Goal: Task Accomplishment & Management: Manage account settings

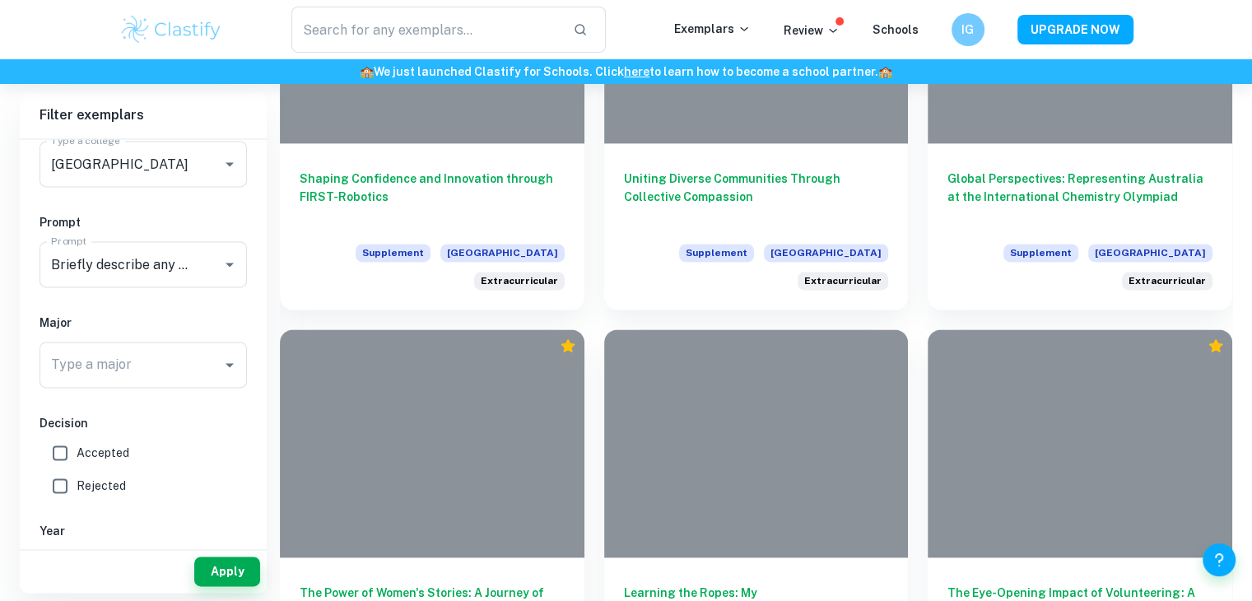
scroll to position [2215, 0]
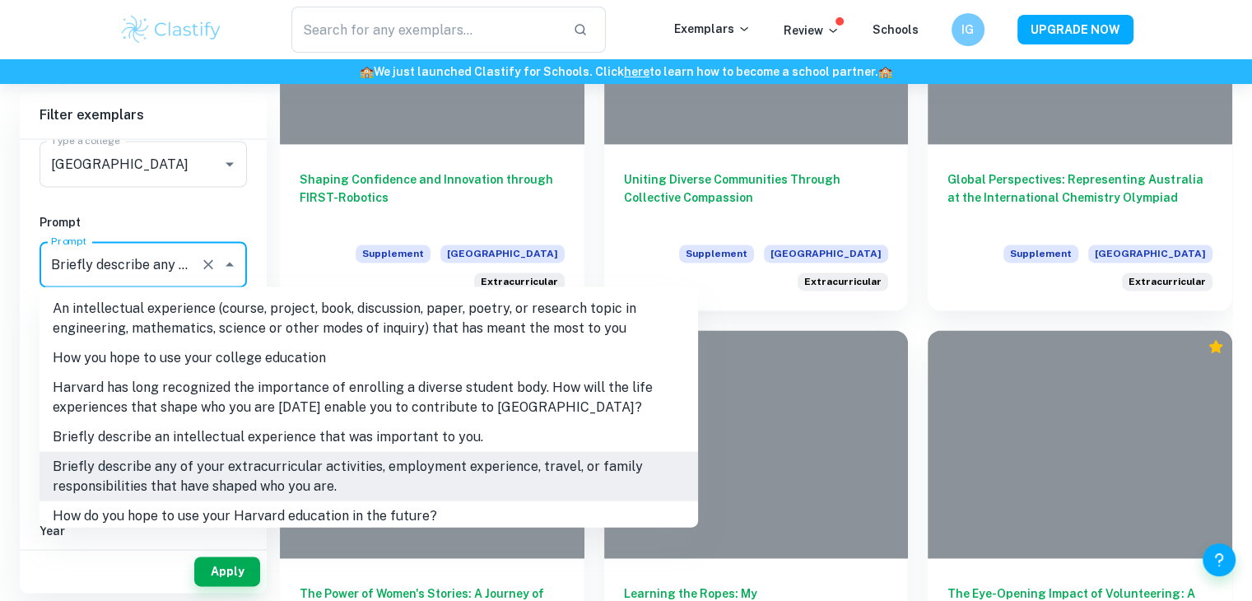
click at [129, 249] on input "Briefly describe any of your extracurricular activities, employment experience,…" at bounding box center [120, 264] width 147 height 31
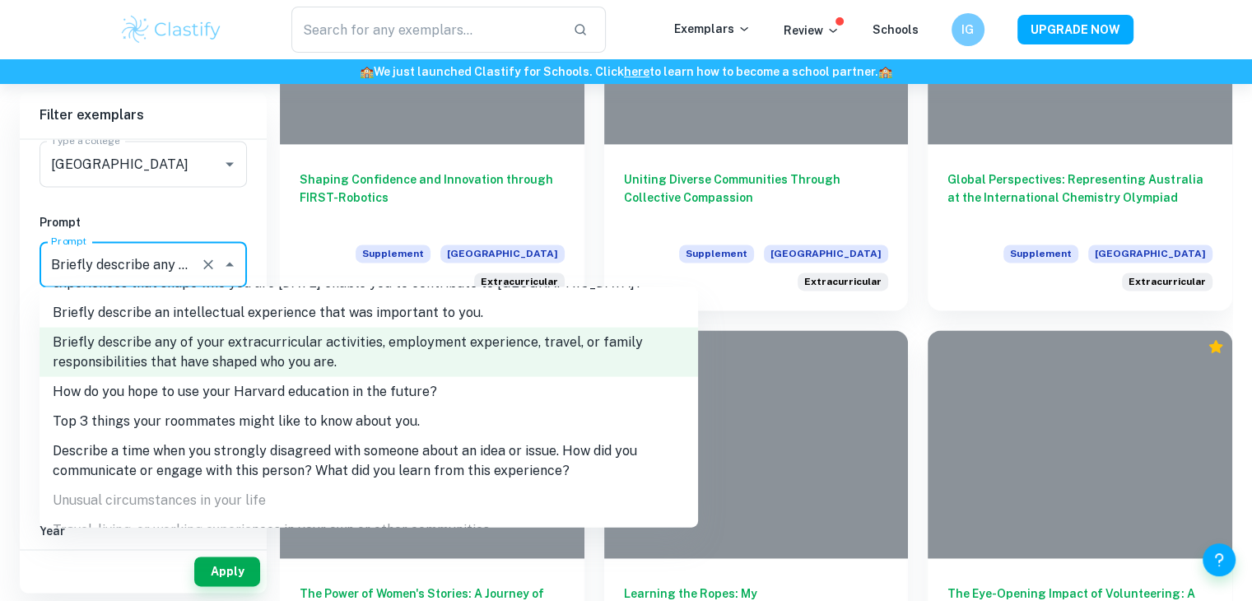
scroll to position [125, 0]
click at [151, 420] on li "Top 3 things your roommates might like to know about you." at bounding box center [369, 420] width 659 height 30
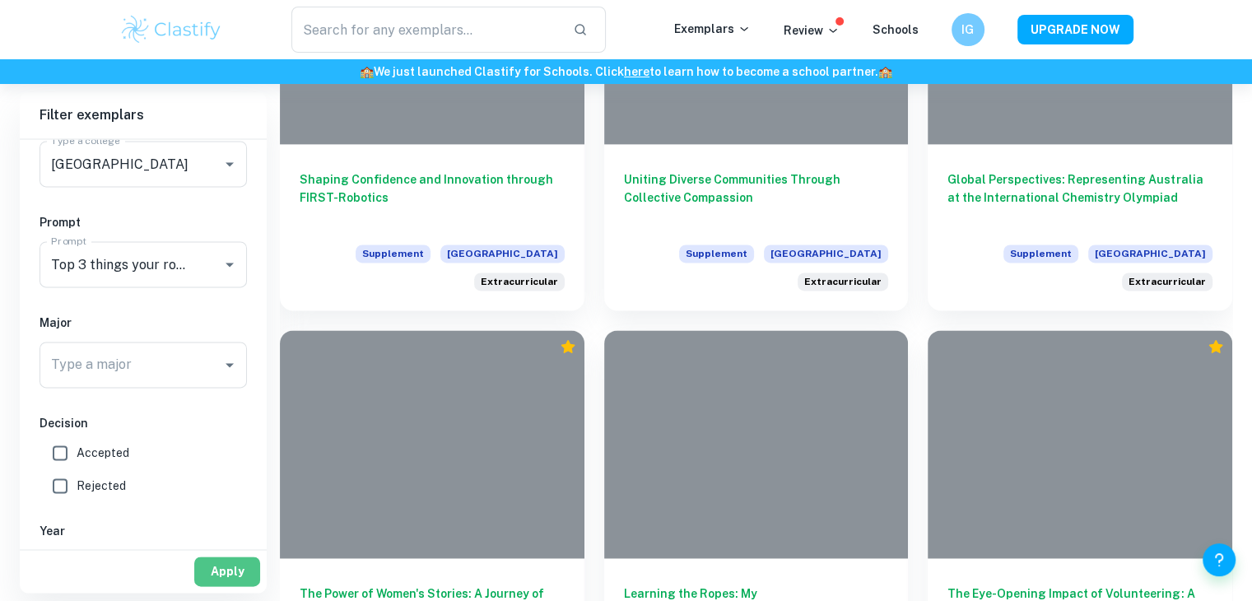
click at [231, 559] on button "Apply" at bounding box center [227, 572] width 66 height 30
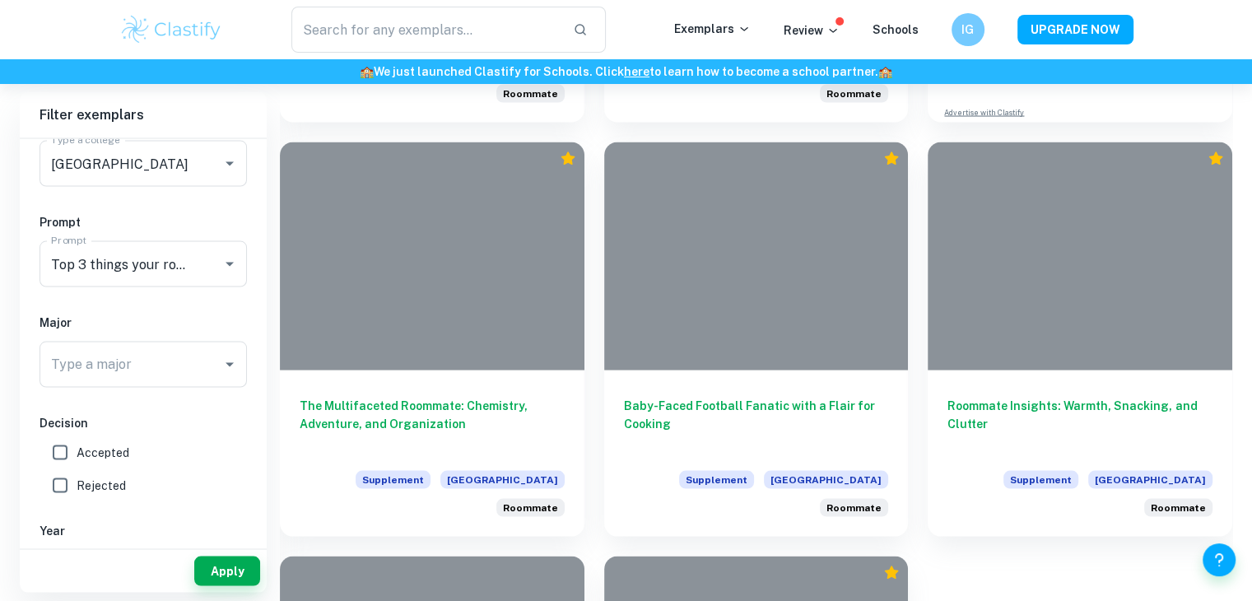
scroll to position [3242, 0]
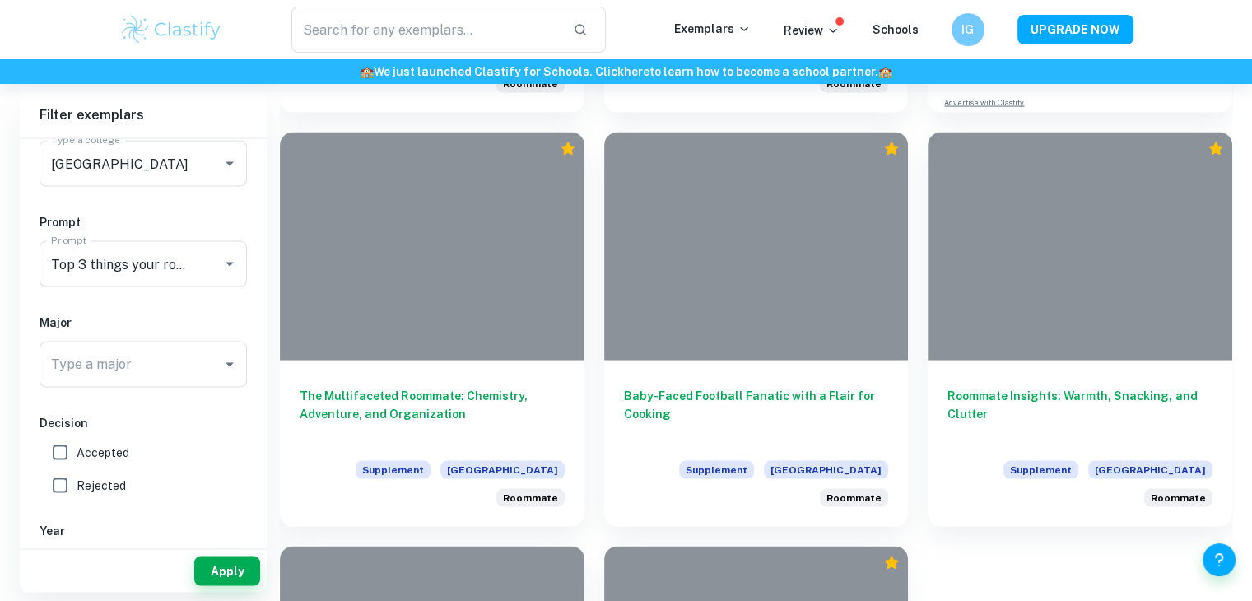
click at [84, 477] on span "Rejected" at bounding box center [101, 486] width 49 height 18
click at [77, 476] on input "Rejected" at bounding box center [60, 485] width 33 height 33
checkbox input "true"
click at [205, 575] on button "Apply" at bounding box center [227, 572] width 66 height 30
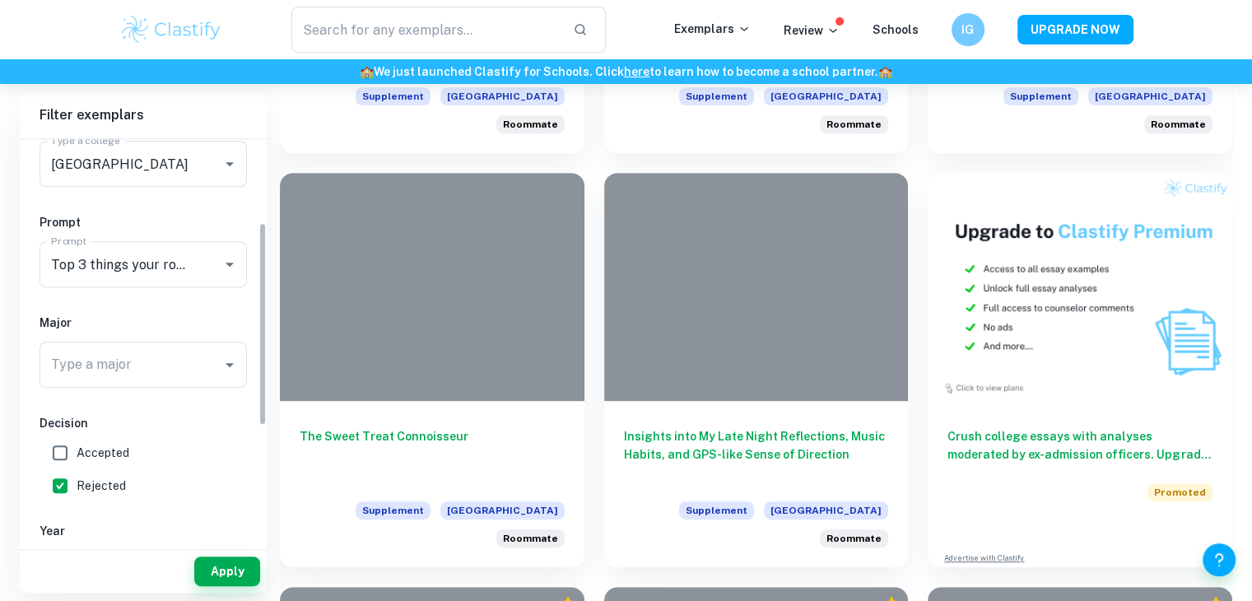
scroll to position [714, 0]
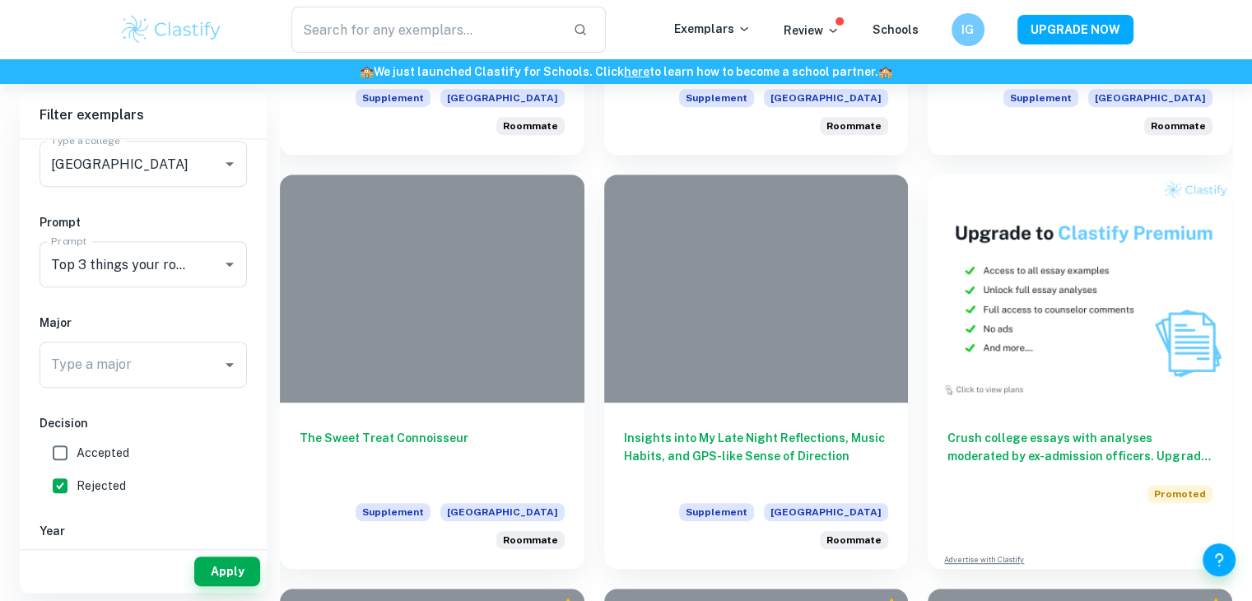
click at [69, 453] on input "Accepted" at bounding box center [60, 452] width 33 height 33
checkbox input "true"
click at [217, 571] on button "Apply" at bounding box center [227, 572] width 66 height 30
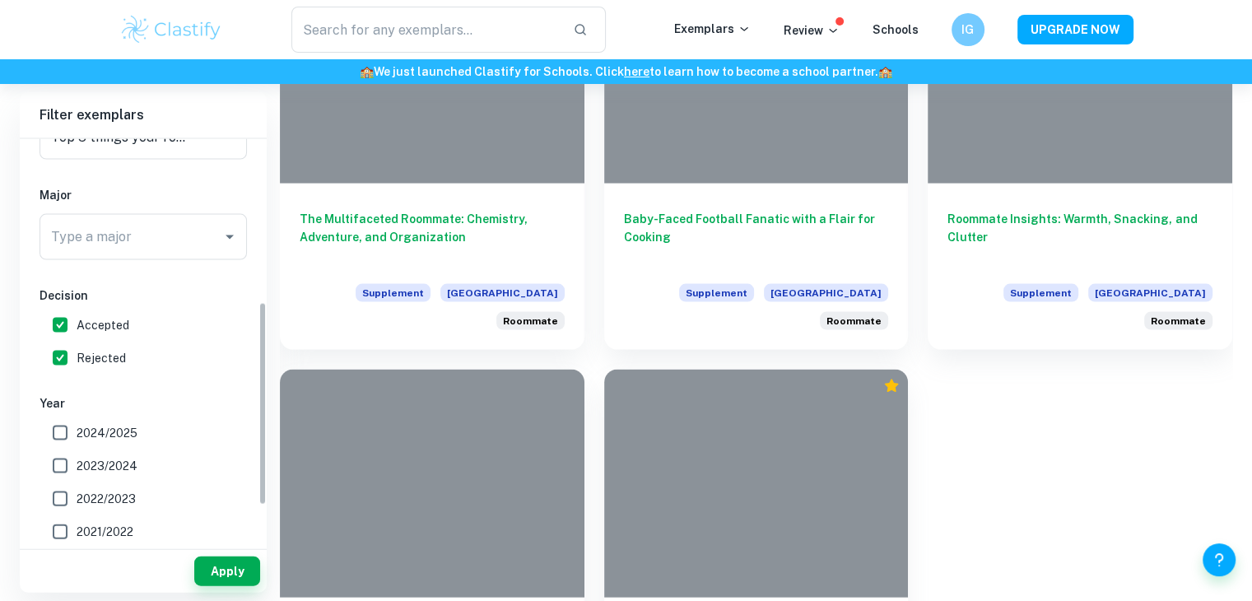
scroll to position [82, 0]
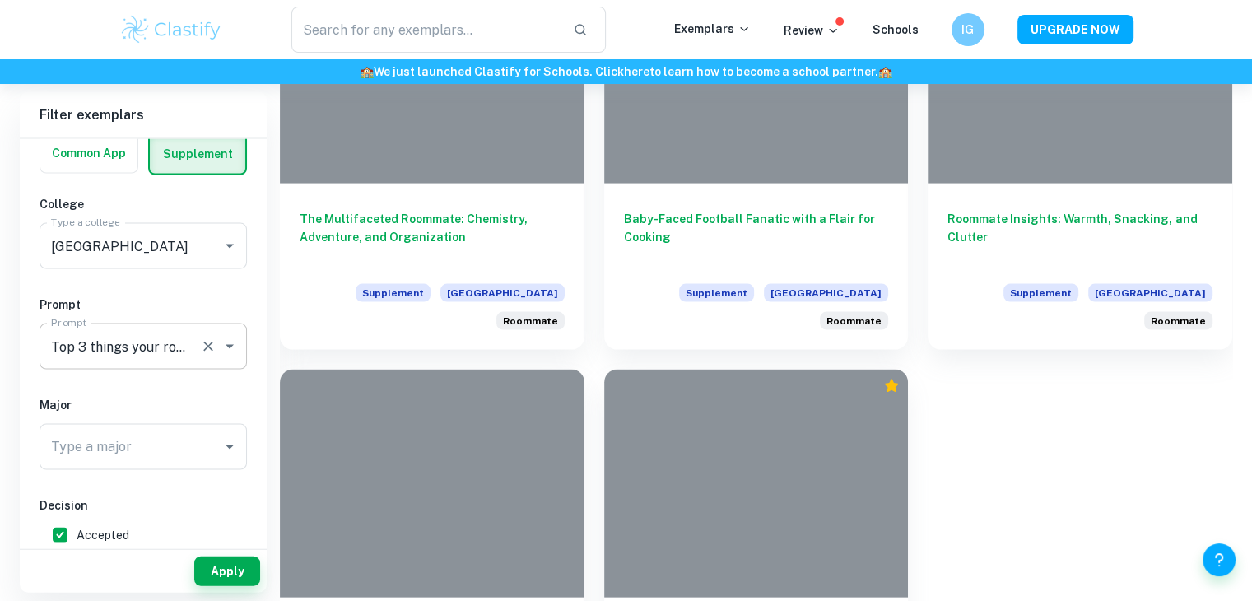
click at [209, 341] on icon "Clear" at bounding box center [208, 346] width 16 height 16
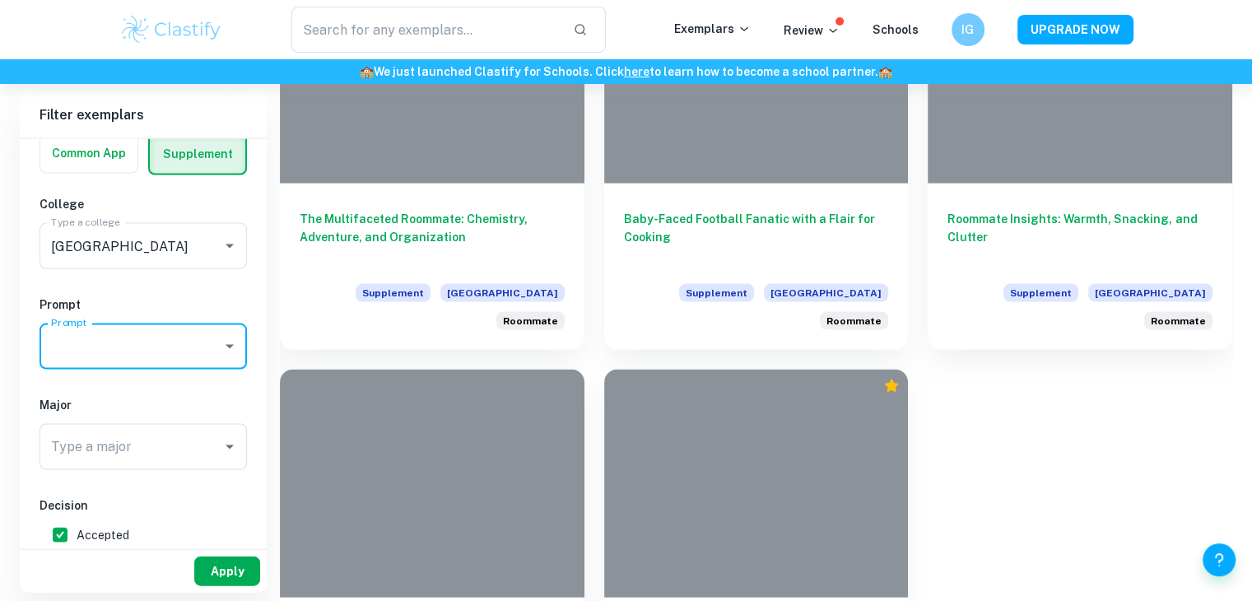
click at [231, 571] on button "Apply" at bounding box center [227, 572] width 66 height 30
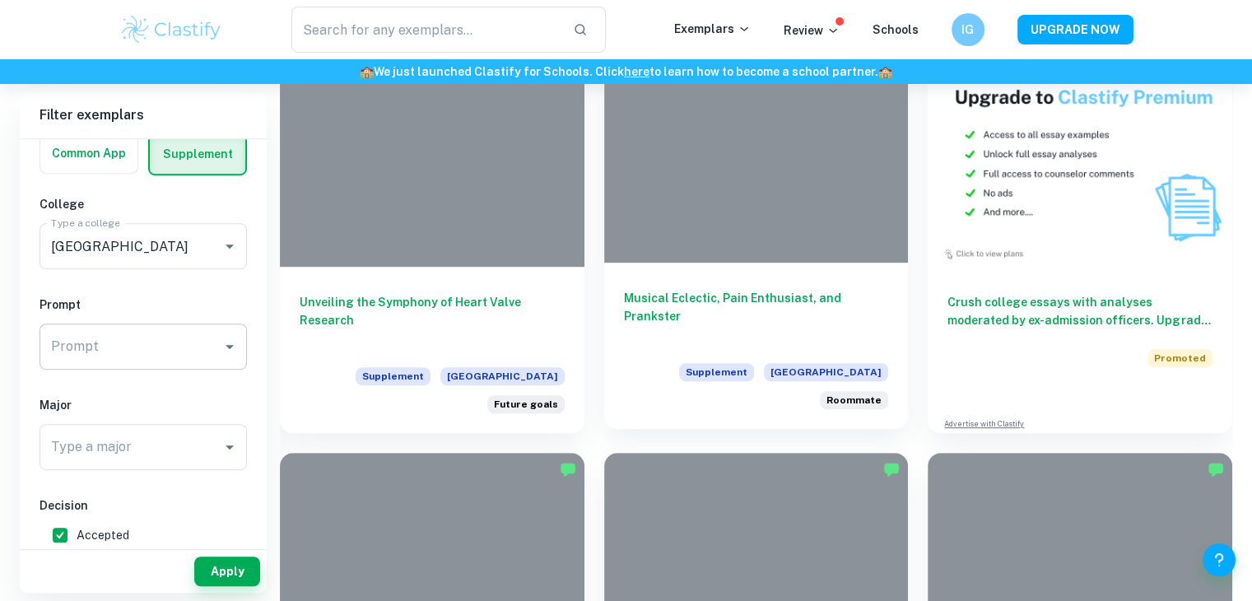
scroll to position [867, 0]
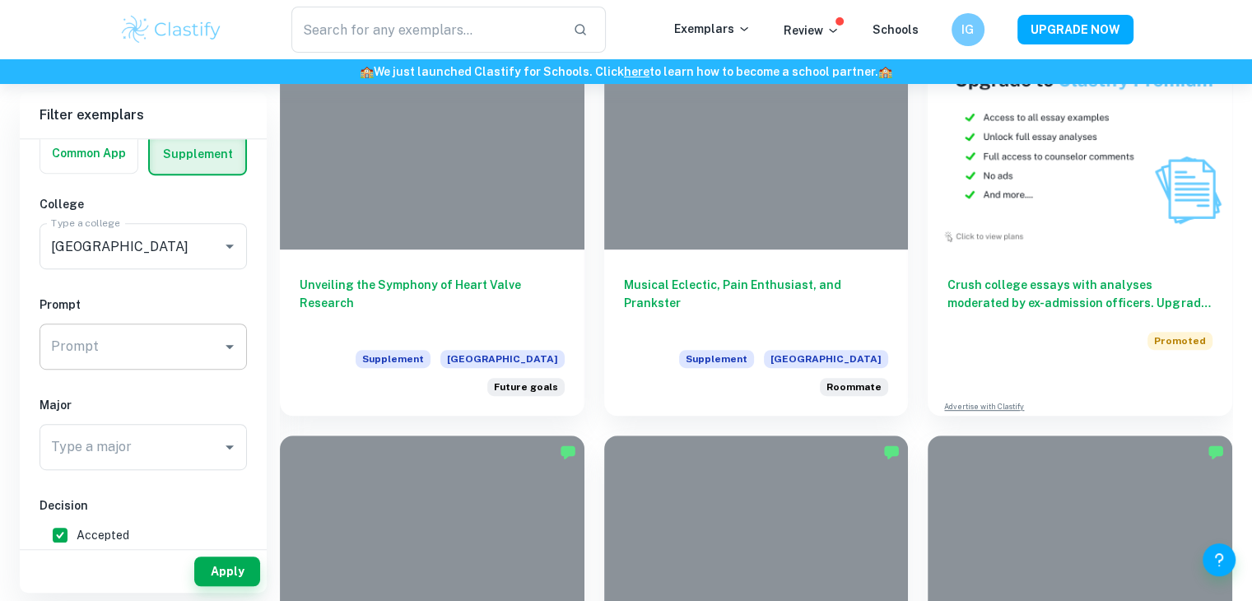
click at [227, 348] on icon "Open" at bounding box center [230, 347] width 20 height 20
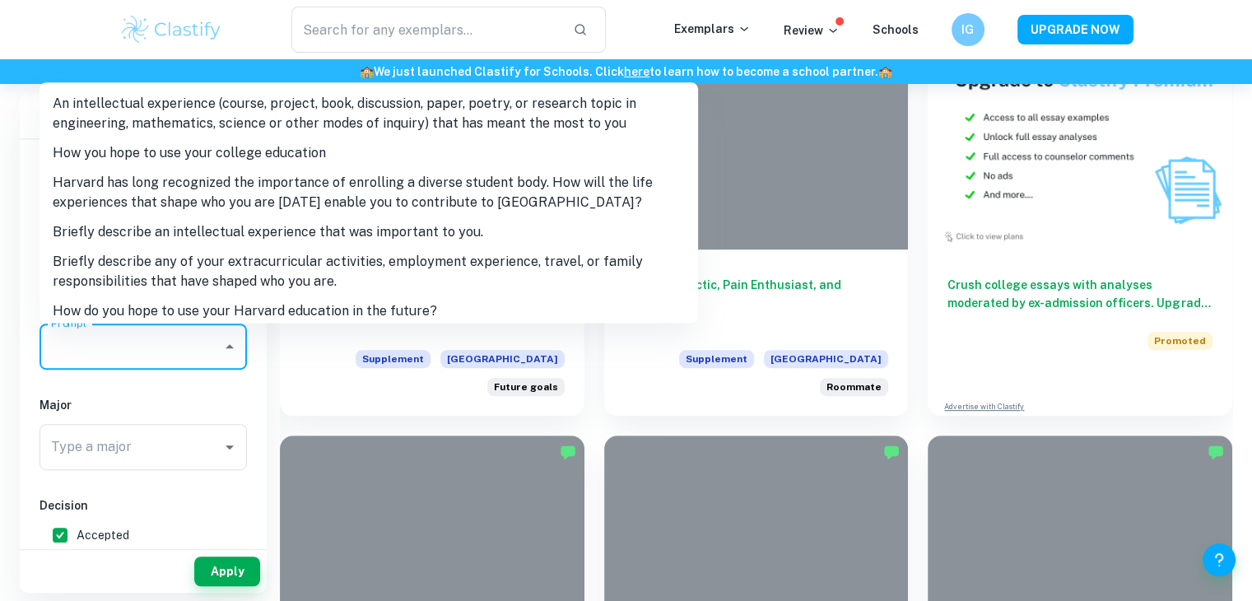
click at [236, 192] on li "Harvard has long recognized the importance of enrolling a diverse student body.…" at bounding box center [369, 192] width 659 height 49
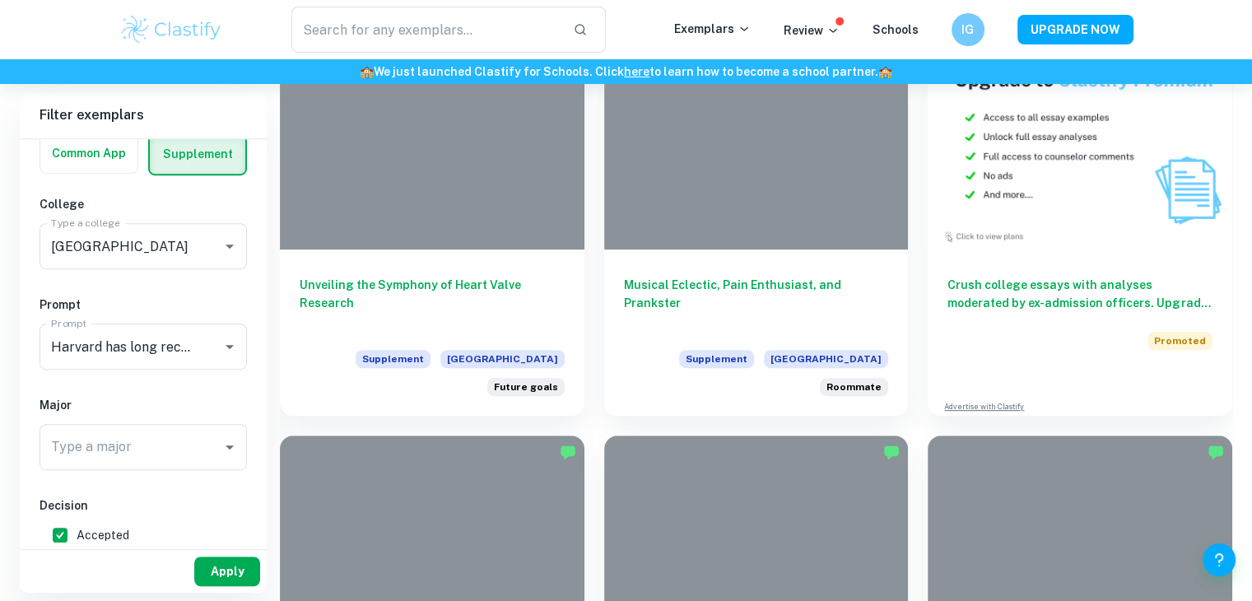
click at [216, 569] on button "Apply" at bounding box center [227, 572] width 66 height 30
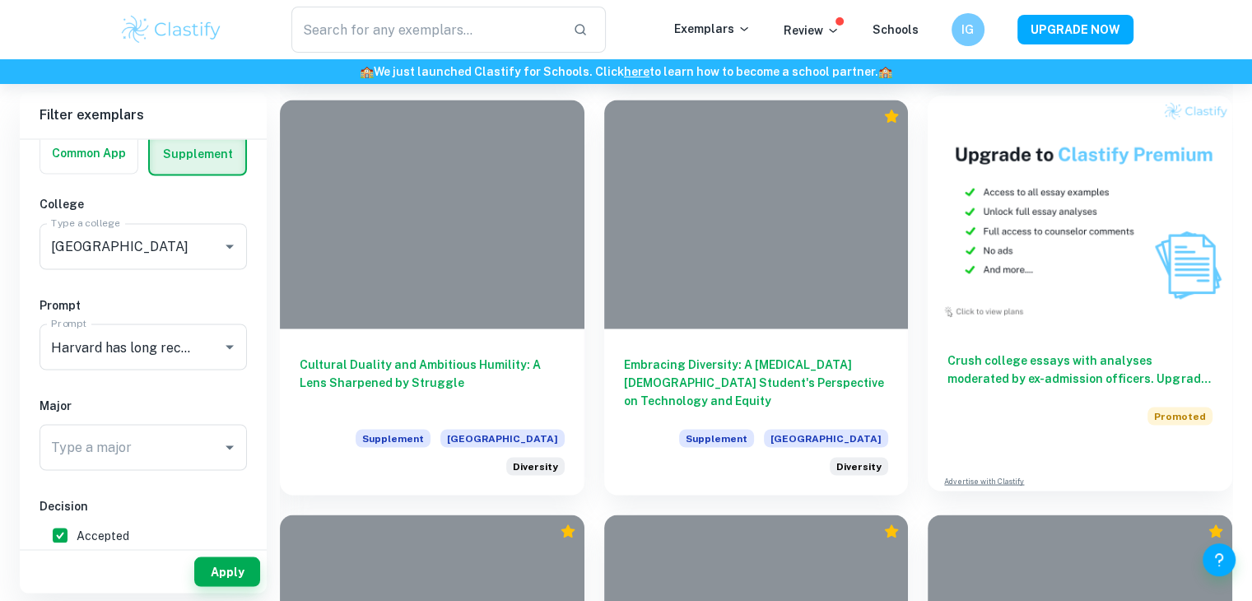
scroll to position [2843, 0]
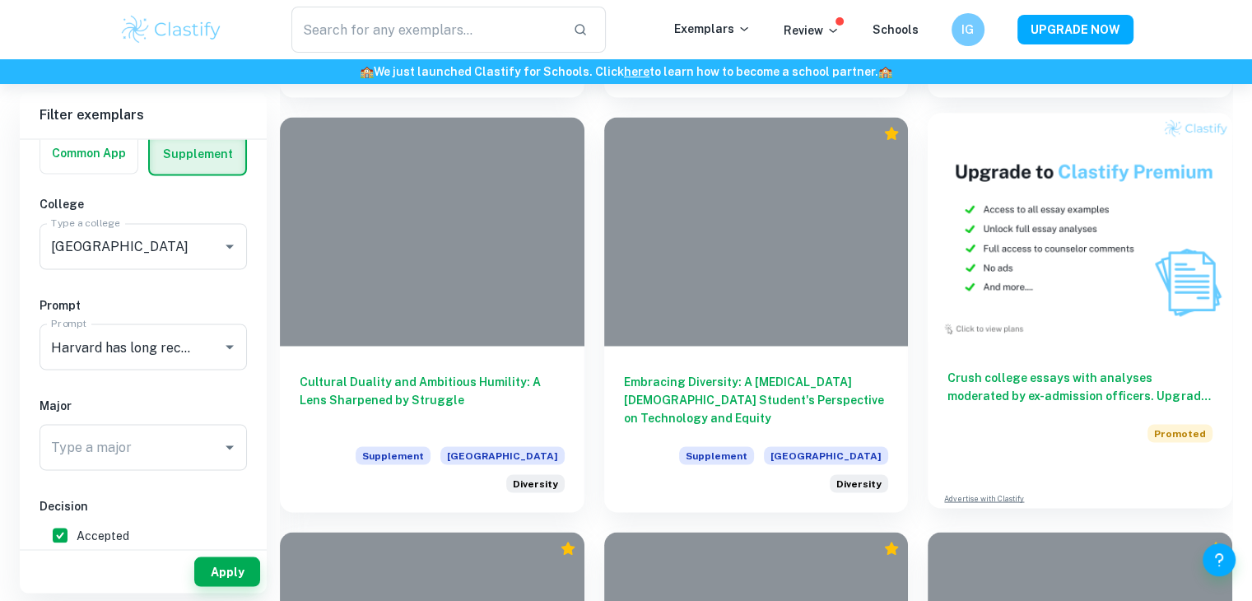
drag, startPoint x: 1030, startPoint y: 189, endPoint x: 1063, endPoint y: 263, distance: 81.8
drag, startPoint x: 1063, startPoint y: 263, endPoint x: 1107, endPoint y: 294, distance: 53.9
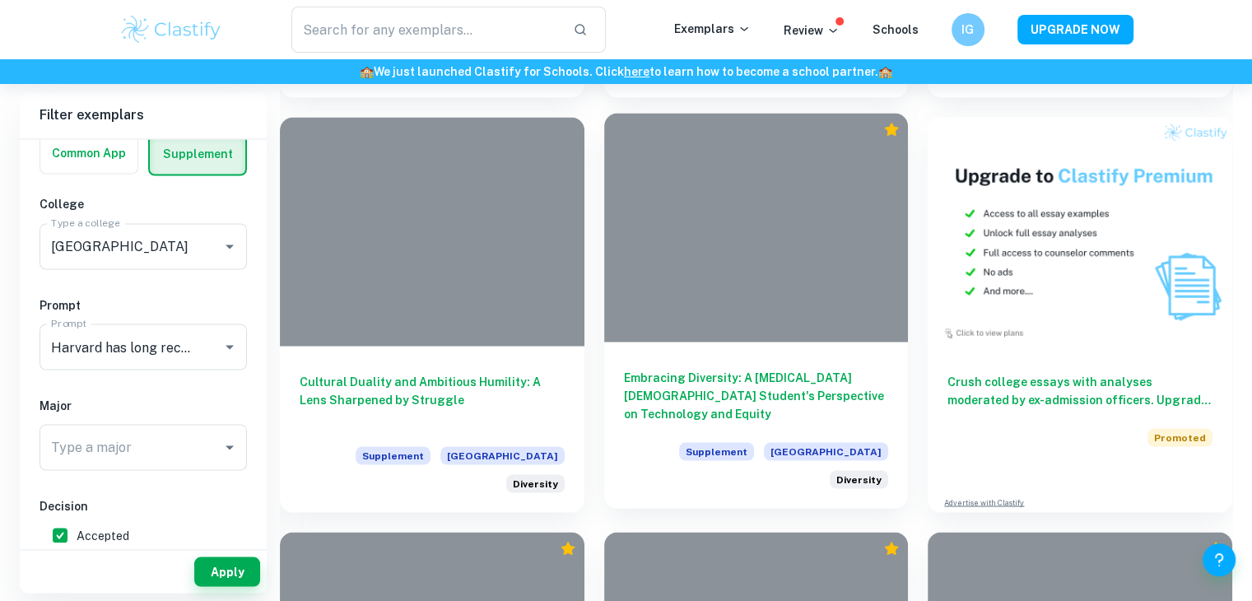
drag, startPoint x: 1107, startPoint y: 294, endPoint x: 715, endPoint y: 281, distance: 392.9
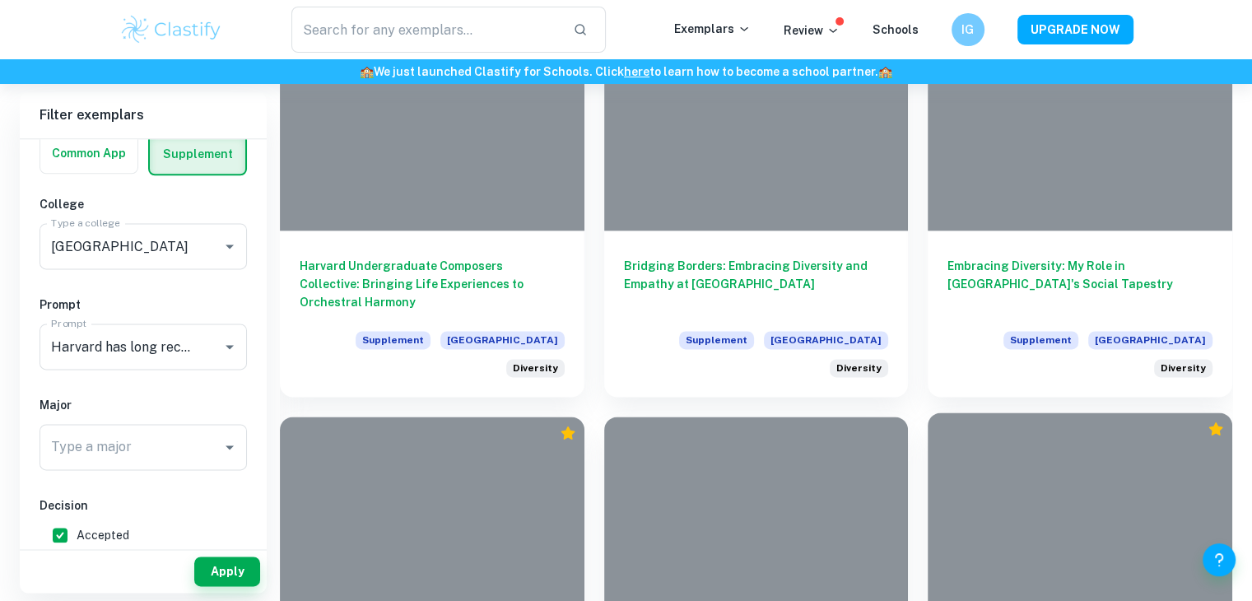
scroll to position [2065, 0]
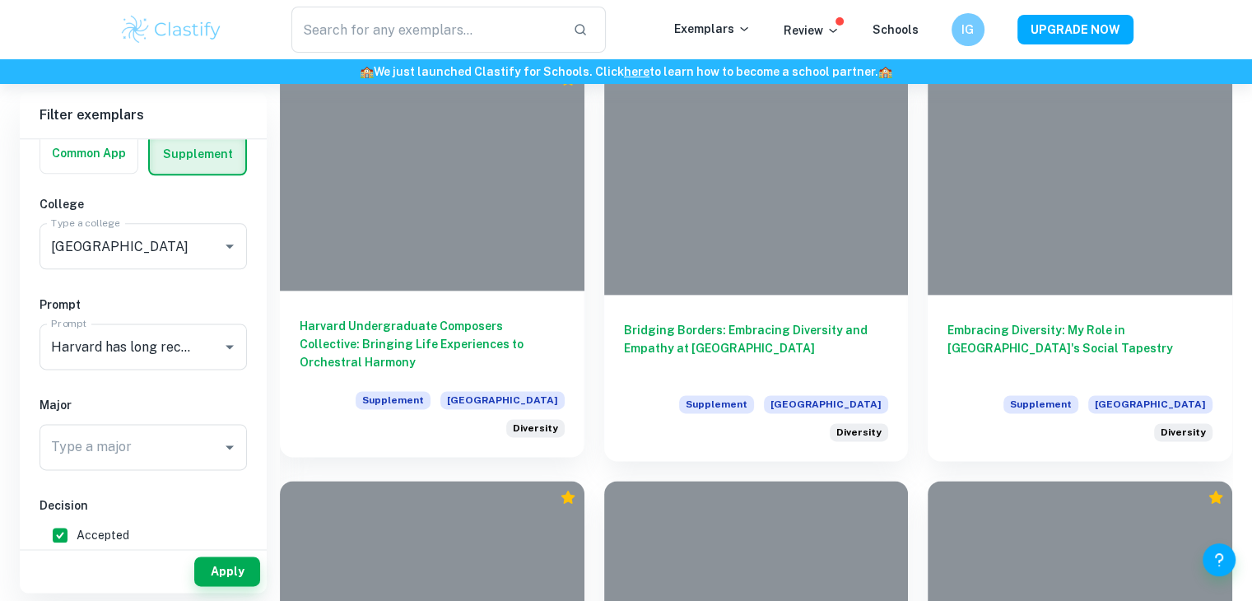
drag, startPoint x: 788, startPoint y: 270, endPoint x: 459, endPoint y: 282, distance: 328.7
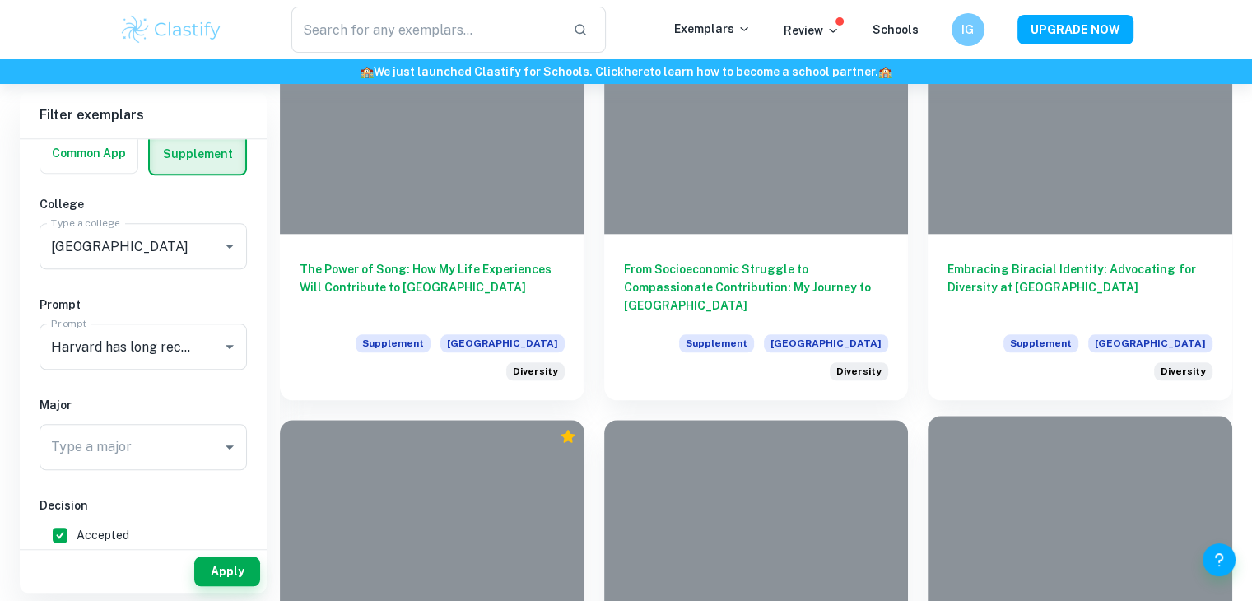
scroll to position [1711, 0]
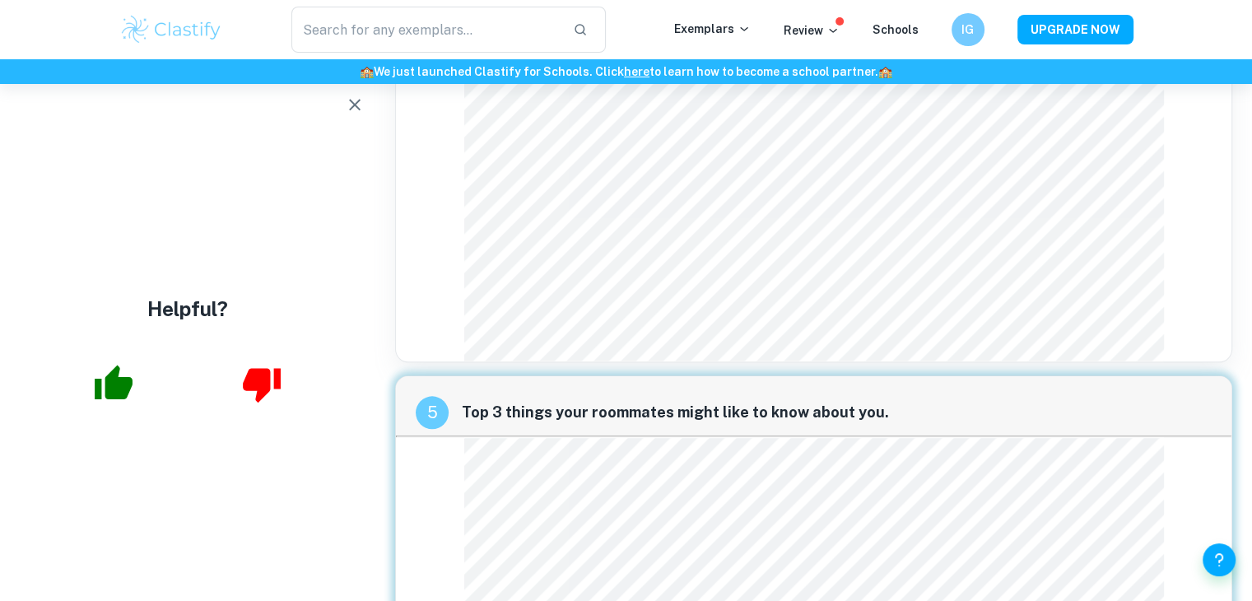
scroll to position [2101, 0]
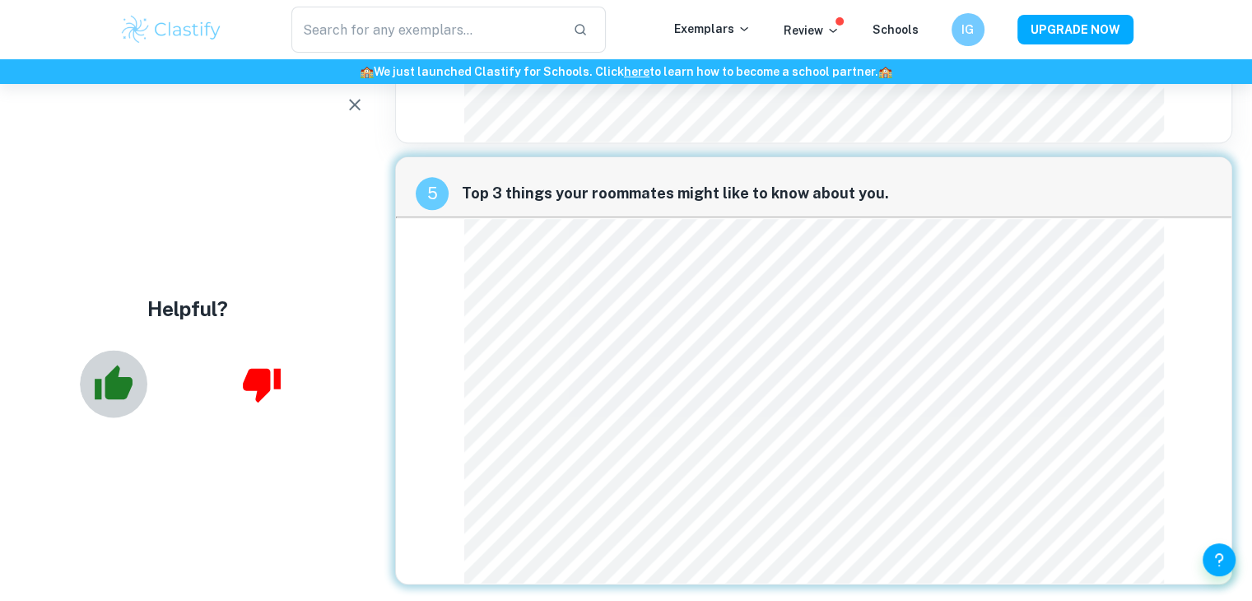
click at [124, 377] on icon "button" at bounding box center [114, 382] width 38 height 35
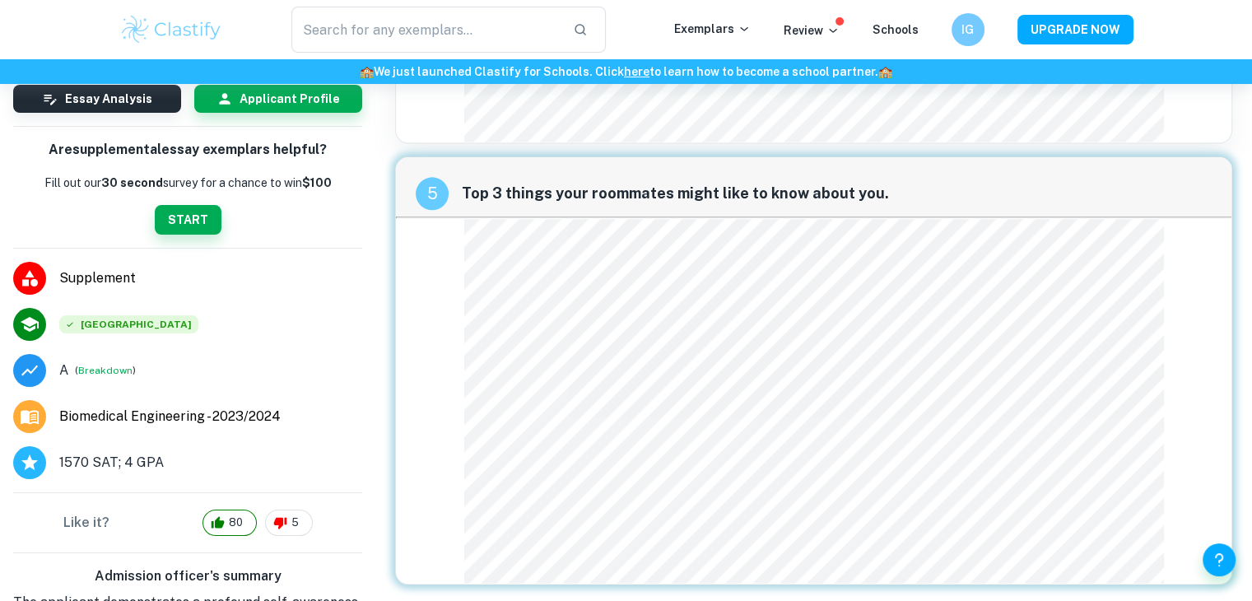
scroll to position [142, 0]
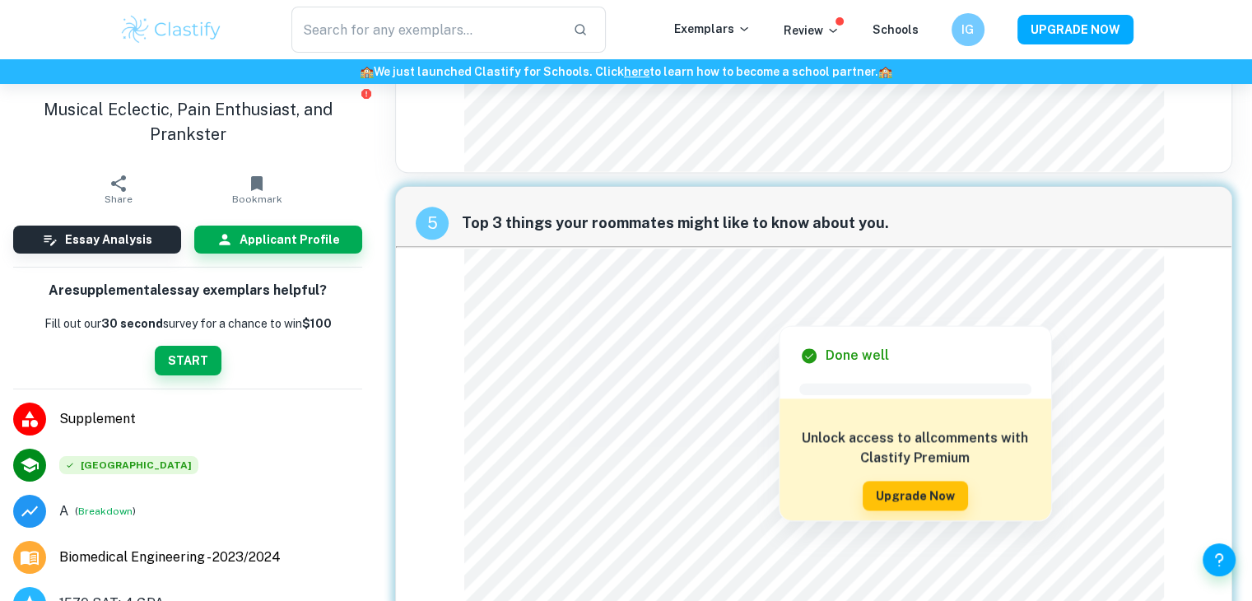
scroll to position [2101, 0]
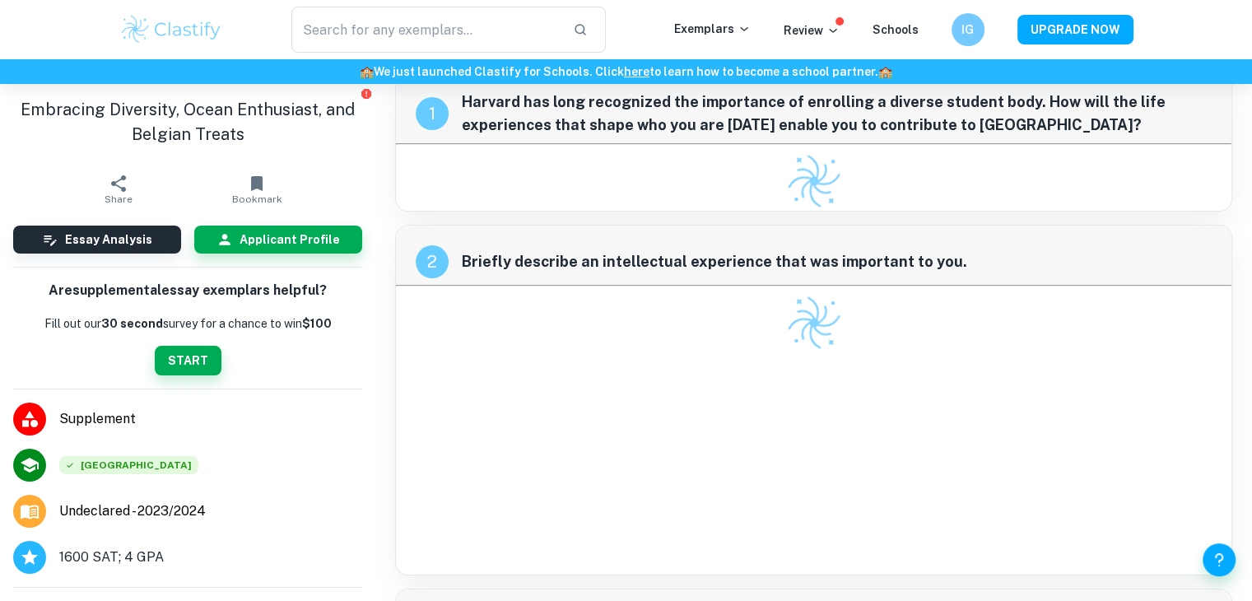
scroll to position [205, 0]
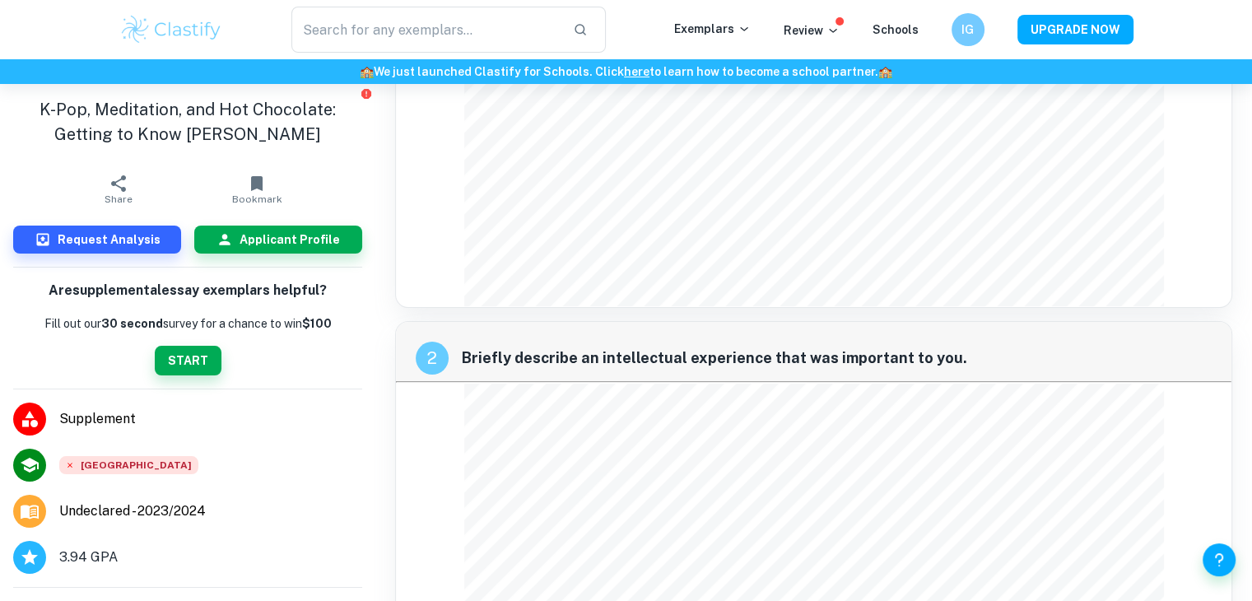
scroll to position [240, 0]
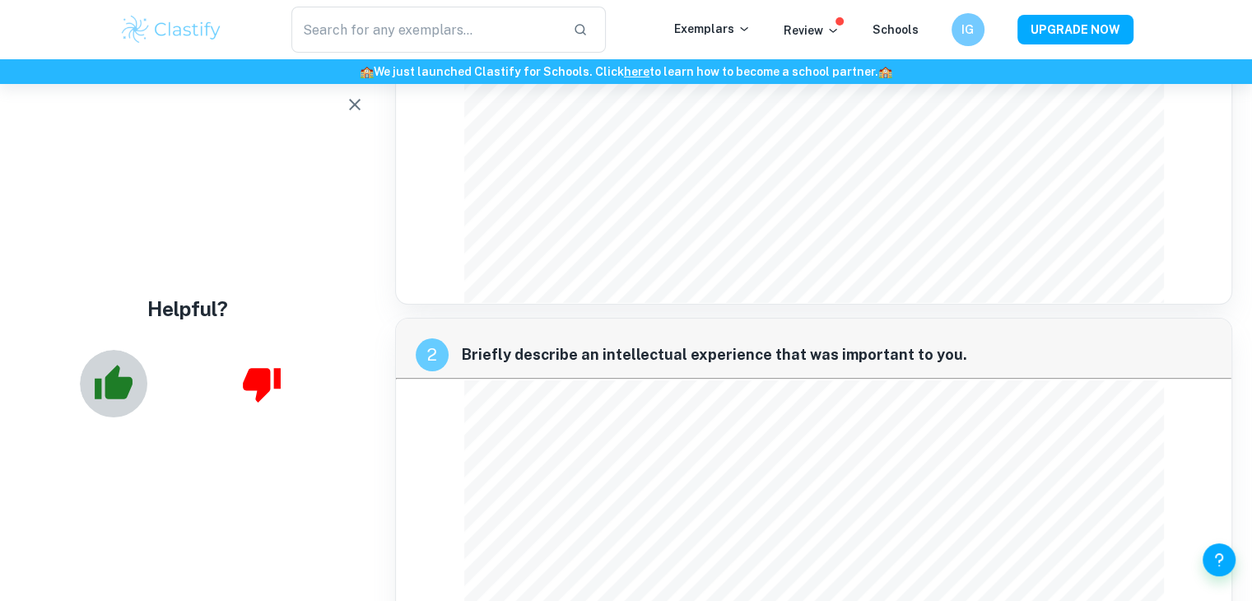
click at [102, 403] on icon "button" at bounding box center [113, 383] width 41 height 41
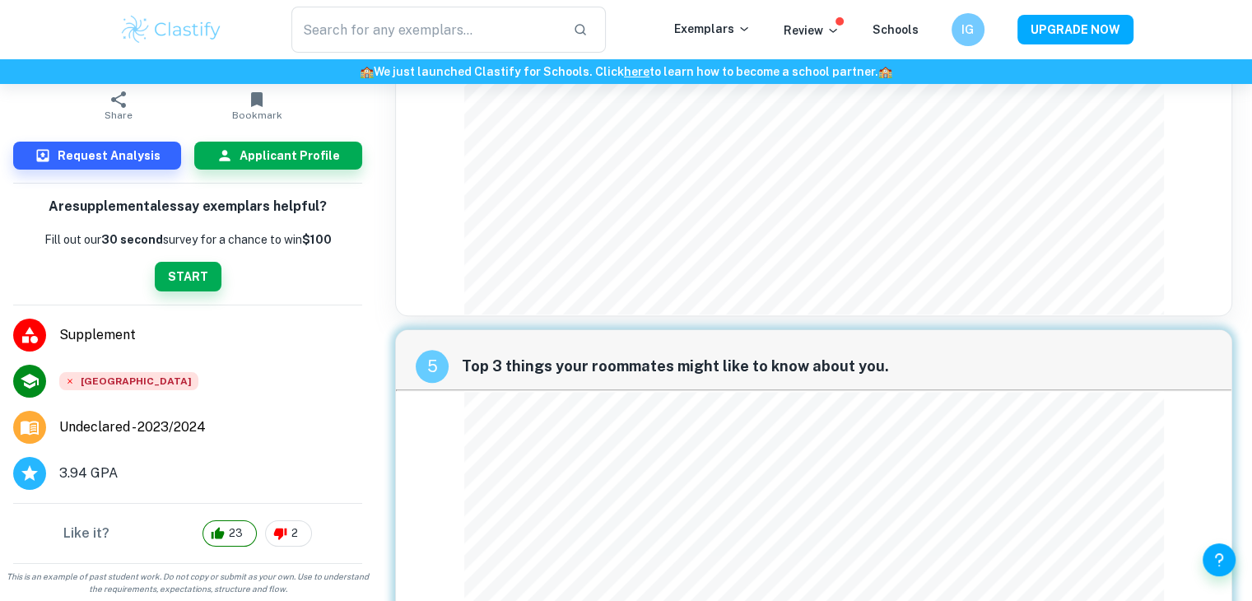
scroll to position [1777, 0]
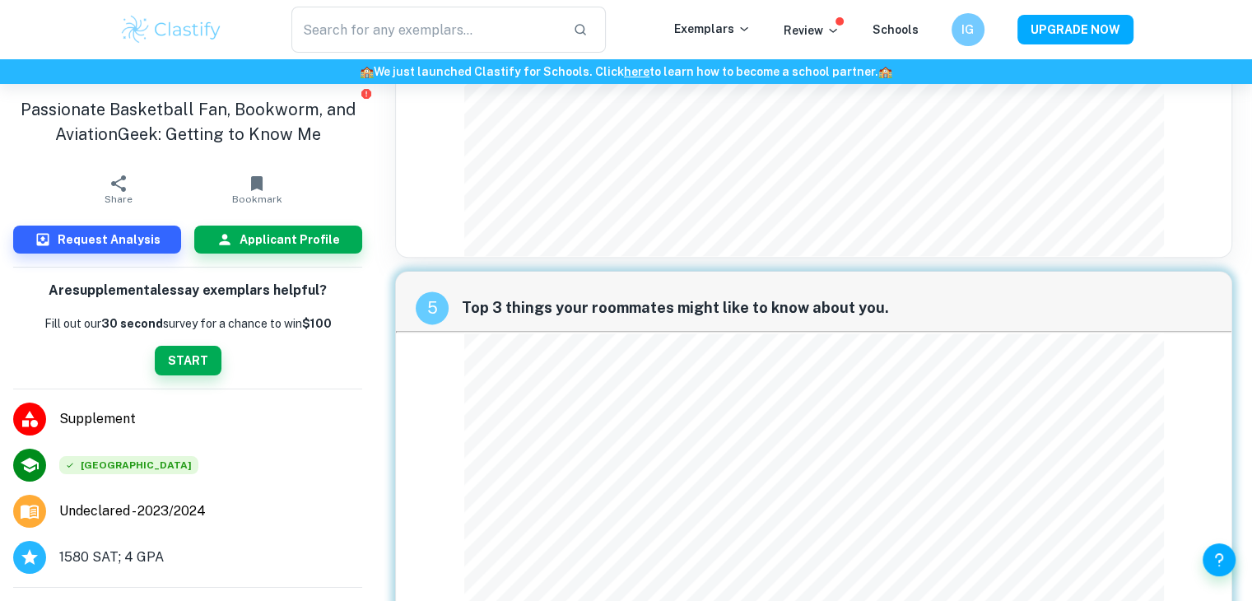
scroll to position [2251, 0]
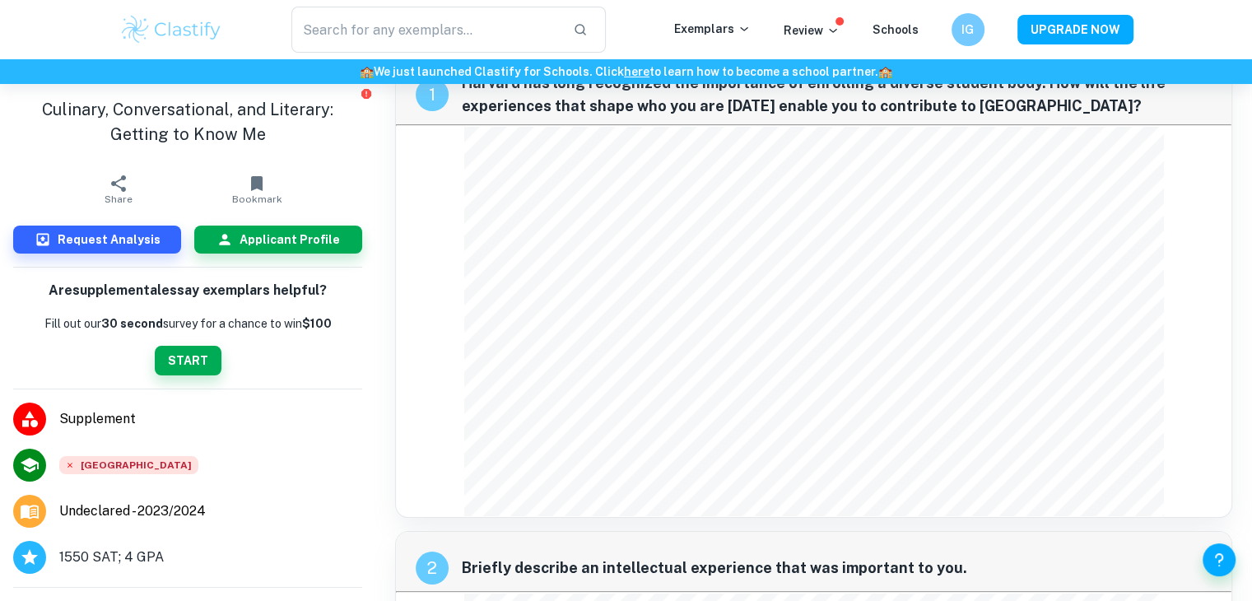
scroll to position [53, 0]
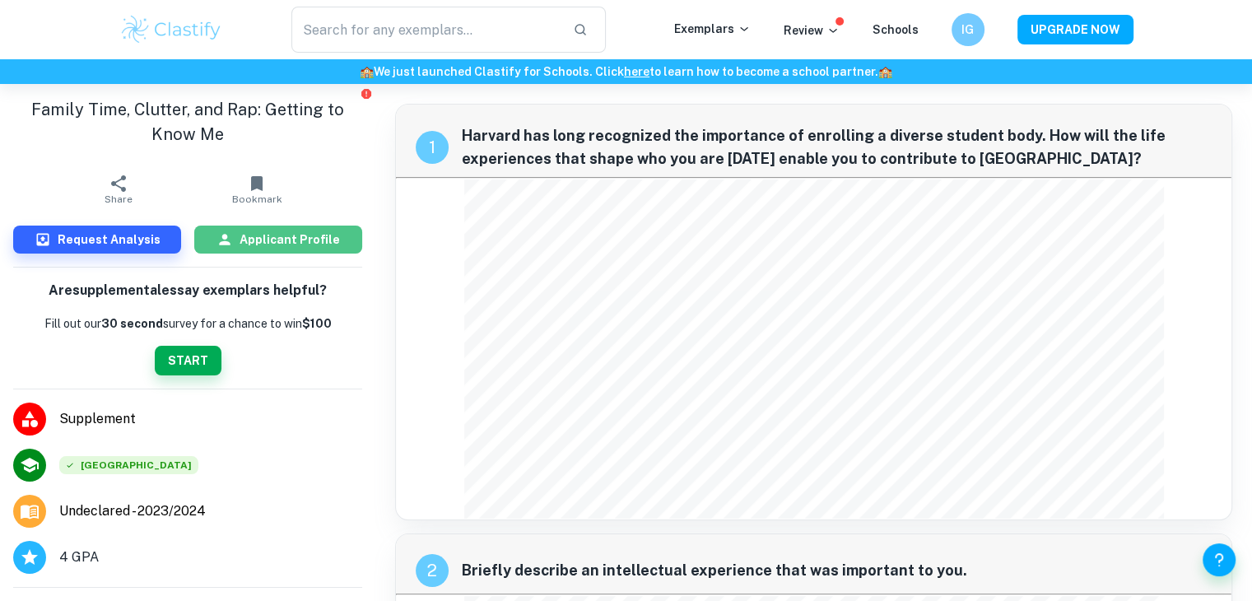
click at [297, 235] on h6 "Applicant Profile" at bounding box center [290, 240] width 100 height 18
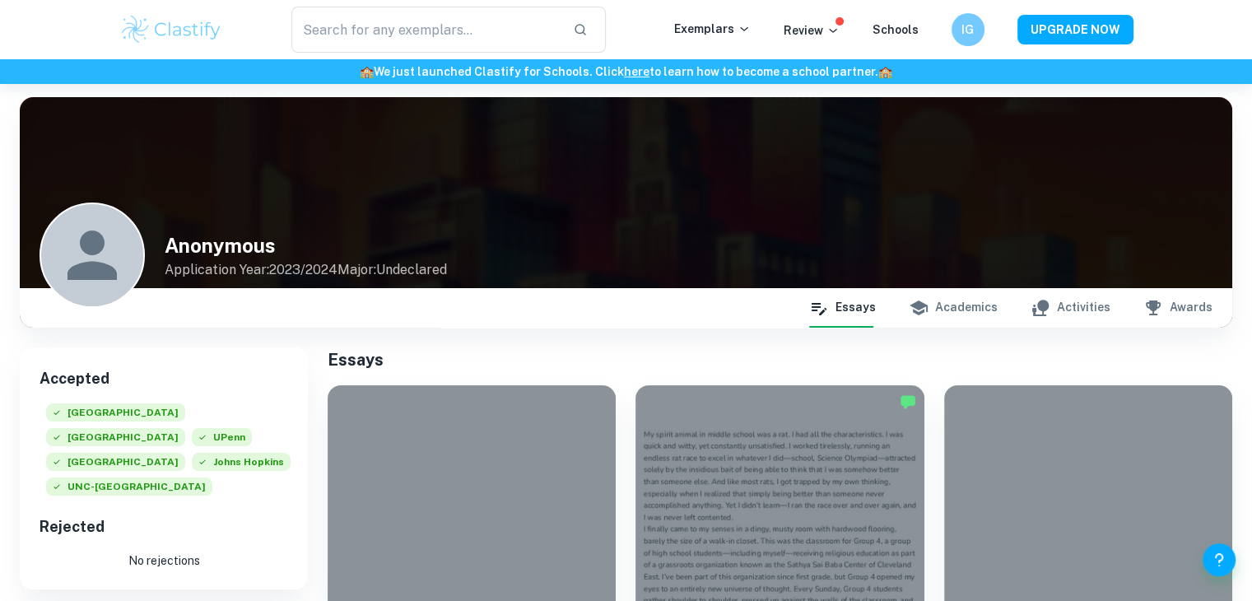
click at [1088, 307] on button "Activities" at bounding box center [1071, 308] width 80 height 40
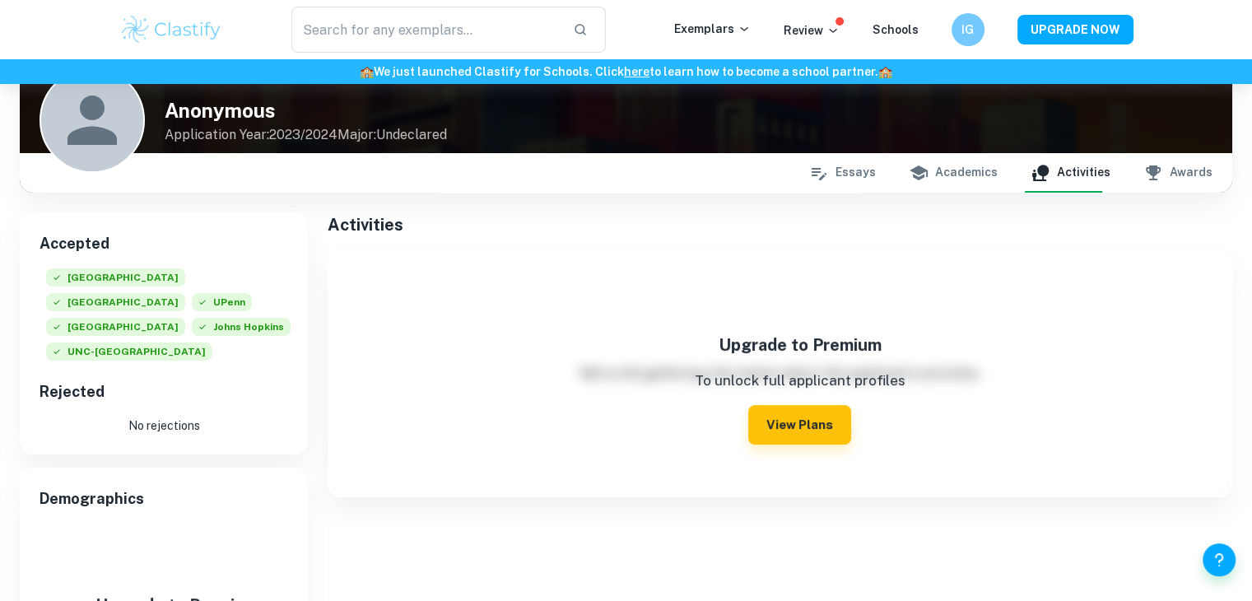
scroll to position [138, 0]
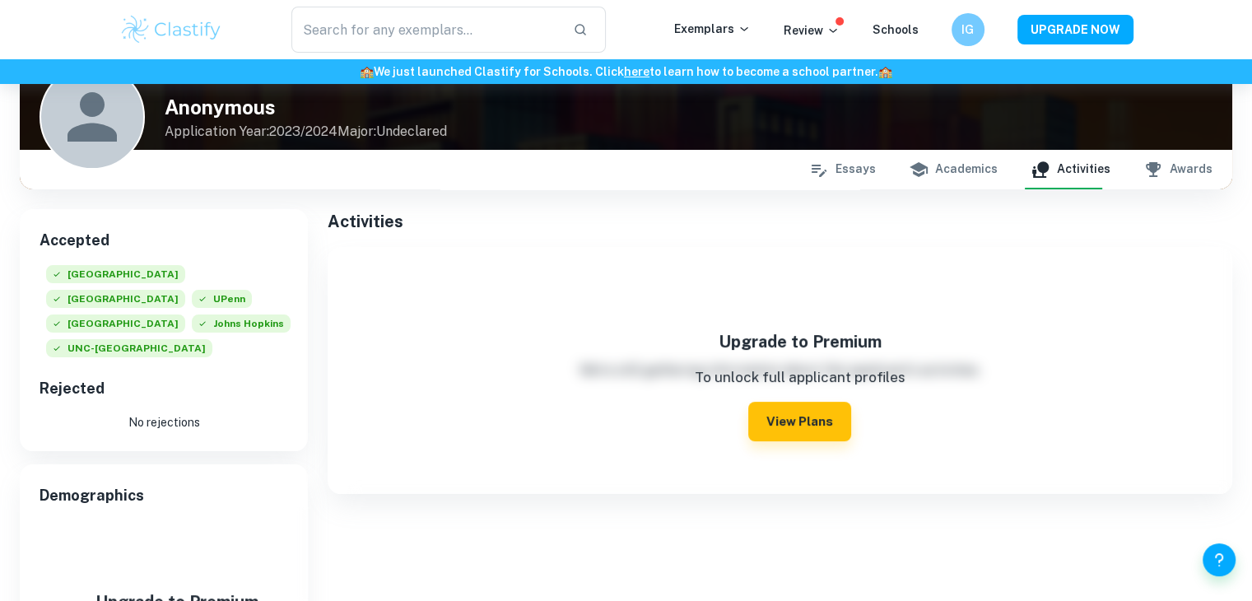
click at [1209, 161] on button "Awards" at bounding box center [1177, 170] width 69 height 40
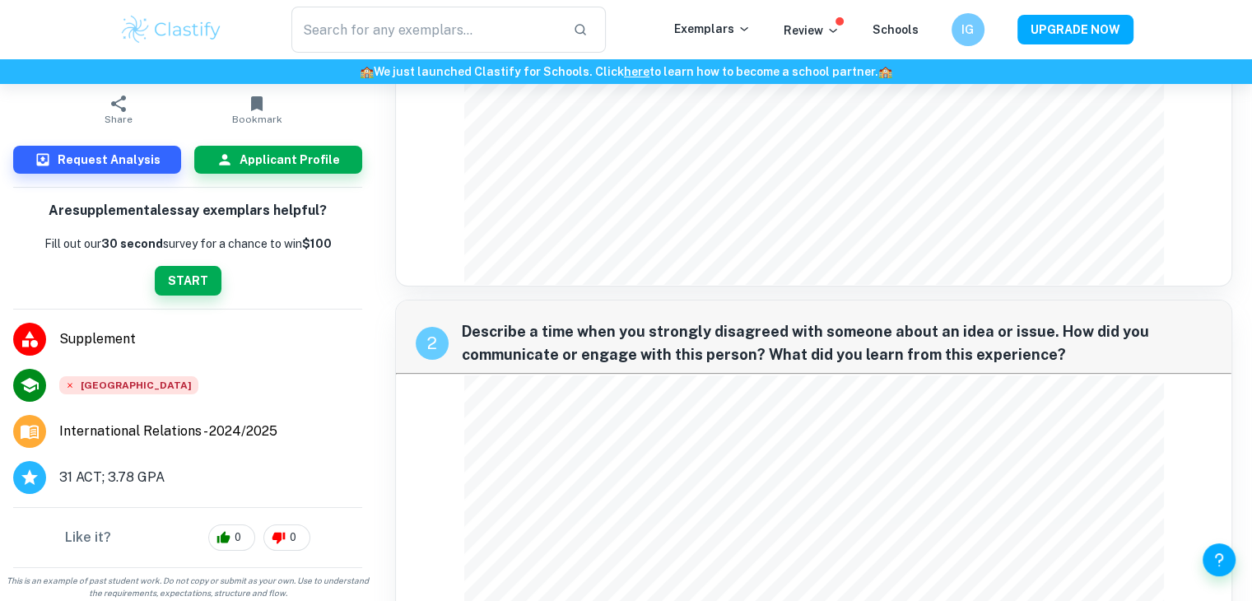
scroll to position [59, 0]
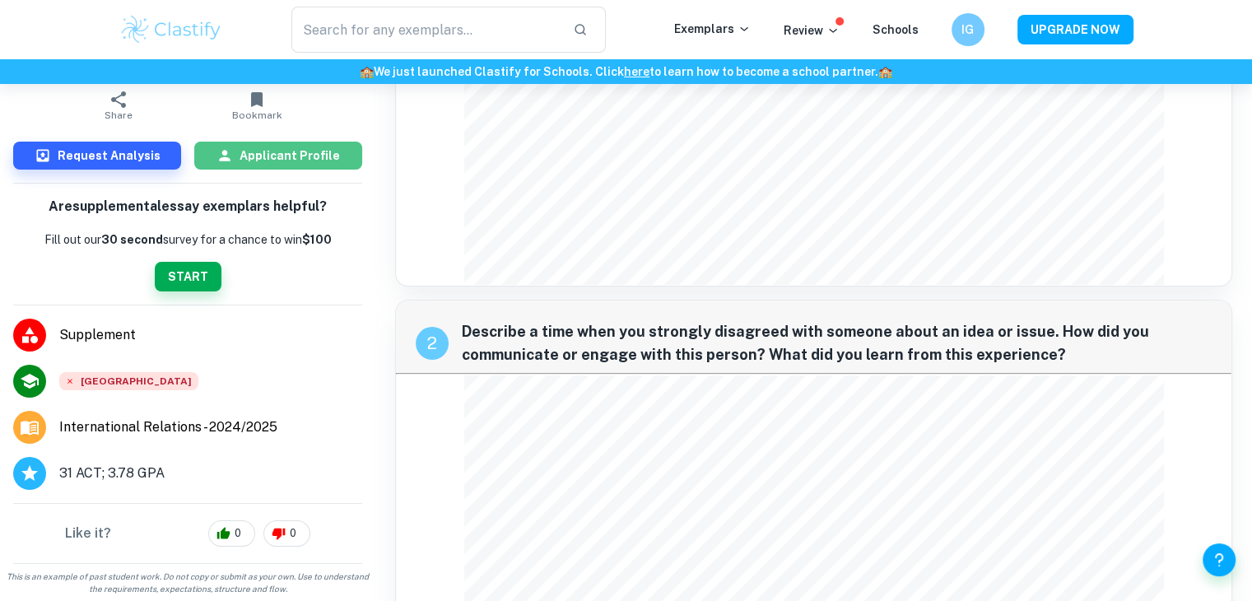
click at [309, 149] on h6 "Applicant Profile" at bounding box center [290, 156] width 100 height 18
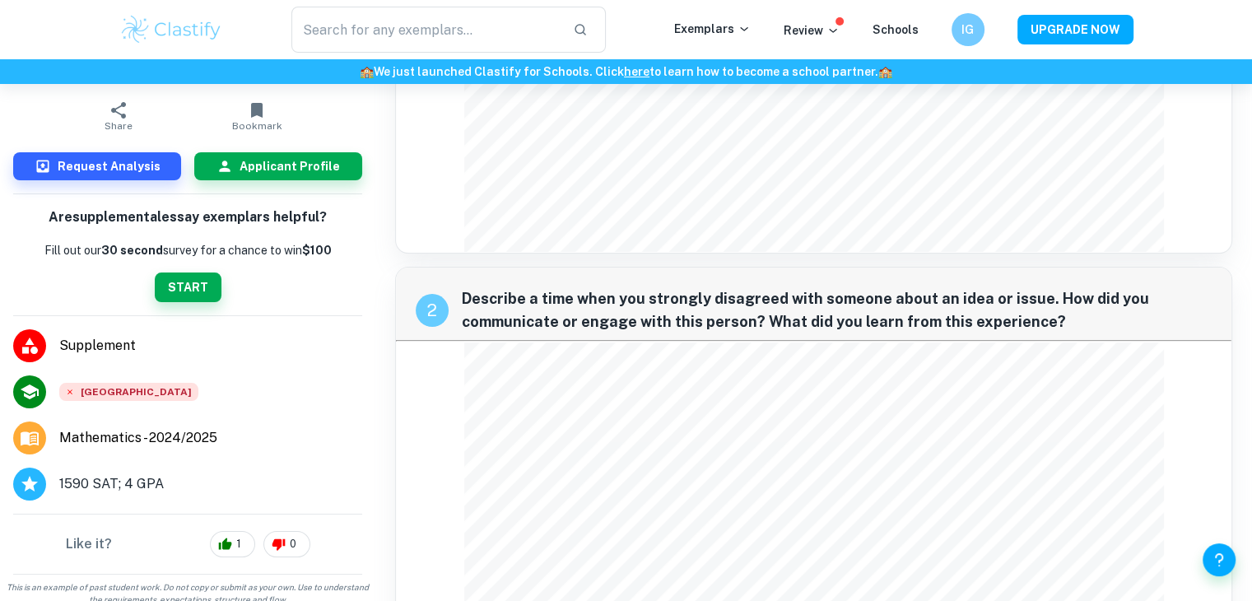
scroll to position [99, 0]
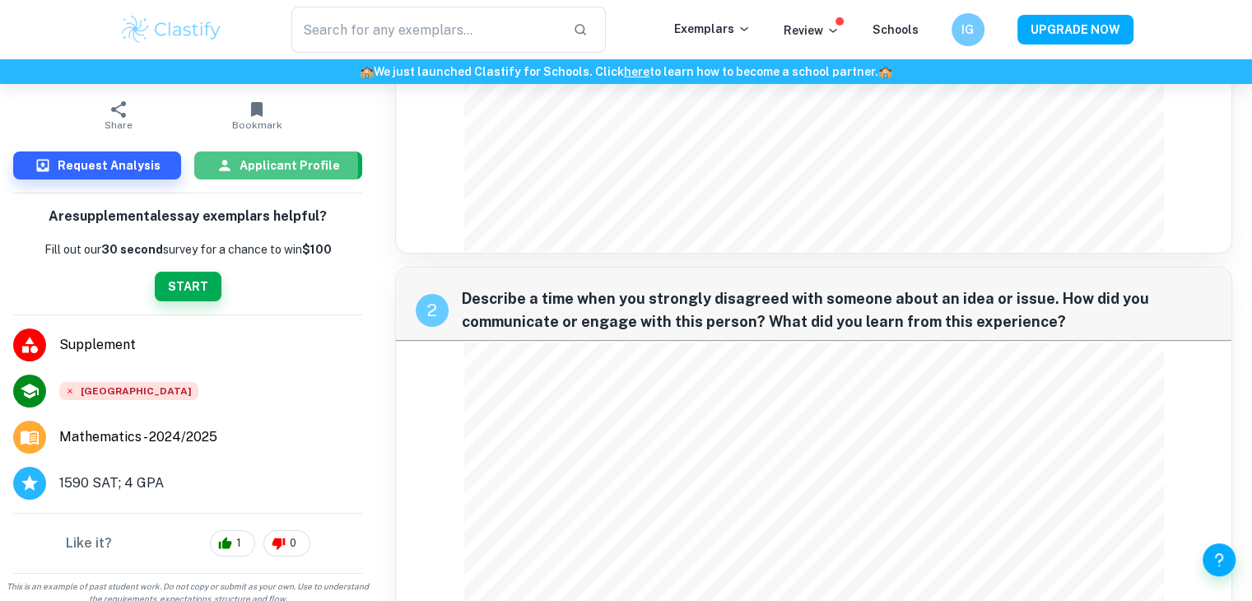
drag, startPoint x: 252, startPoint y: 167, endPoint x: 234, endPoint y: 167, distance: 18.1
click at [240, 167] on h6 "Applicant Profile" at bounding box center [290, 165] width 100 height 18
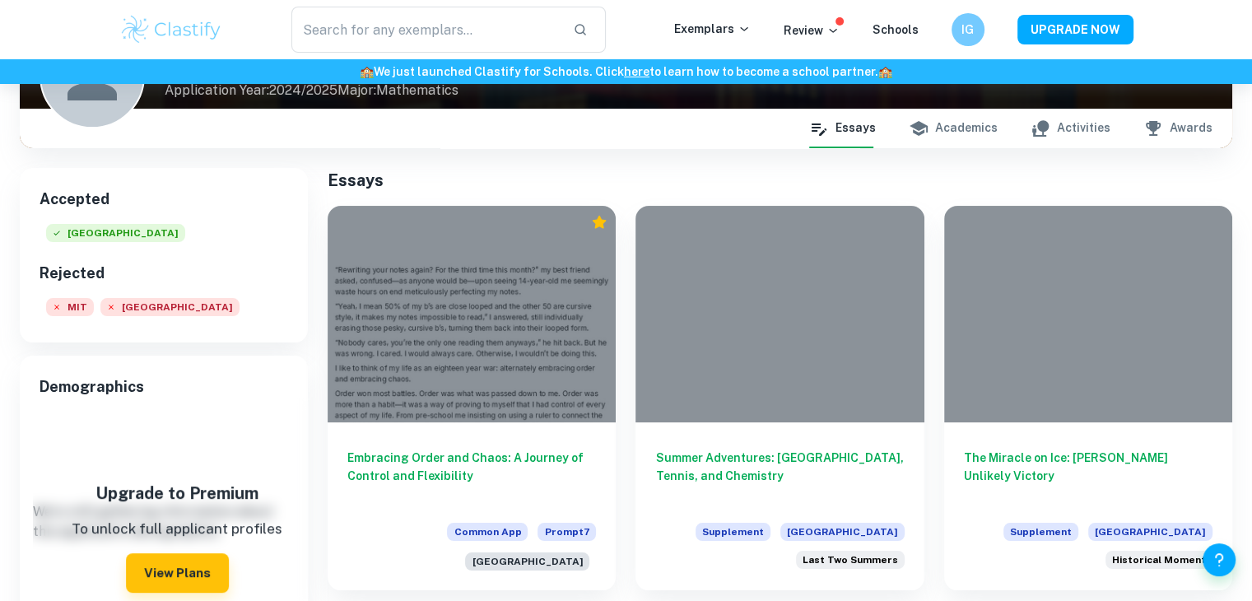
scroll to position [175, 0]
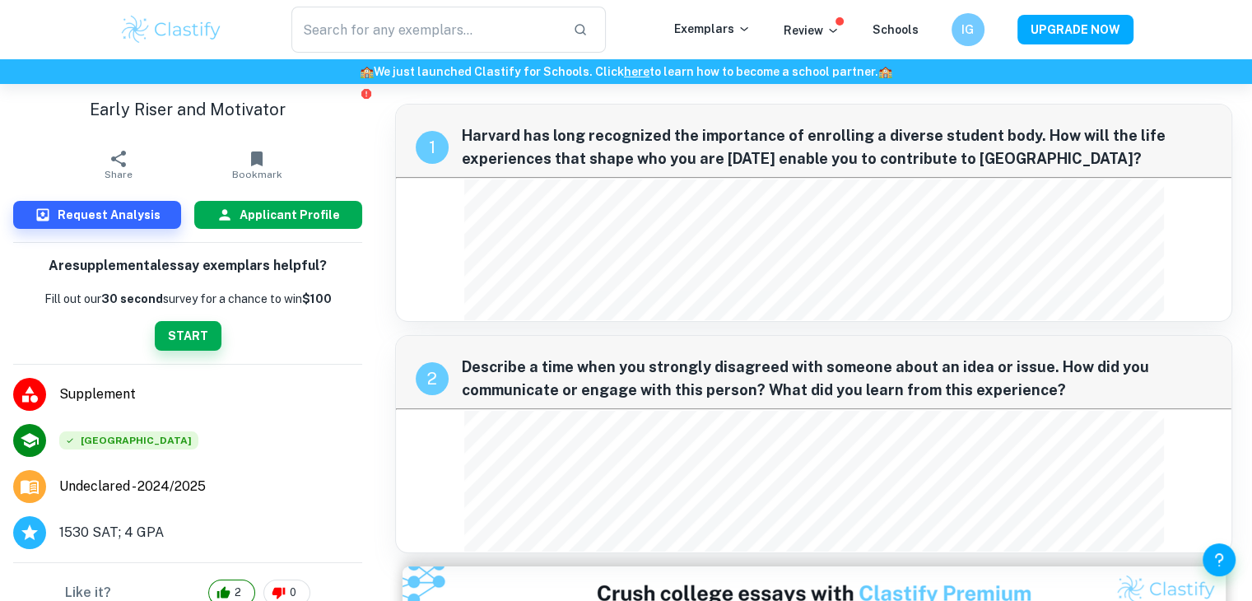
click at [330, 221] on button "Applicant Profile" at bounding box center [278, 215] width 168 height 28
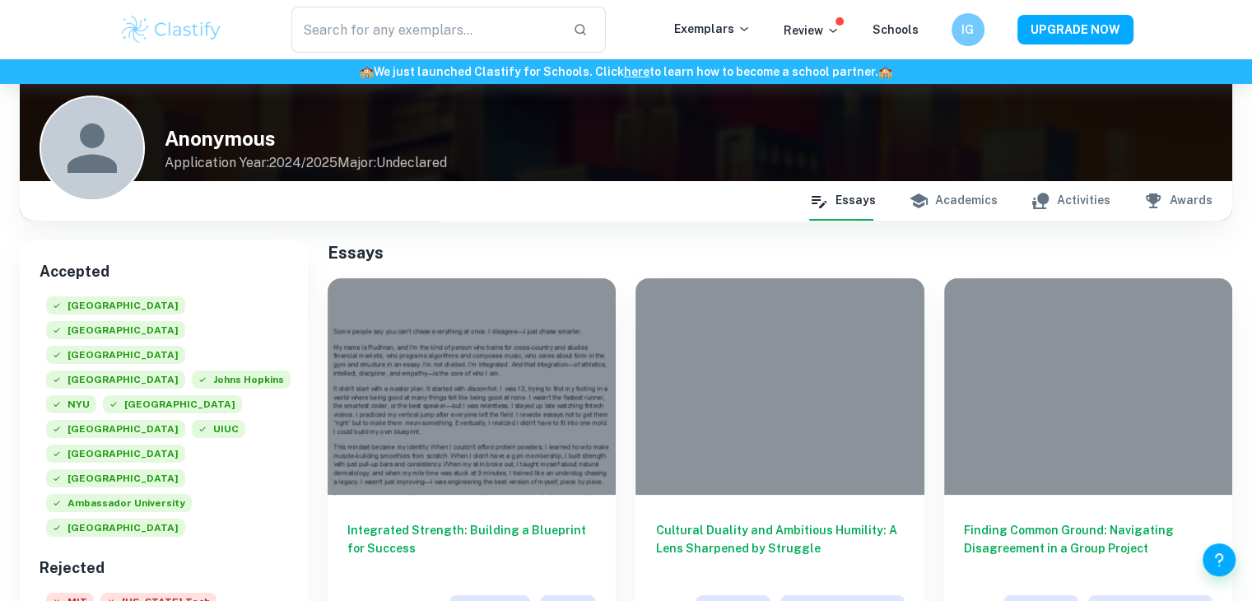
scroll to position [112, 0]
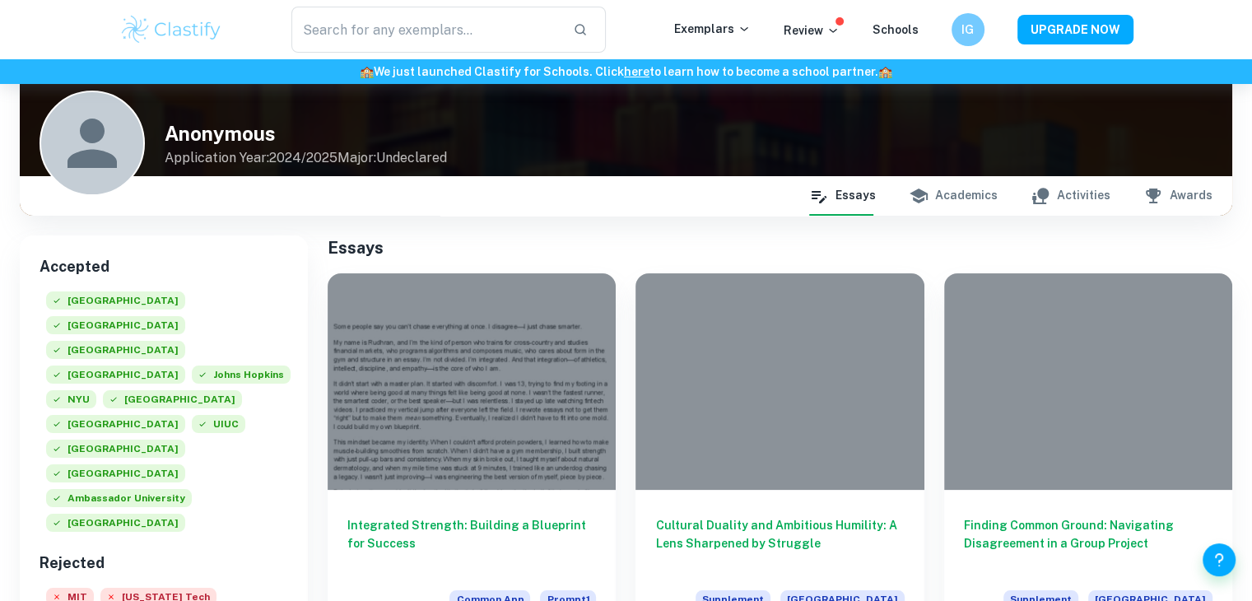
click at [958, 186] on button "Academics" at bounding box center [953, 196] width 89 height 40
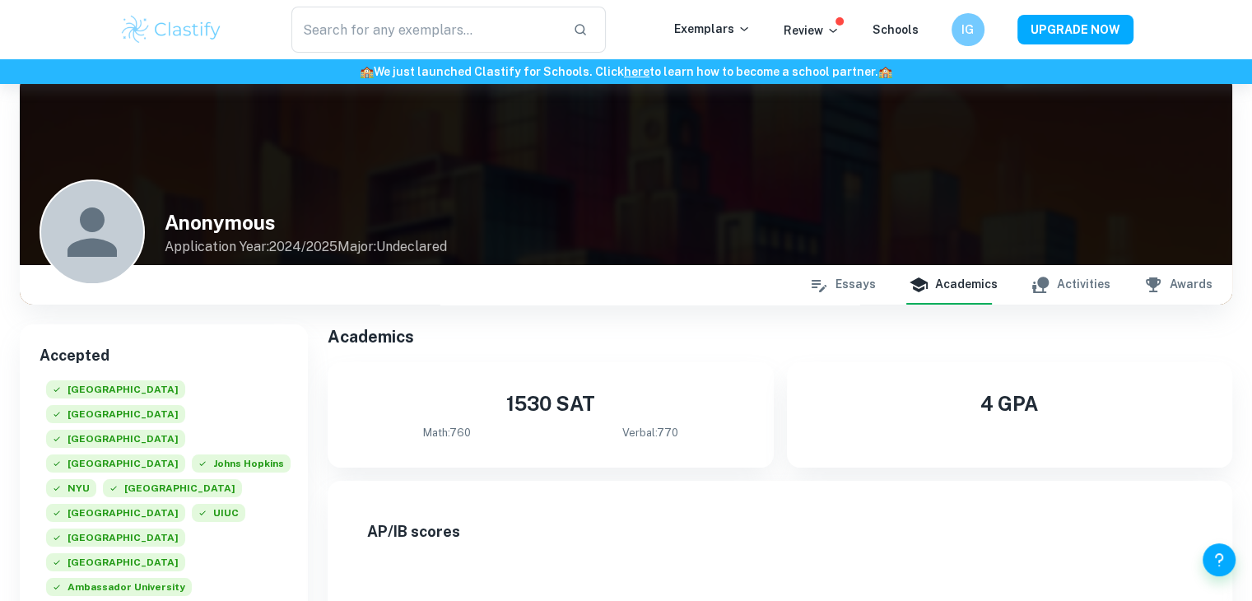
scroll to position [0, 0]
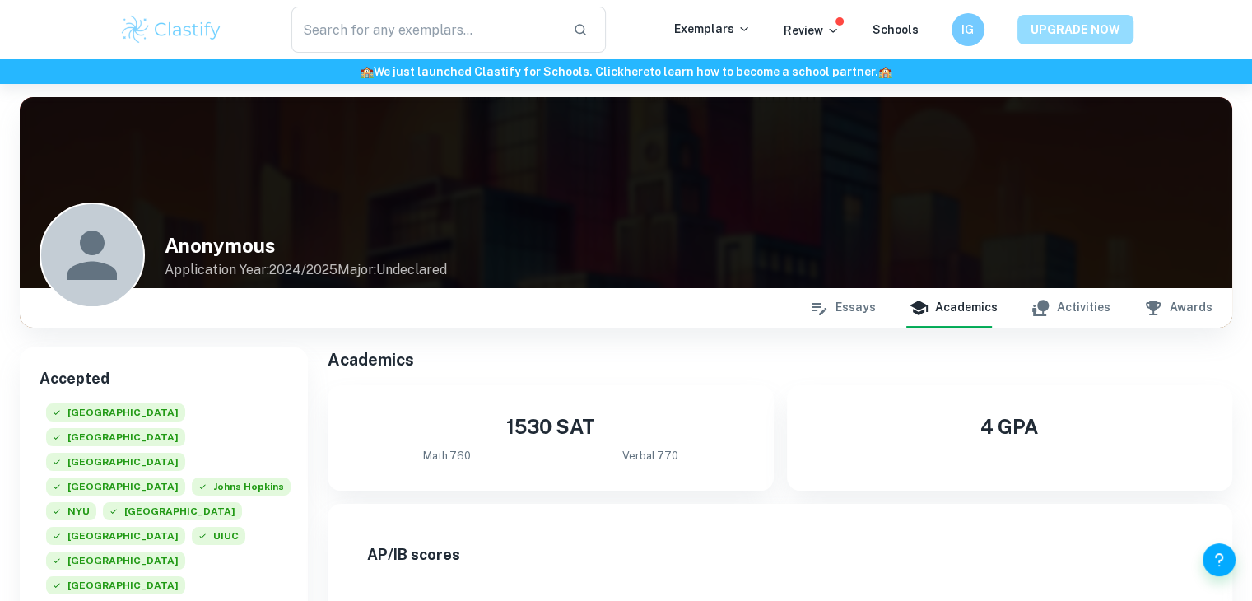
click at [1095, 35] on button "UPGRADE NOW" at bounding box center [1076, 30] width 116 height 30
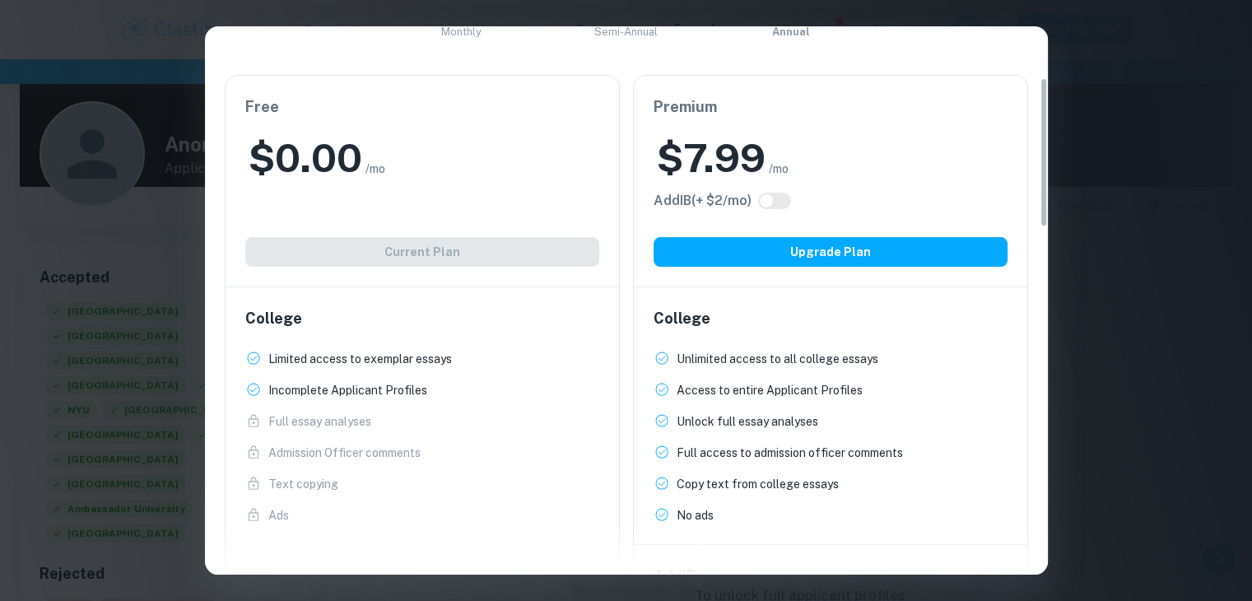
scroll to position [184, 0]
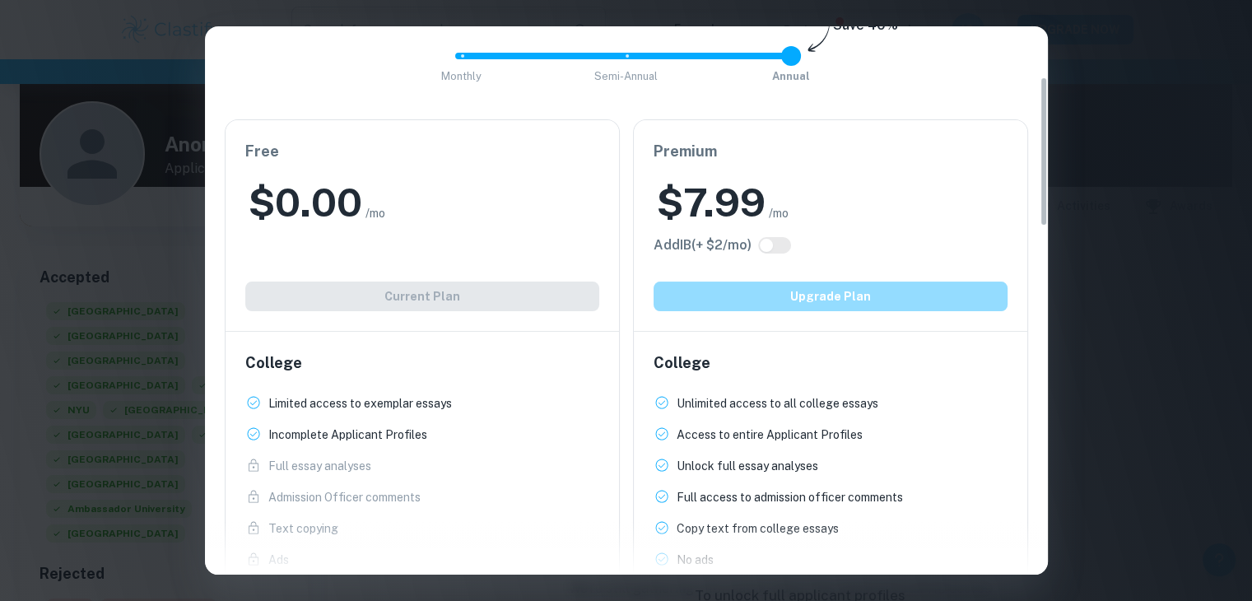
click at [779, 297] on button "Upgrade Plan" at bounding box center [831, 297] width 354 height 30
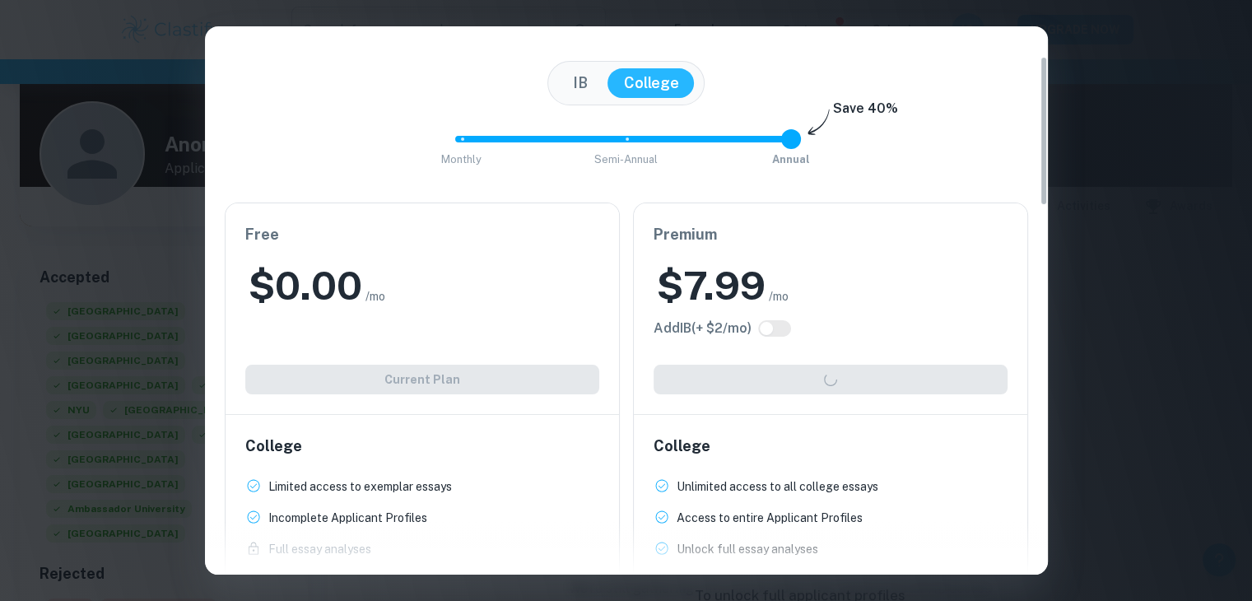
scroll to position [99, 0]
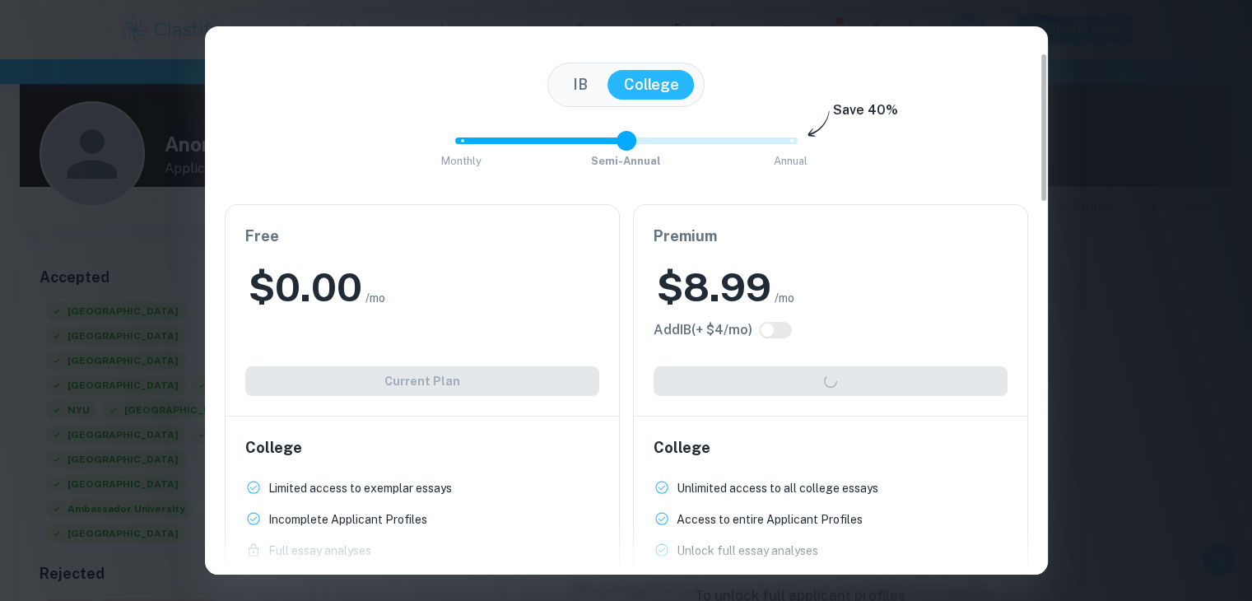
type input "0"
drag, startPoint x: 787, startPoint y: 144, endPoint x: 497, endPoint y: 142, distance: 289.8
click at [497, 142] on span "Monthly Semi-Annual Annual" at bounding box center [626, 141] width 329 height 28
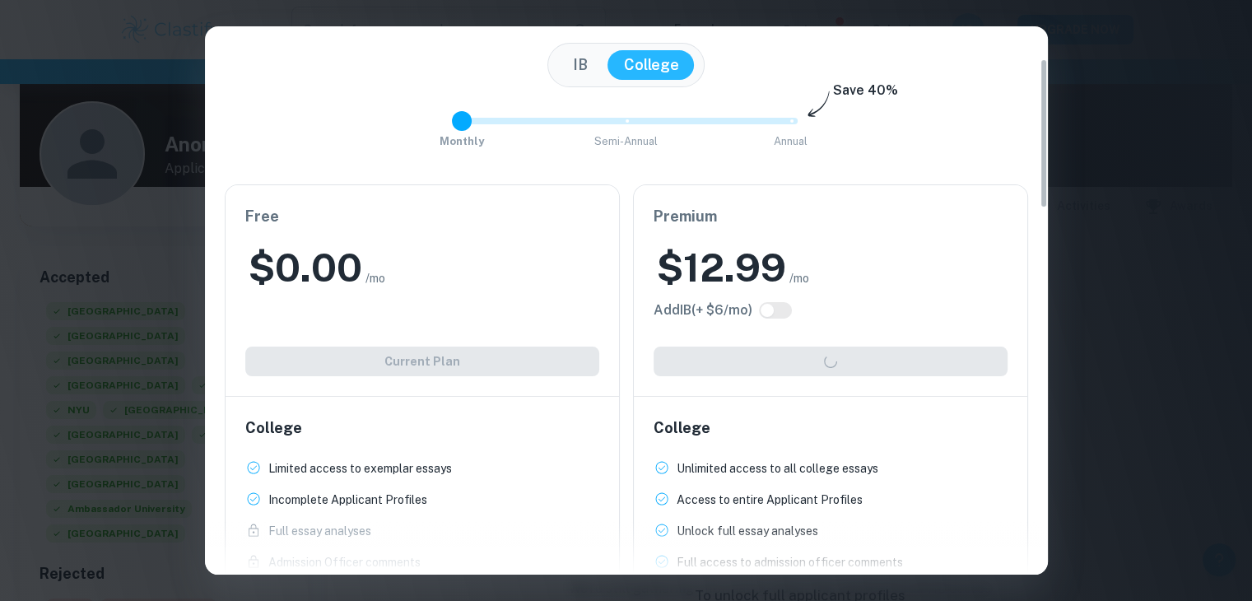
scroll to position [0, 0]
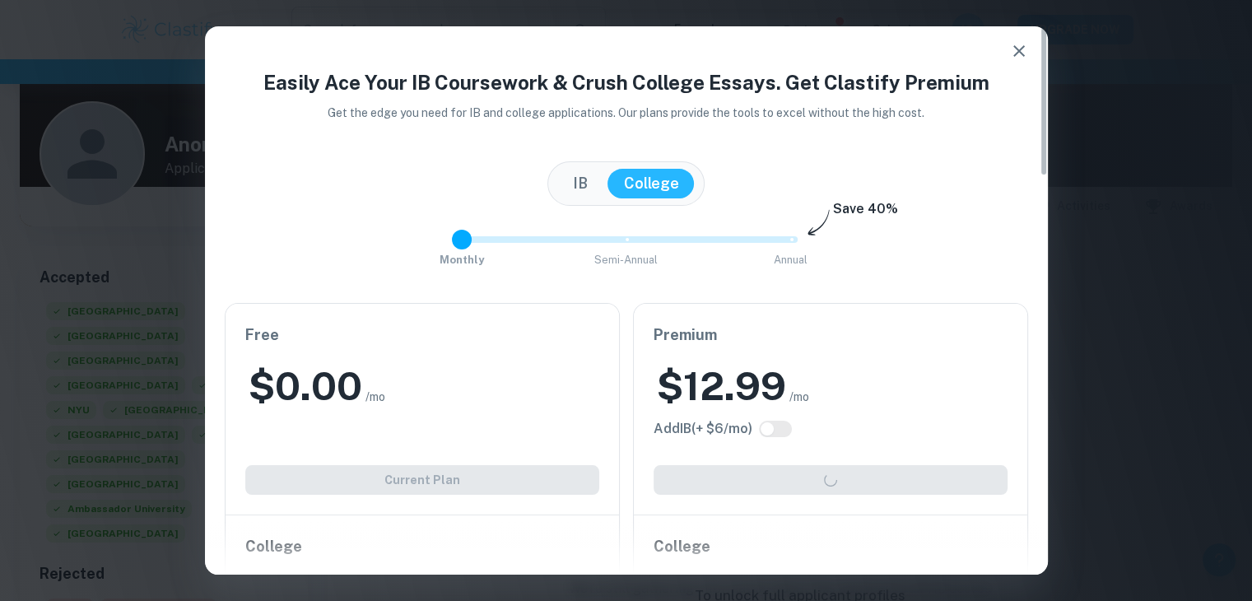
click at [1026, 54] on icon "button" at bounding box center [1019, 51] width 20 height 20
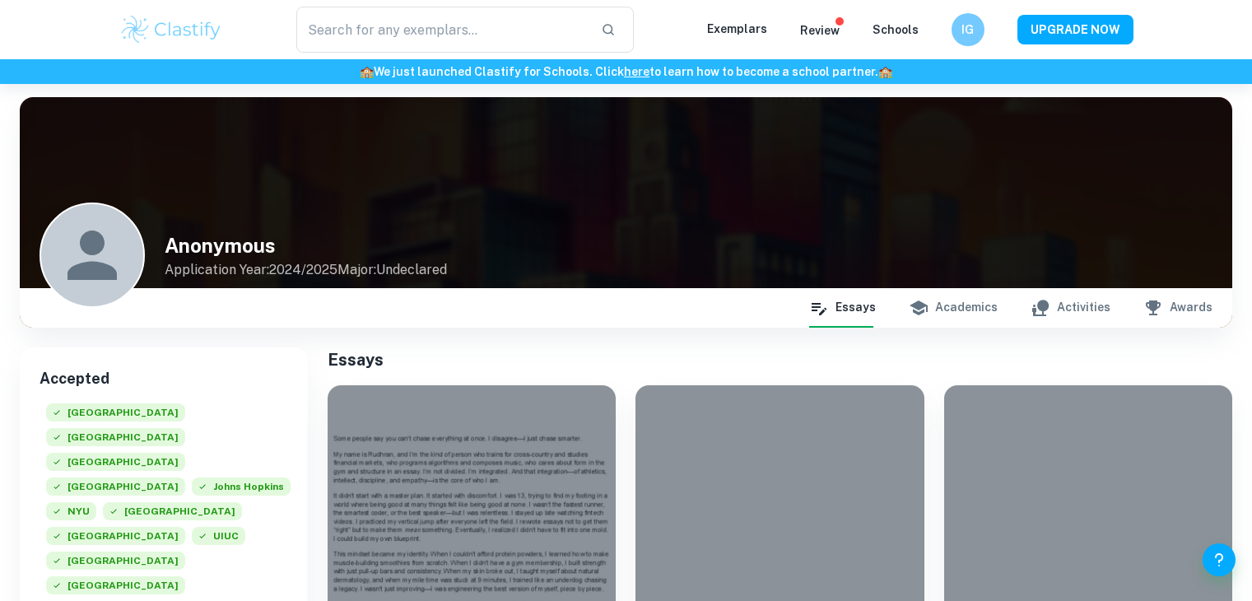
scroll to position [101, 0]
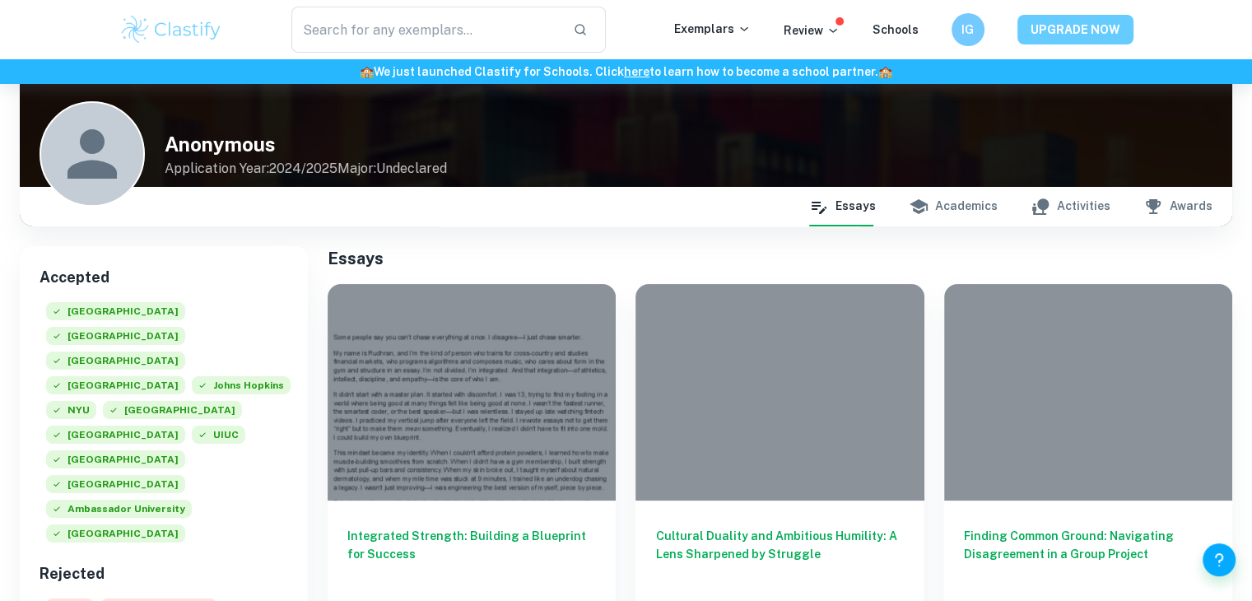
click at [1042, 34] on button "UPGRADE NOW" at bounding box center [1076, 30] width 116 height 30
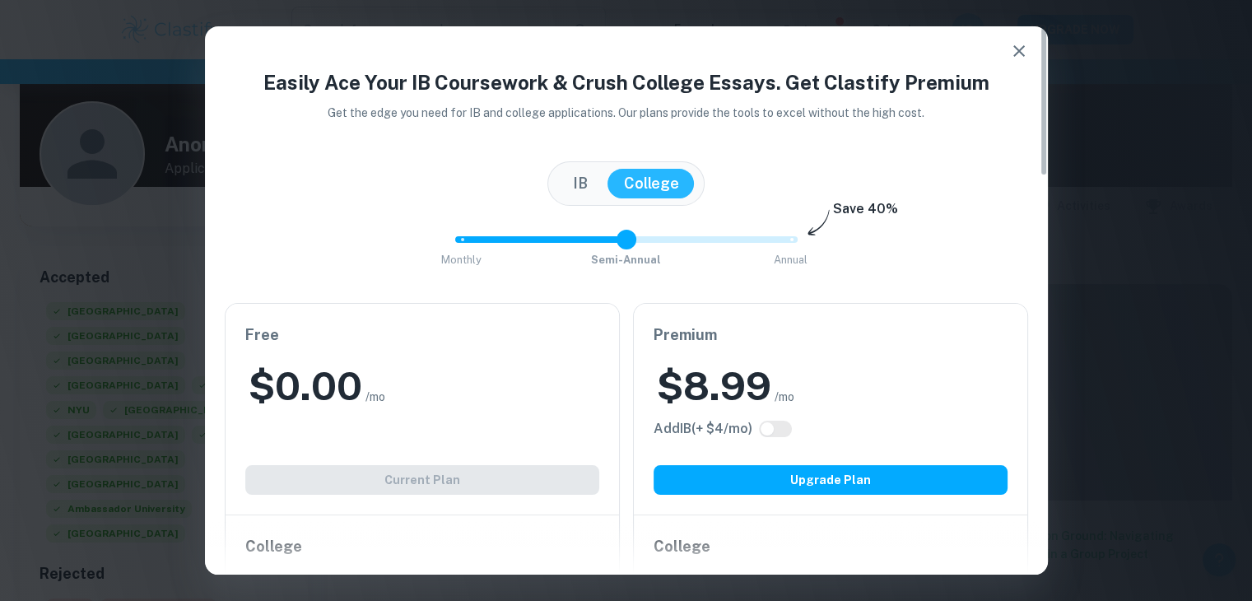
type input "0"
drag, startPoint x: 767, startPoint y: 240, endPoint x: 454, endPoint y: 238, distance: 312.8
click at [454, 238] on span at bounding box center [462, 240] width 20 height 20
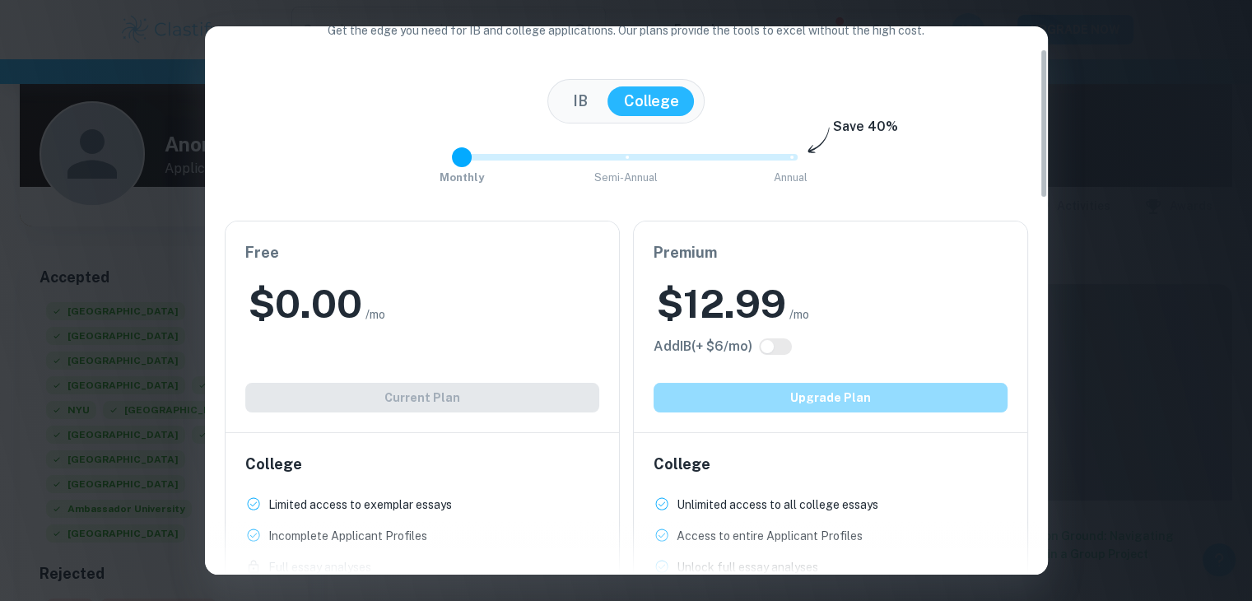
click at [797, 396] on button "Upgrade Plan" at bounding box center [831, 398] width 354 height 30
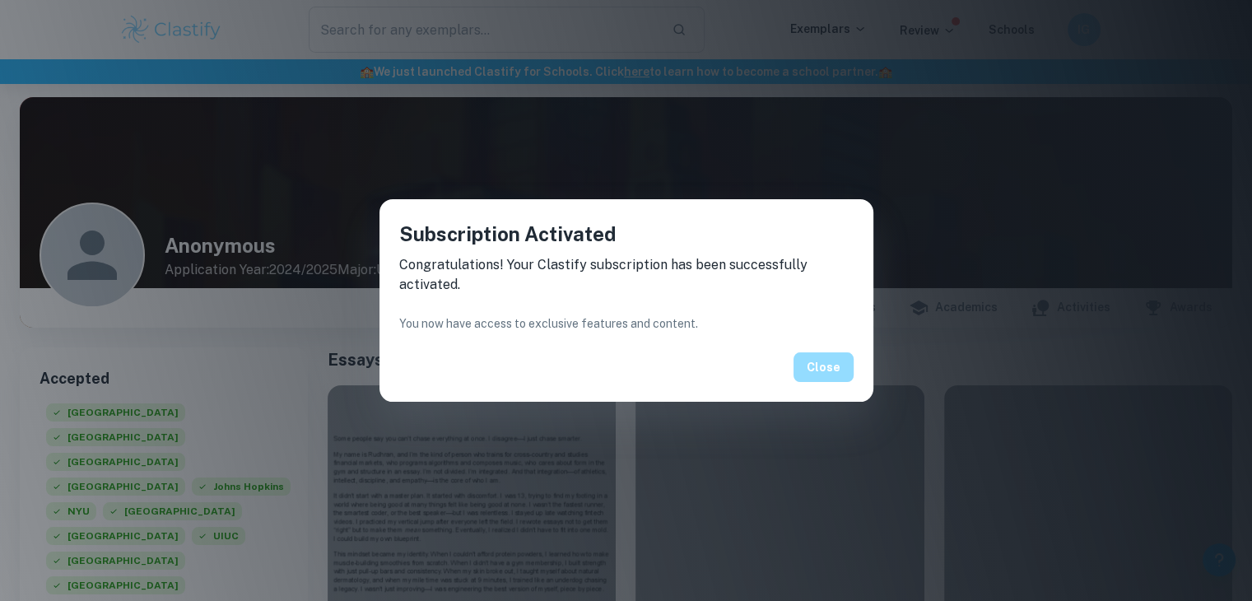
click at [820, 368] on button "Close" at bounding box center [824, 367] width 60 height 30
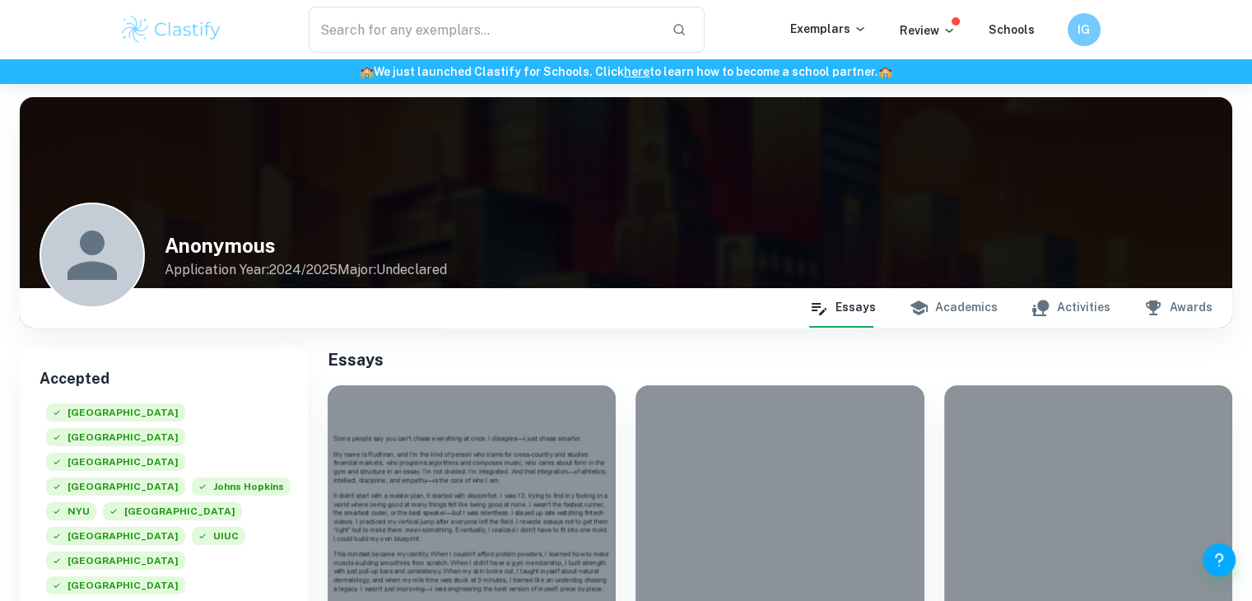
click at [1055, 315] on button "Activities" at bounding box center [1071, 308] width 80 height 40
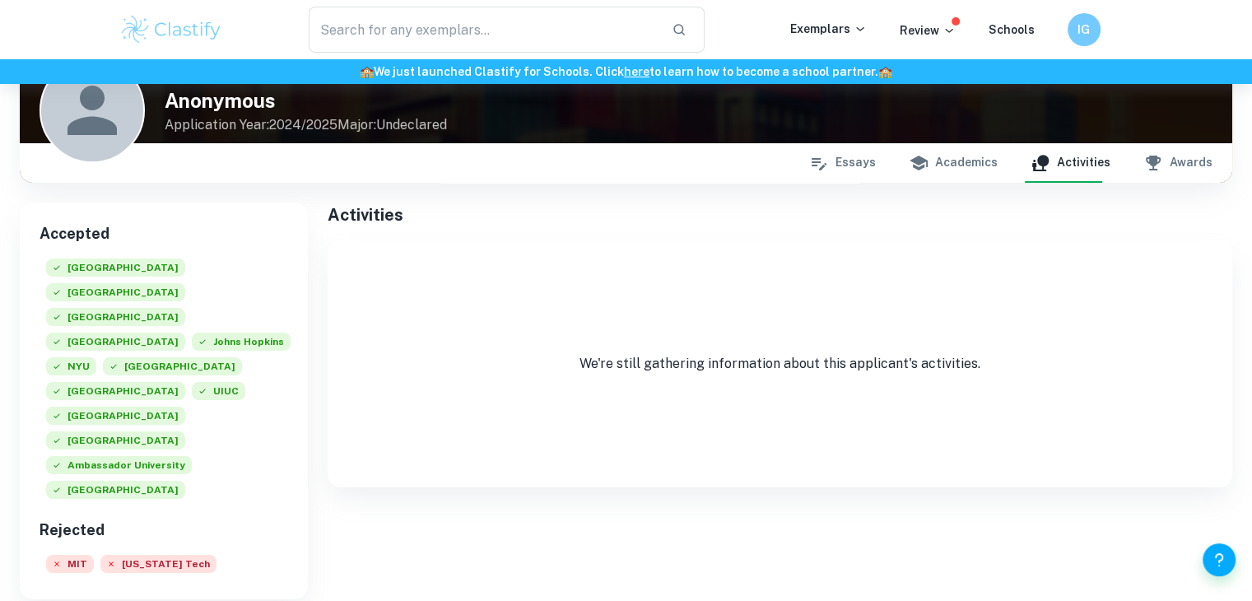
scroll to position [145, 0]
click at [1162, 164] on icon "button" at bounding box center [1153, 163] width 20 height 20
click at [990, 162] on button "Academics" at bounding box center [953, 163] width 89 height 40
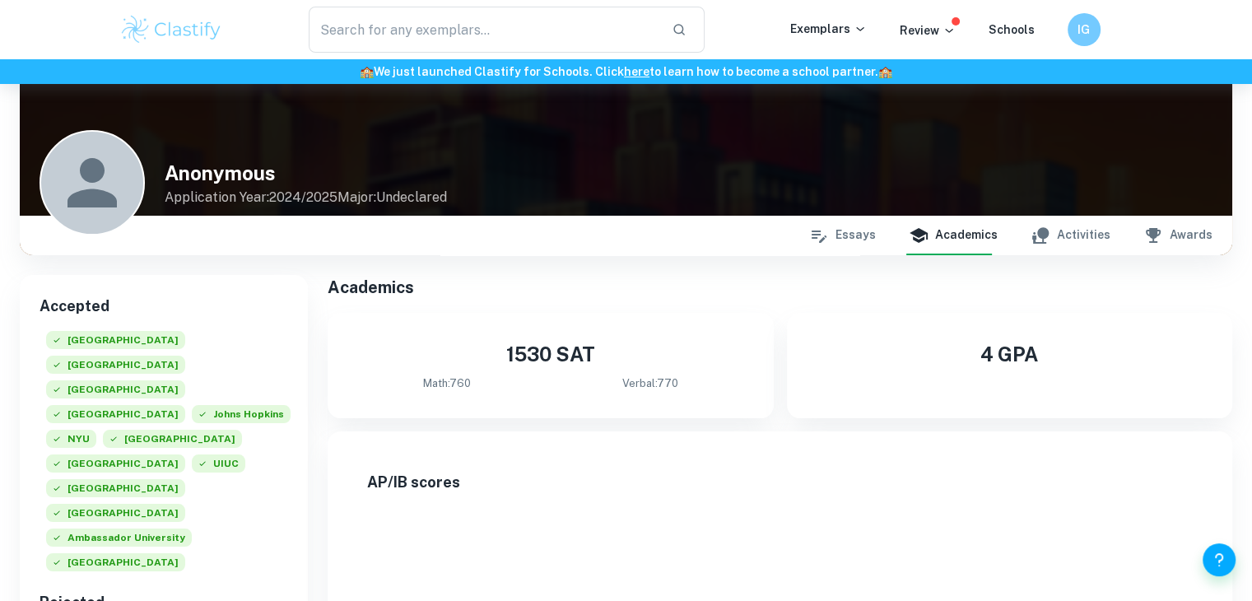
scroll to position [57, 0]
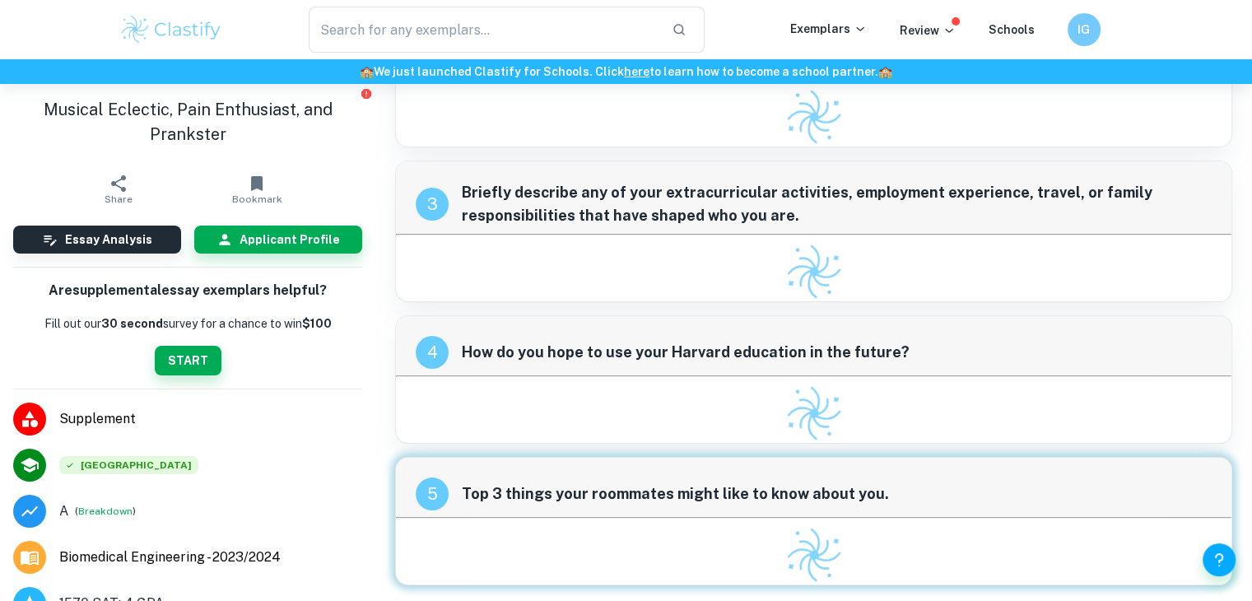
scroll to position [238, 0]
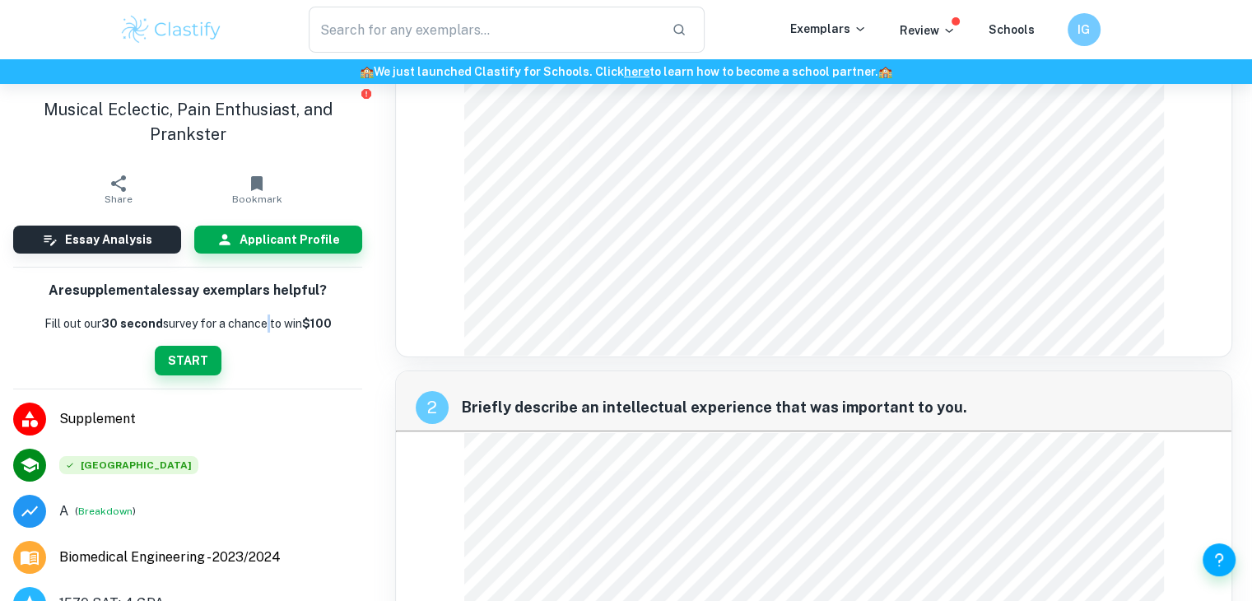
drag, startPoint x: 300, startPoint y: 238, endPoint x: 258, endPoint y: 364, distance: 132.8
click at [258, 364] on div "Are supplemental essay exemplars helpful? Fill out our 30 second survey for a c…" at bounding box center [187, 328] width 349 height 95
click at [244, 325] on p "Fill out our 30 second survey for a chance to win $100" at bounding box center [187, 323] width 287 height 18
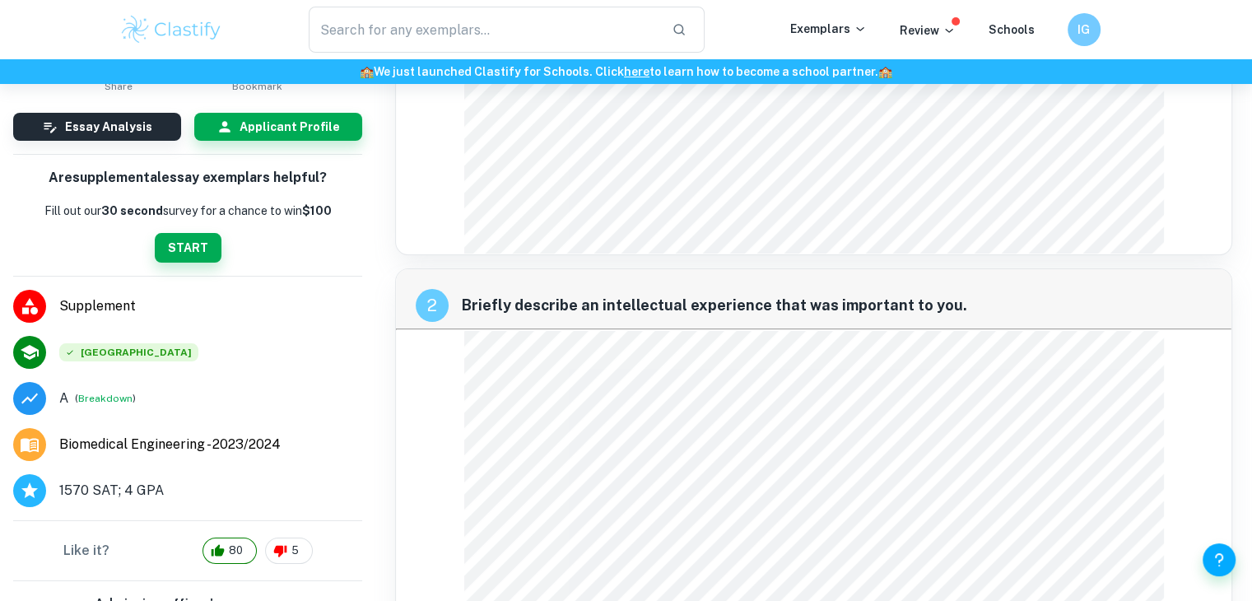
scroll to position [0, 0]
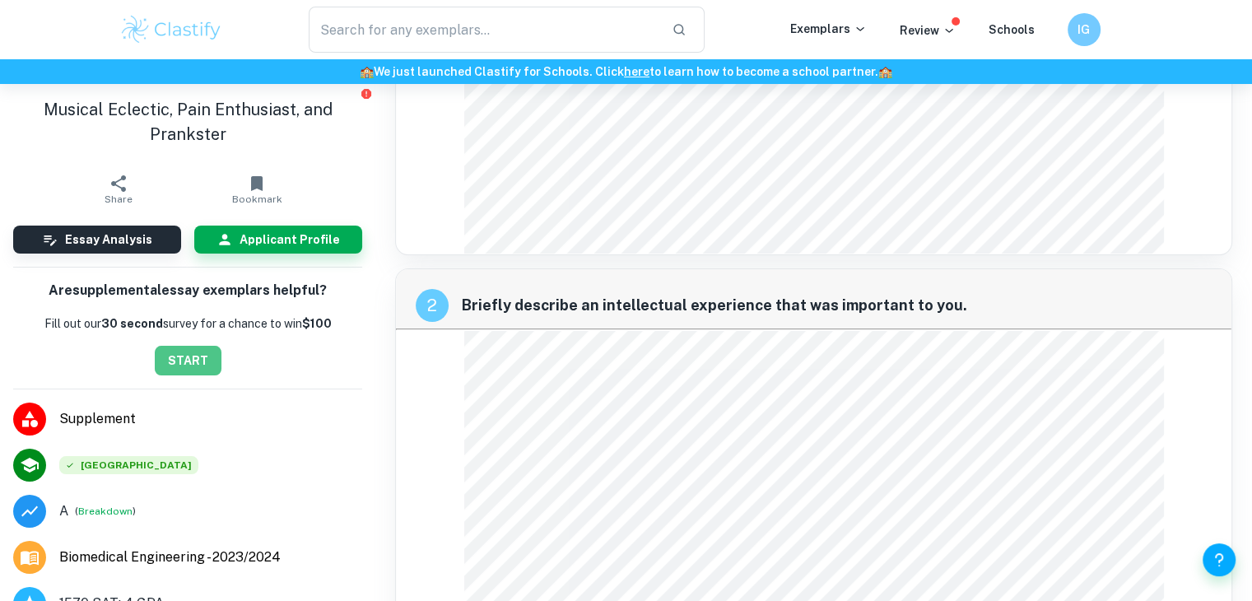
click at [184, 361] on button "START" at bounding box center [188, 361] width 67 height 30
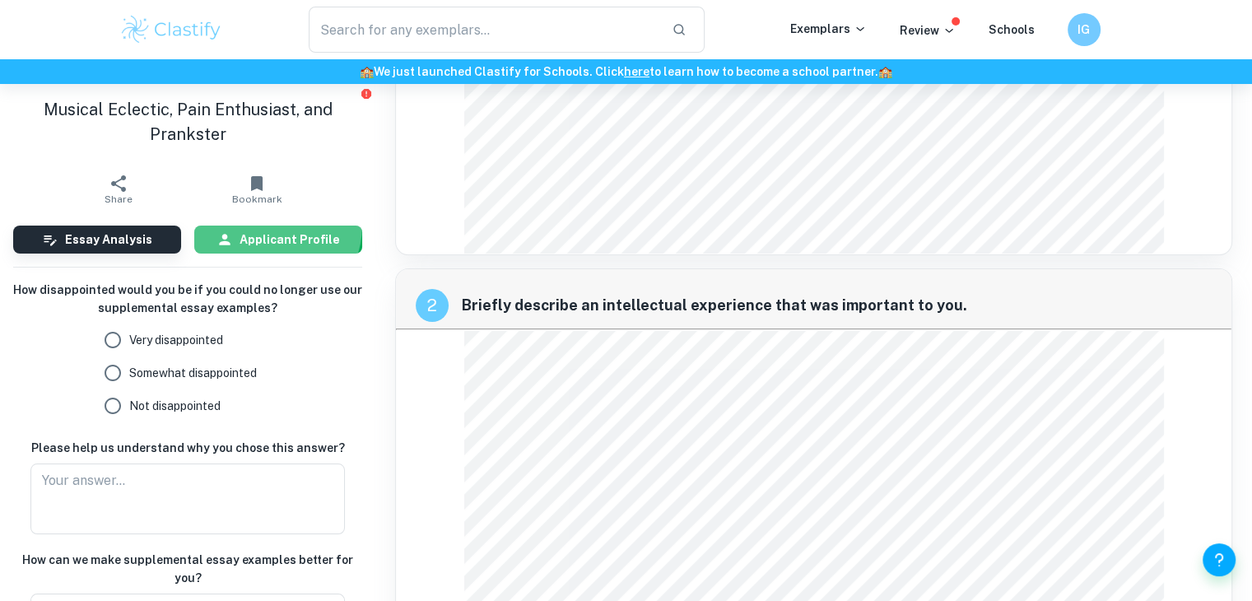
click at [259, 226] on button "Applicant Profile" at bounding box center [278, 240] width 168 height 28
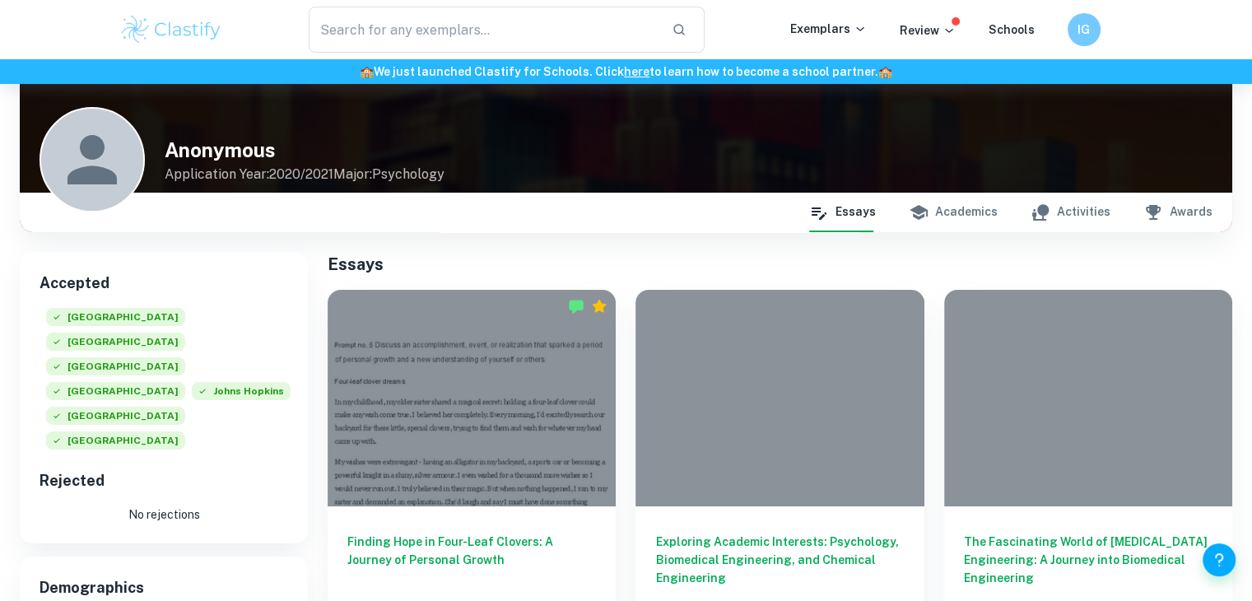
scroll to position [94, 0]
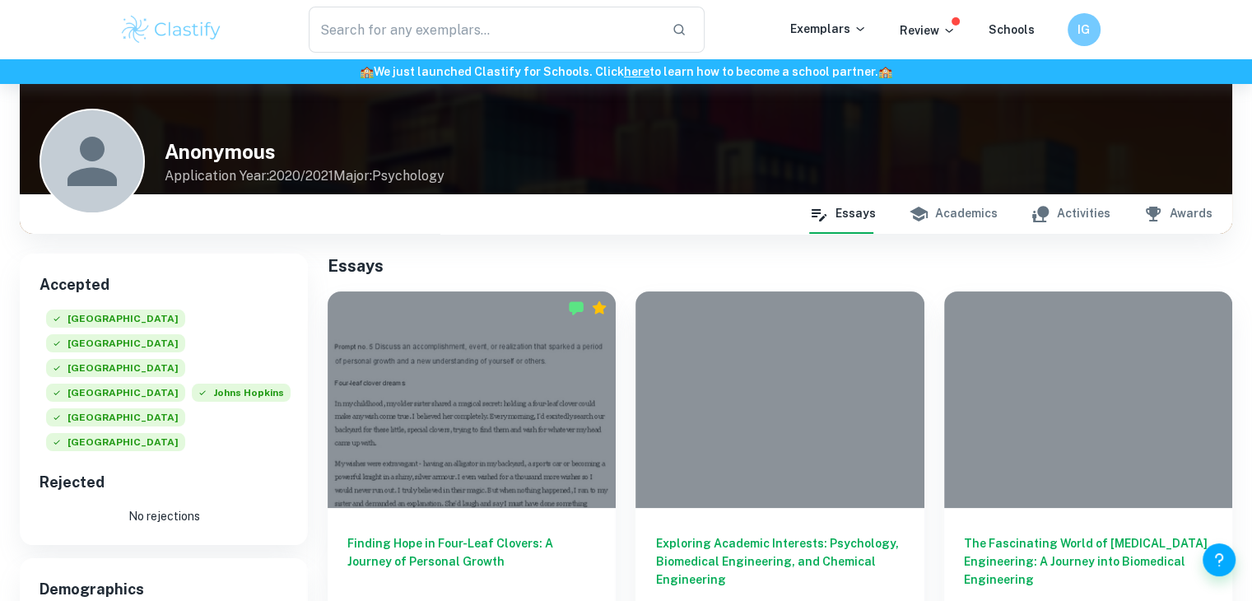
click at [971, 217] on button "Academics" at bounding box center [953, 214] width 89 height 40
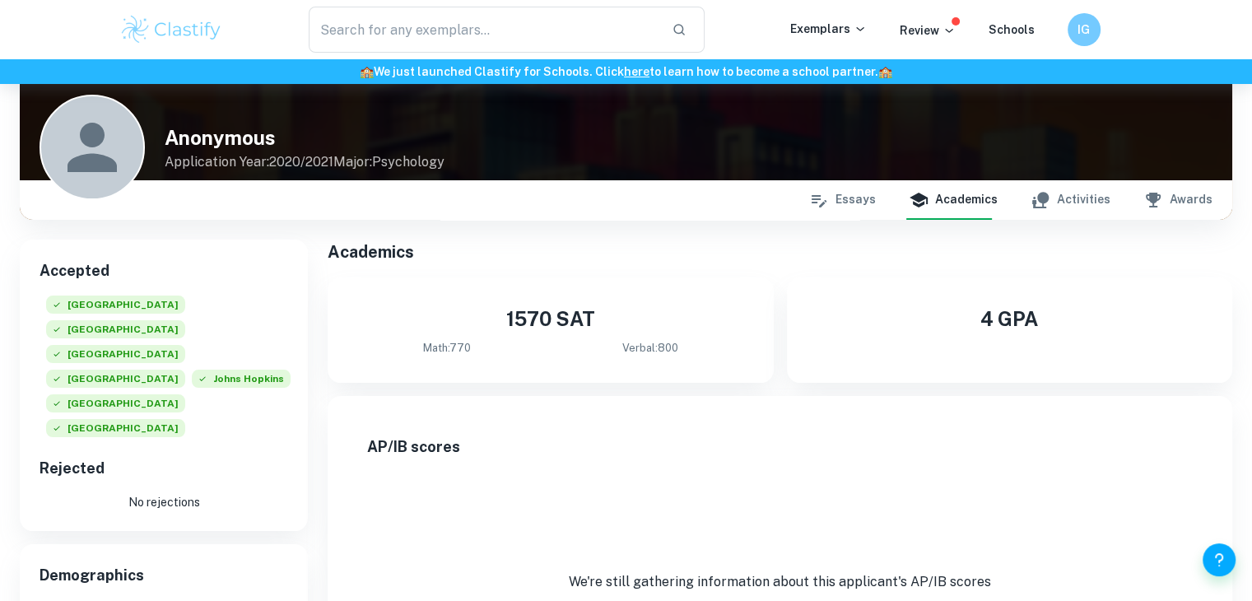
scroll to position [0, 0]
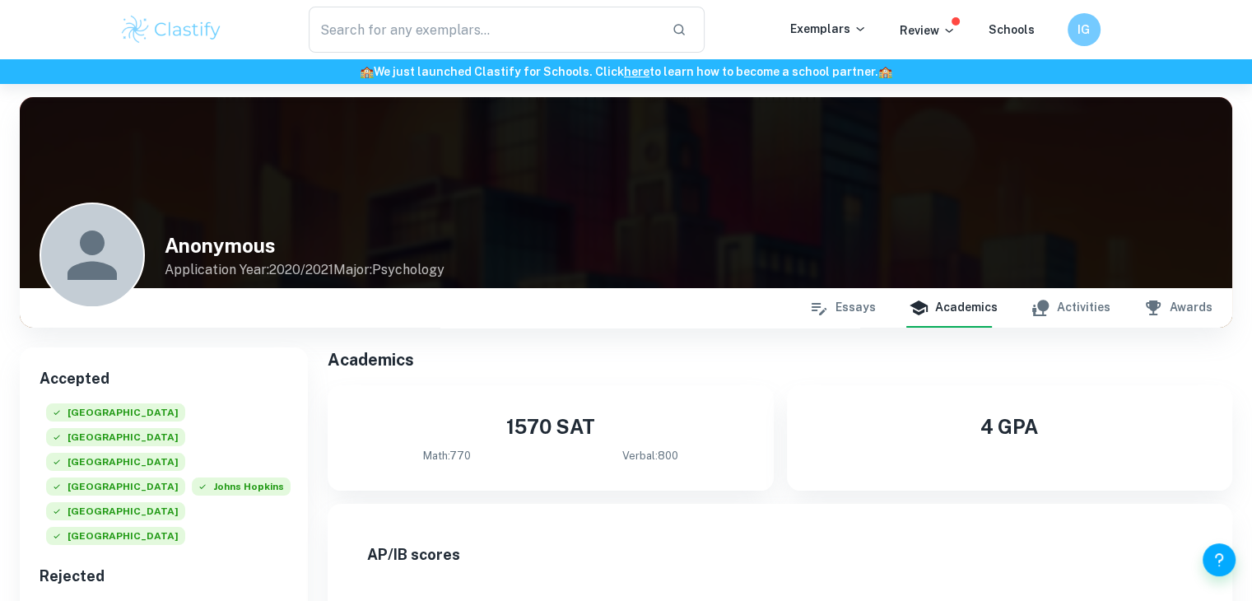
click at [1062, 293] on button "Activities" at bounding box center [1071, 308] width 80 height 40
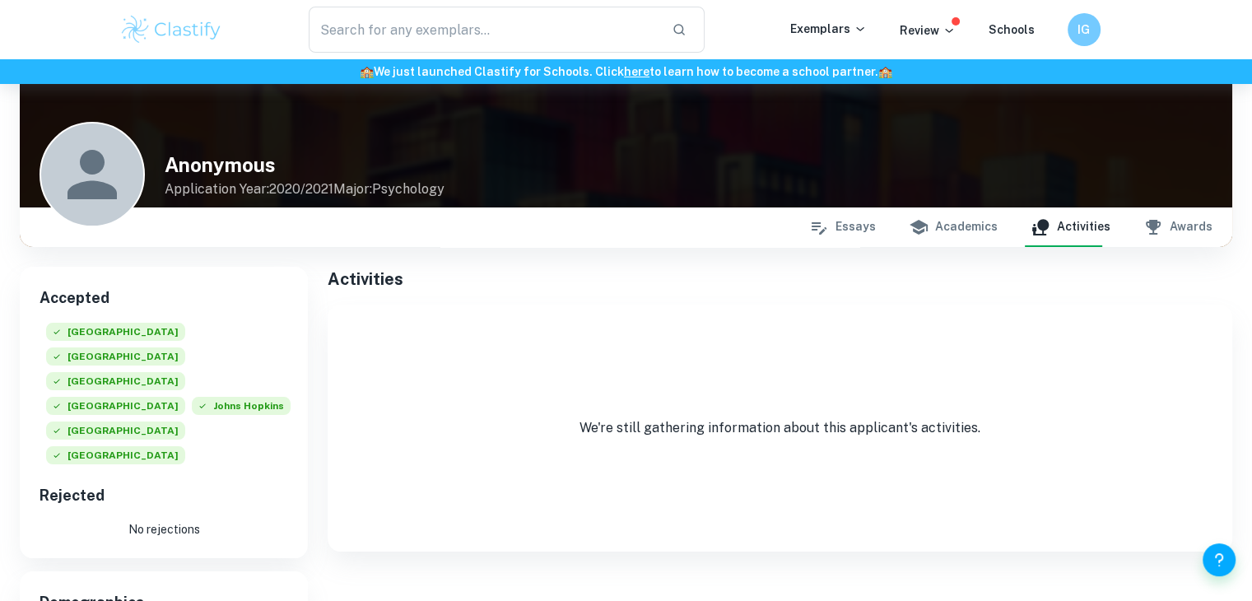
scroll to position [85, 0]
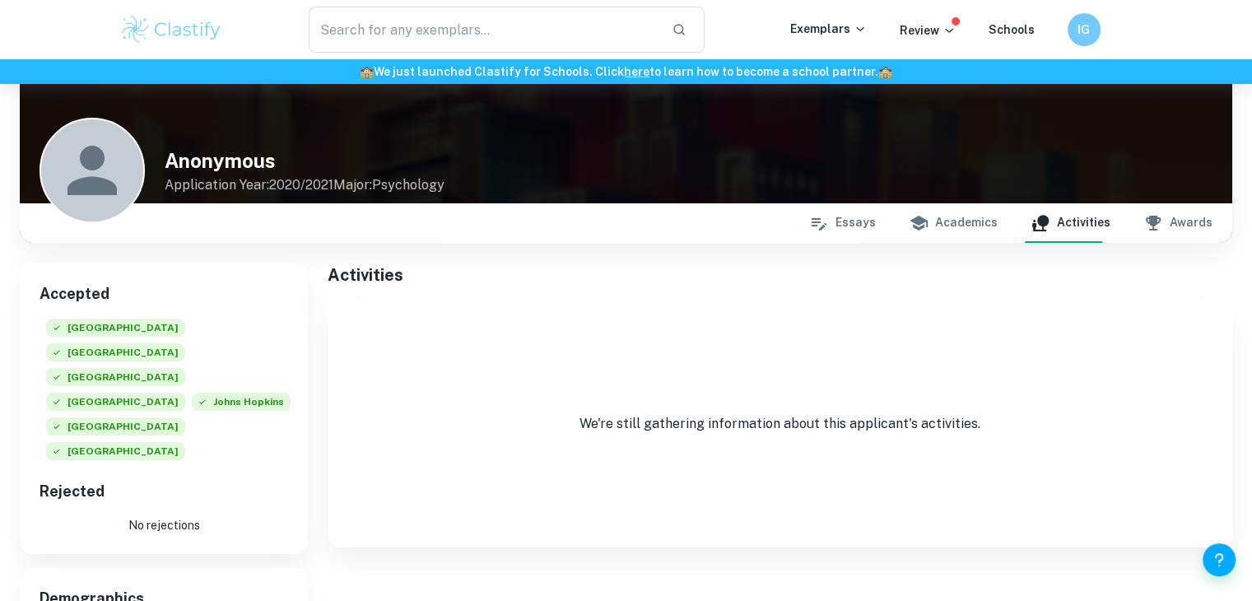
click at [1189, 231] on button "Awards" at bounding box center [1177, 223] width 69 height 40
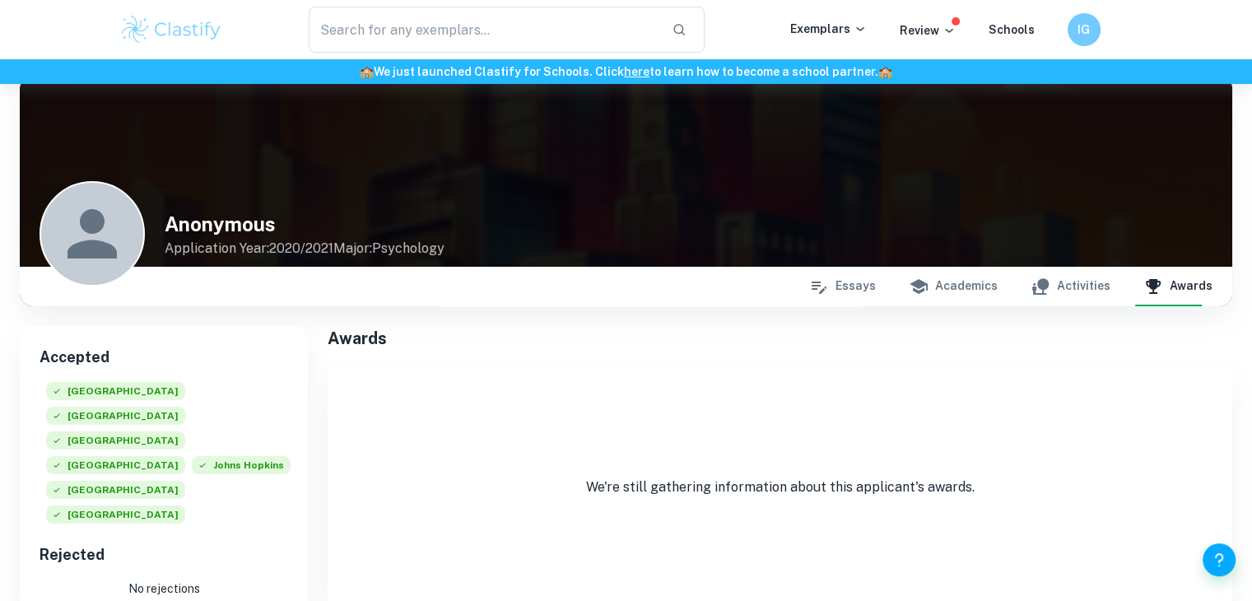
scroll to position [18, 0]
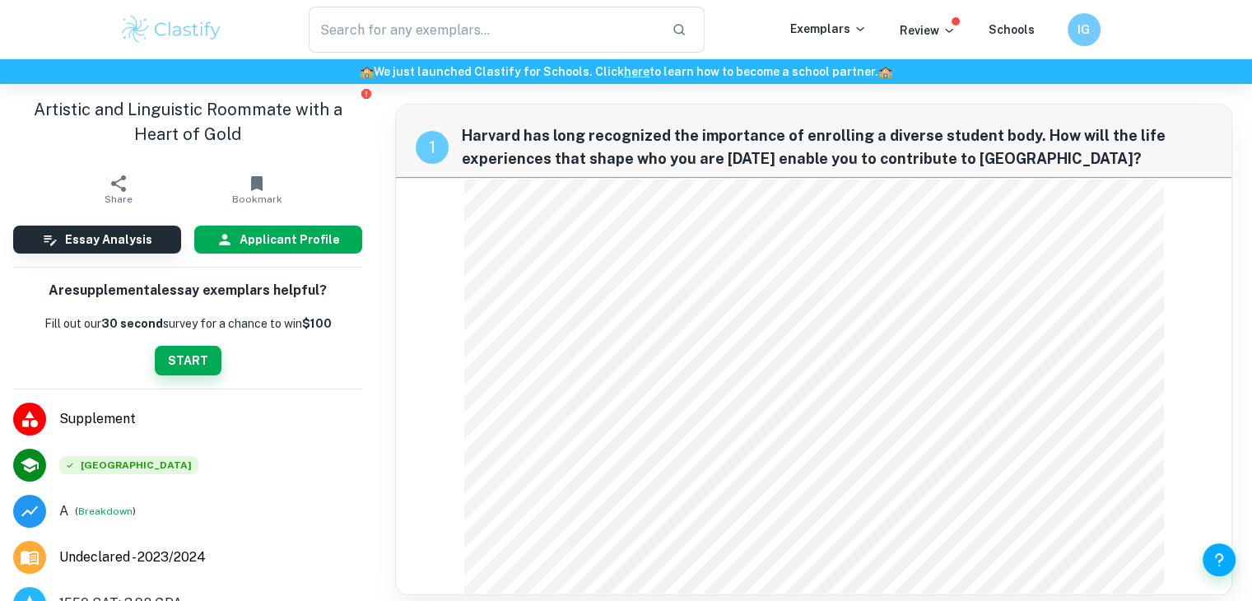
click at [273, 248] on h6 "Applicant Profile" at bounding box center [290, 240] width 100 height 18
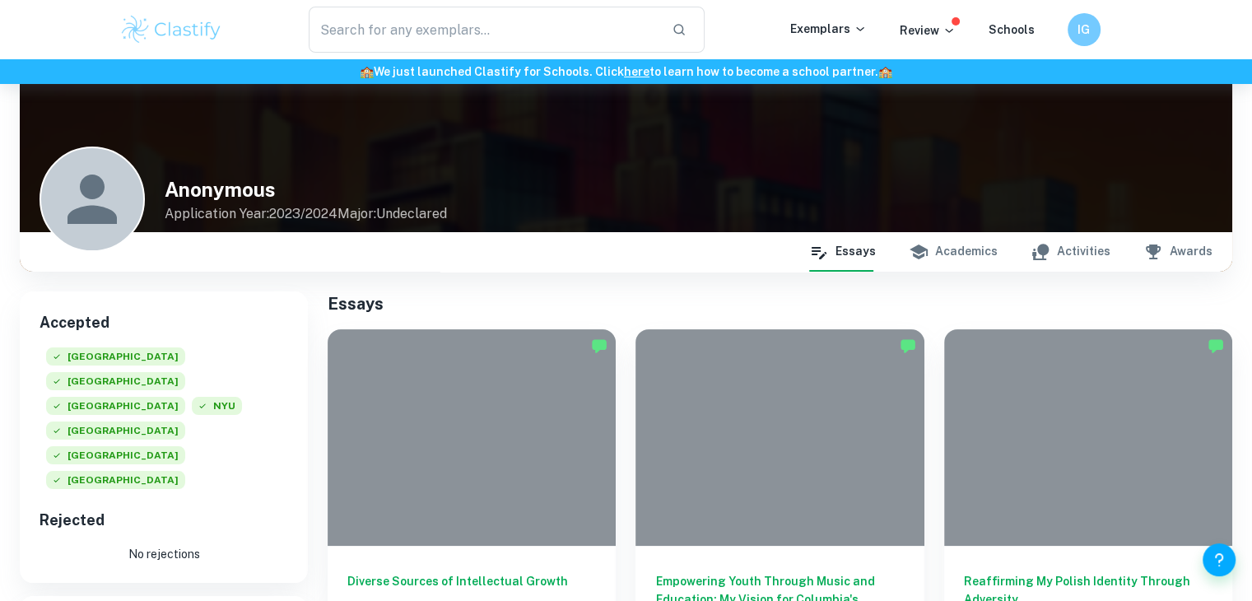
scroll to position [58, 0]
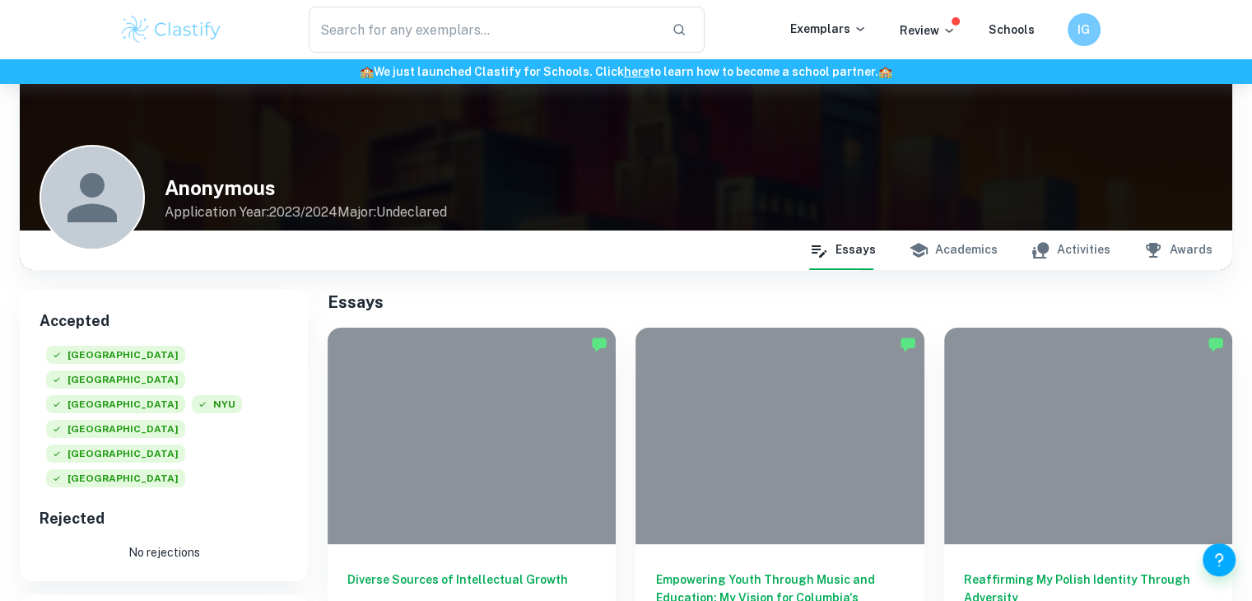
click at [963, 241] on button "Academics" at bounding box center [953, 251] width 89 height 40
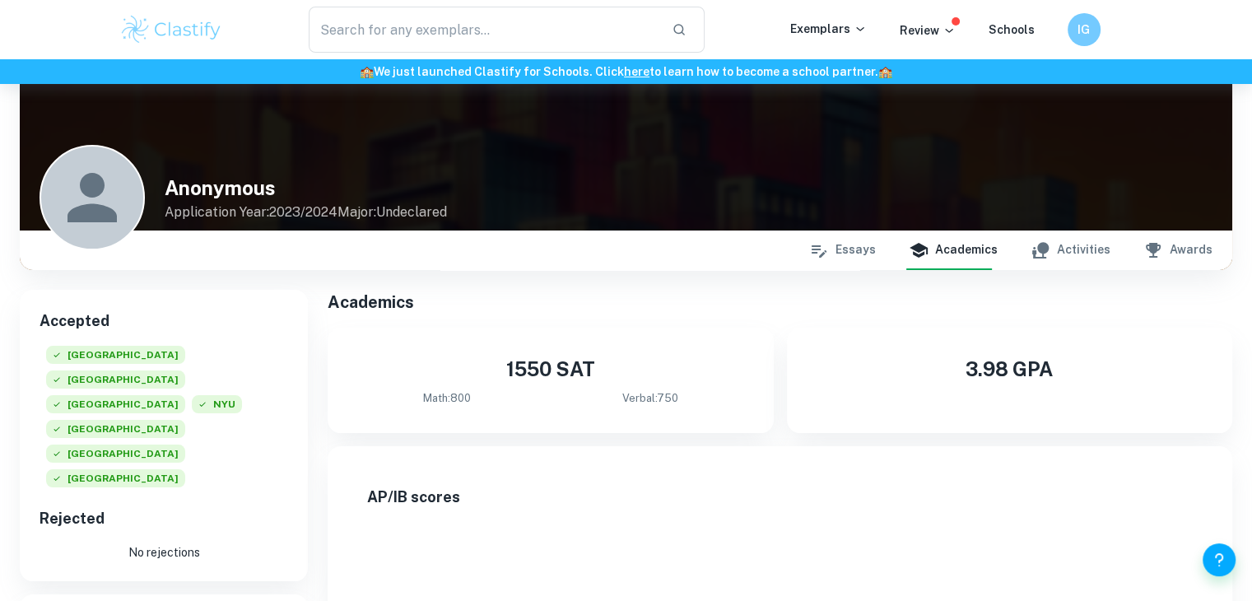
click at [1072, 257] on button "Activities" at bounding box center [1071, 251] width 80 height 40
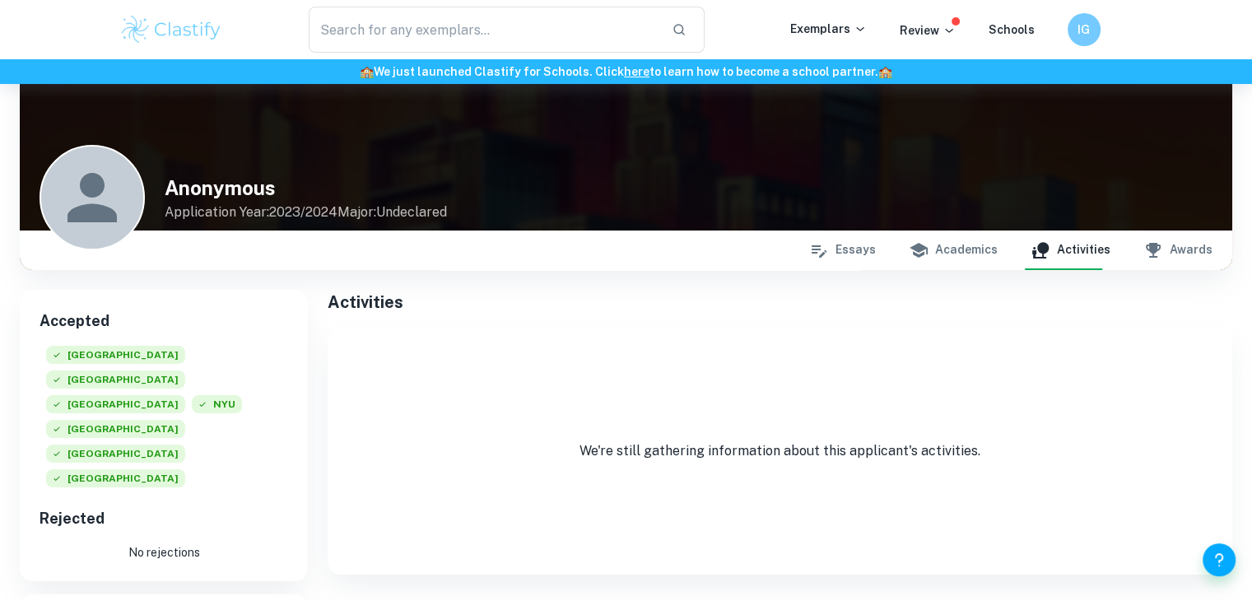
click at [1167, 251] on button "Awards" at bounding box center [1177, 251] width 69 height 40
click at [982, 240] on button "Academics" at bounding box center [953, 251] width 89 height 40
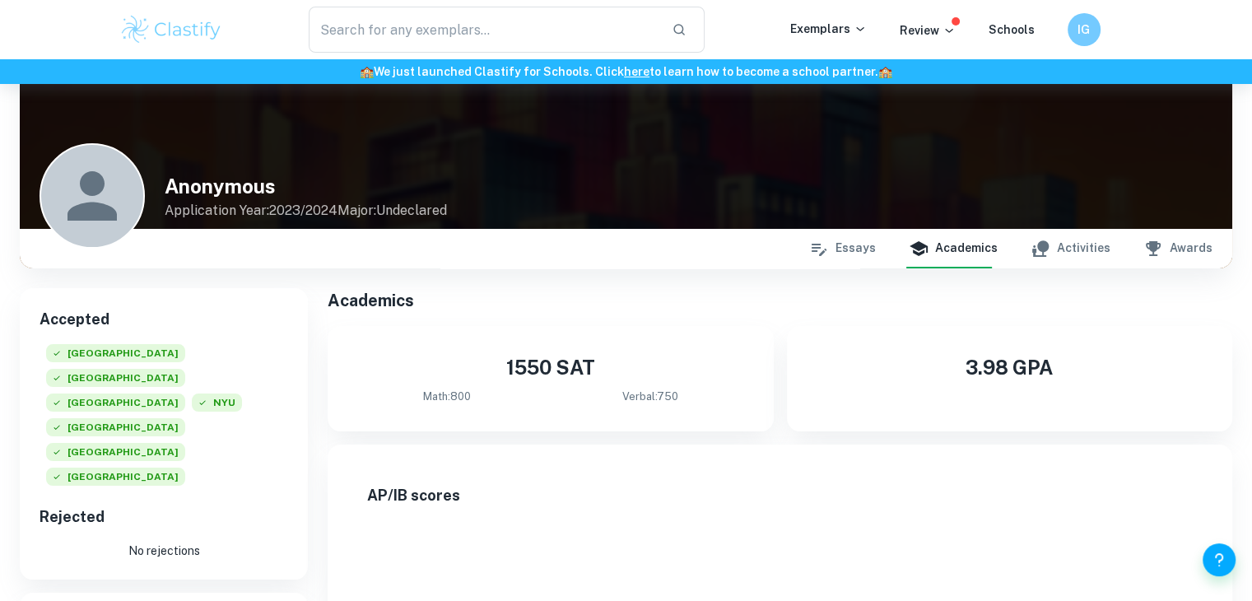
scroll to position [62, 0]
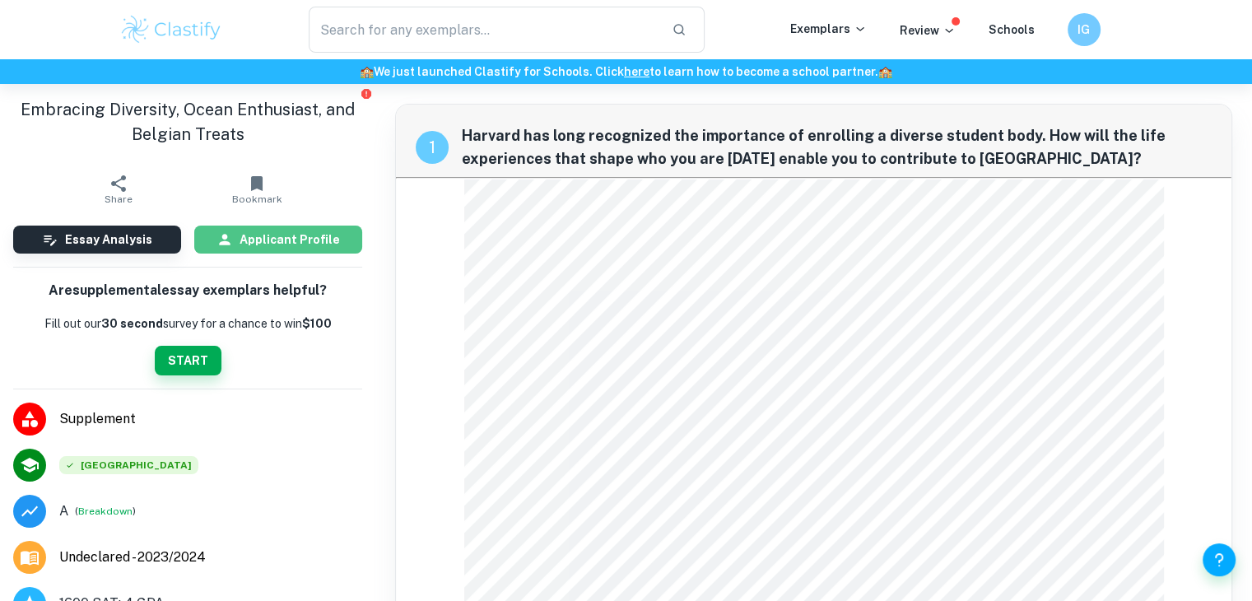
click at [275, 236] on h6 "Applicant Profile" at bounding box center [290, 240] width 100 height 18
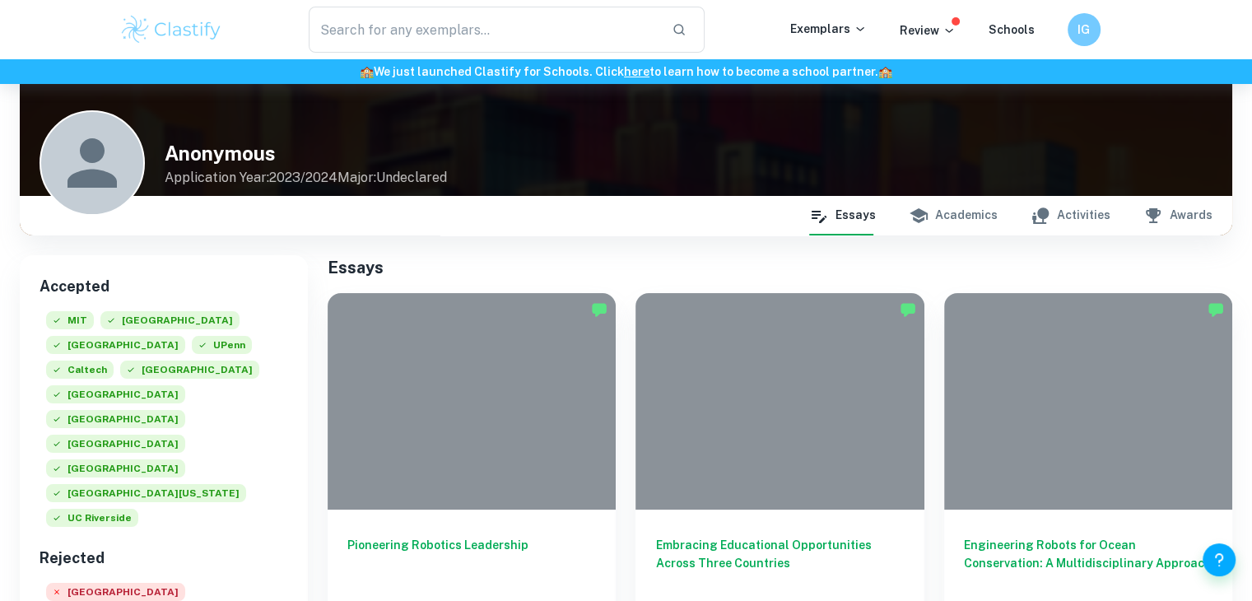
scroll to position [91, 0]
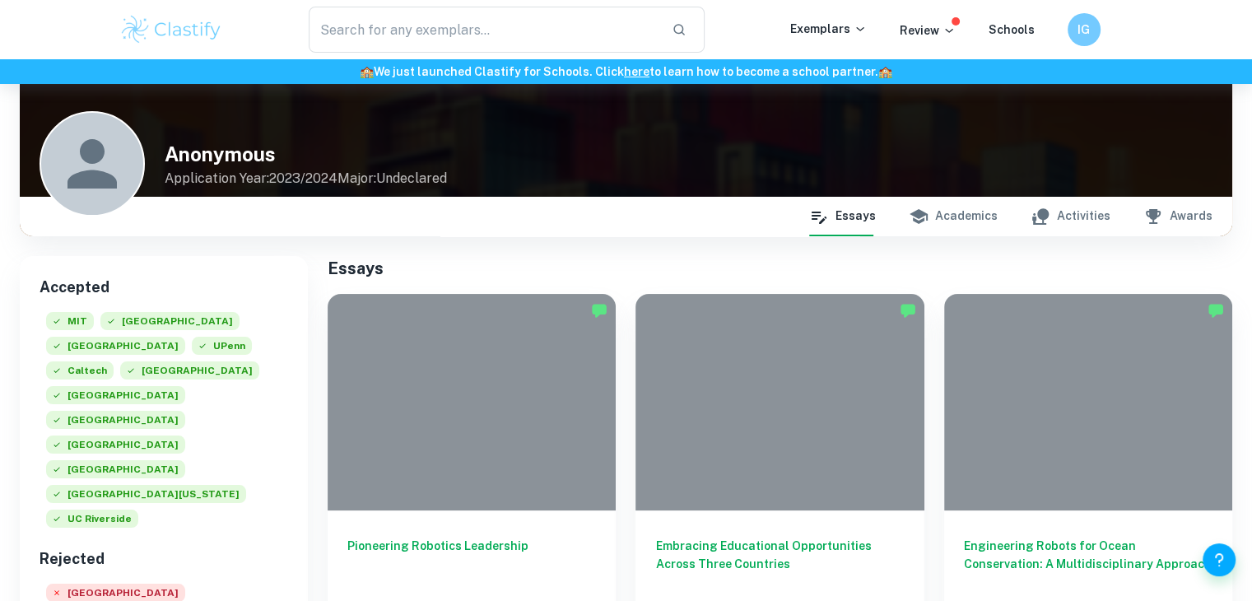
click at [958, 221] on button "Academics" at bounding box center [953, 217] width 89 height 40
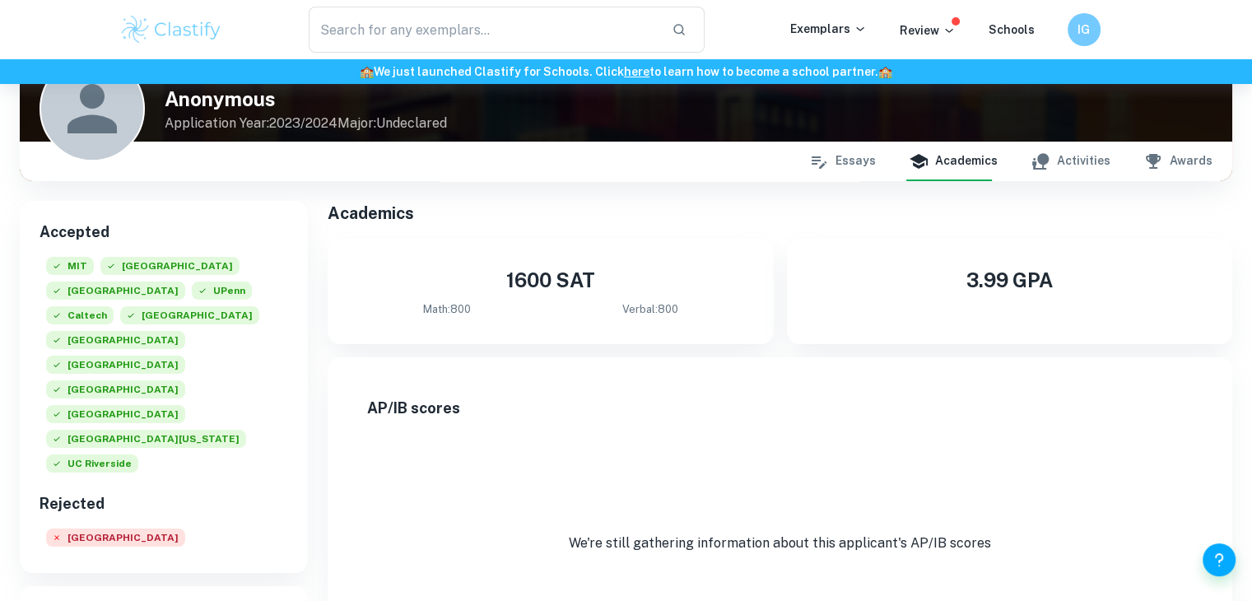
scroll to position [140, 0]
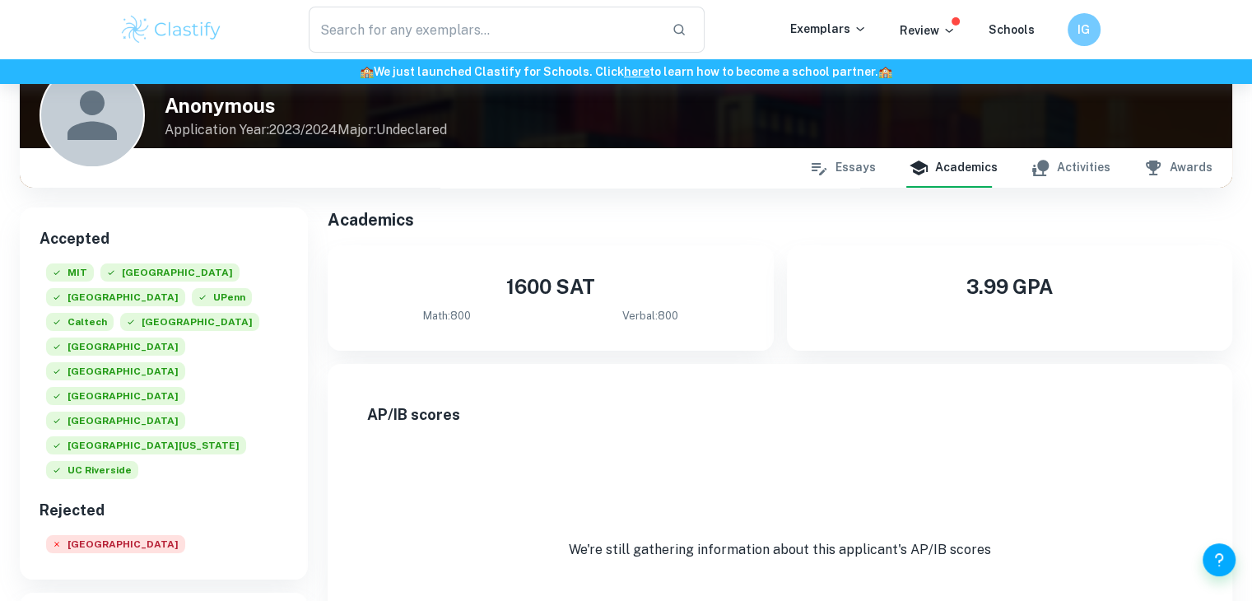
click at [1063, 176] on button "Activities" at bounding box center [1071, 168] width 80 height 40
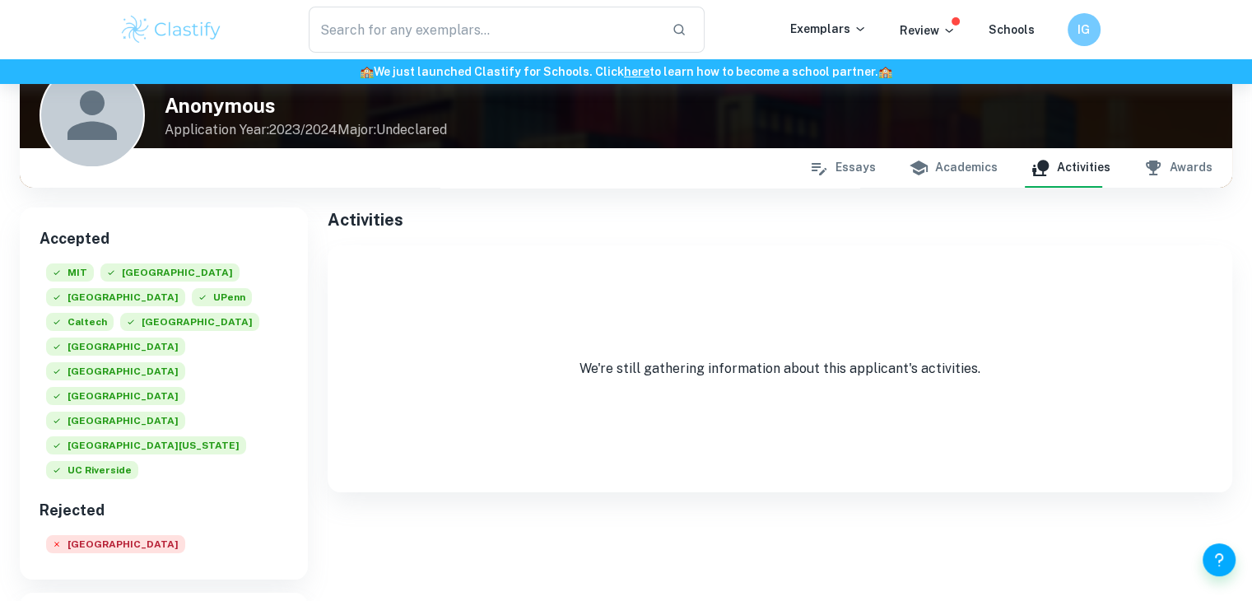
click at [1169, 165] on button "Awards" at bounding box center [1177, 168] width 69 height 40
click at [869, 169] on button "Essays" at bounding box center [842, 168] width 67 height 40
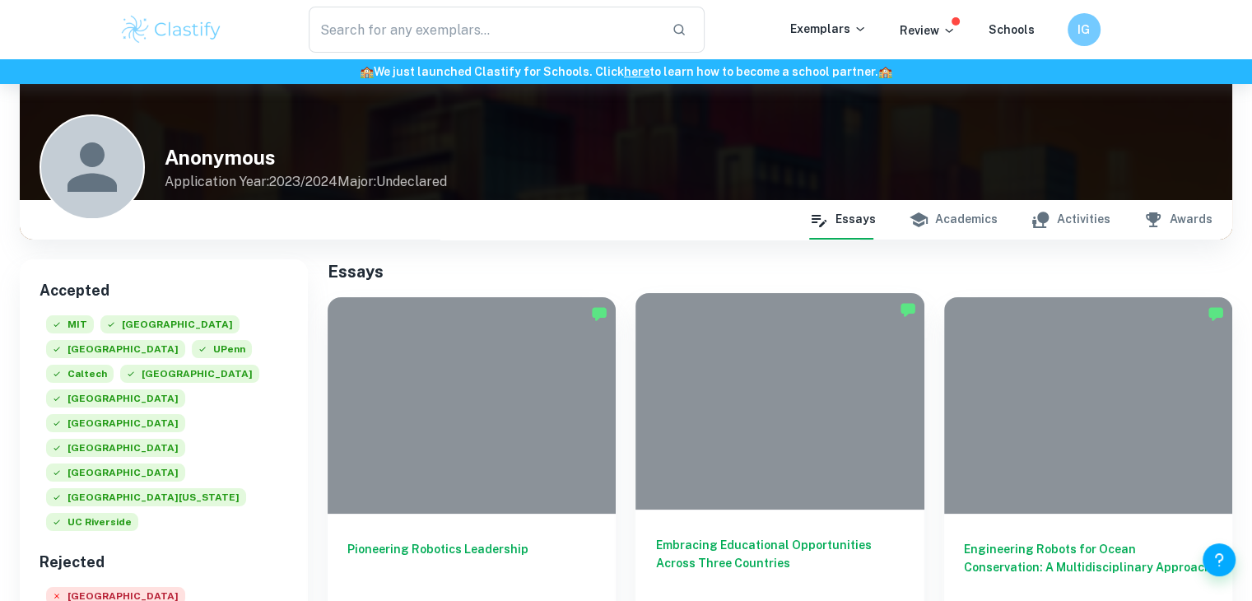
scroll to position [53, 0]
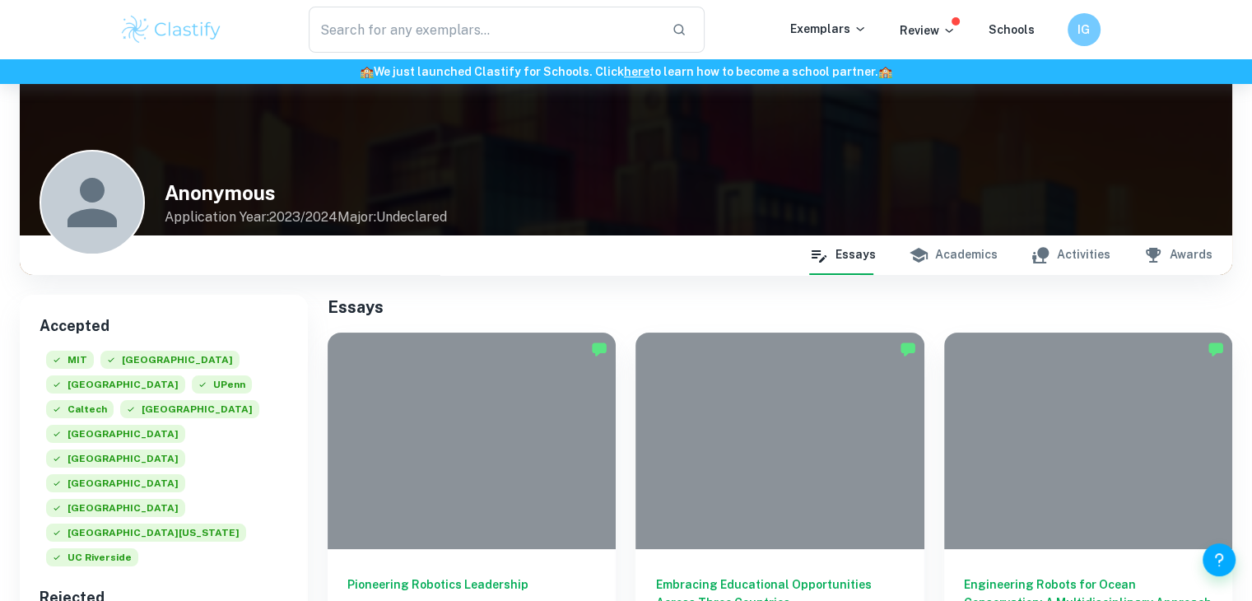
click at [974, 251] on button "Academics" at bounding box center [953, 255] width 89 height 40
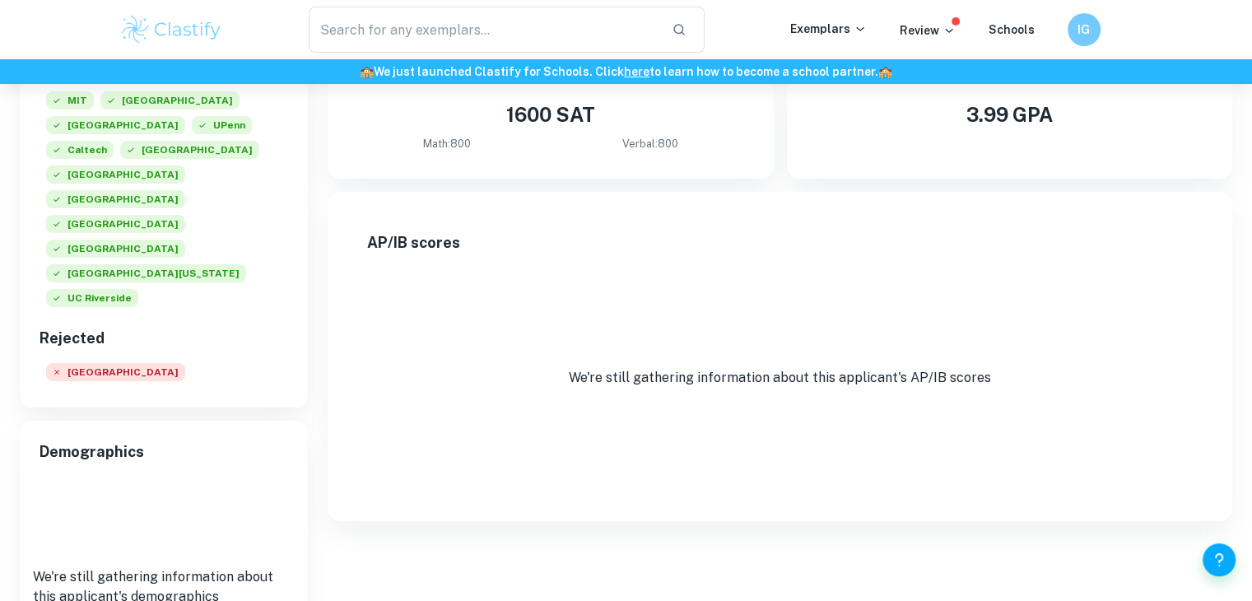
scroll to position [253, 0]
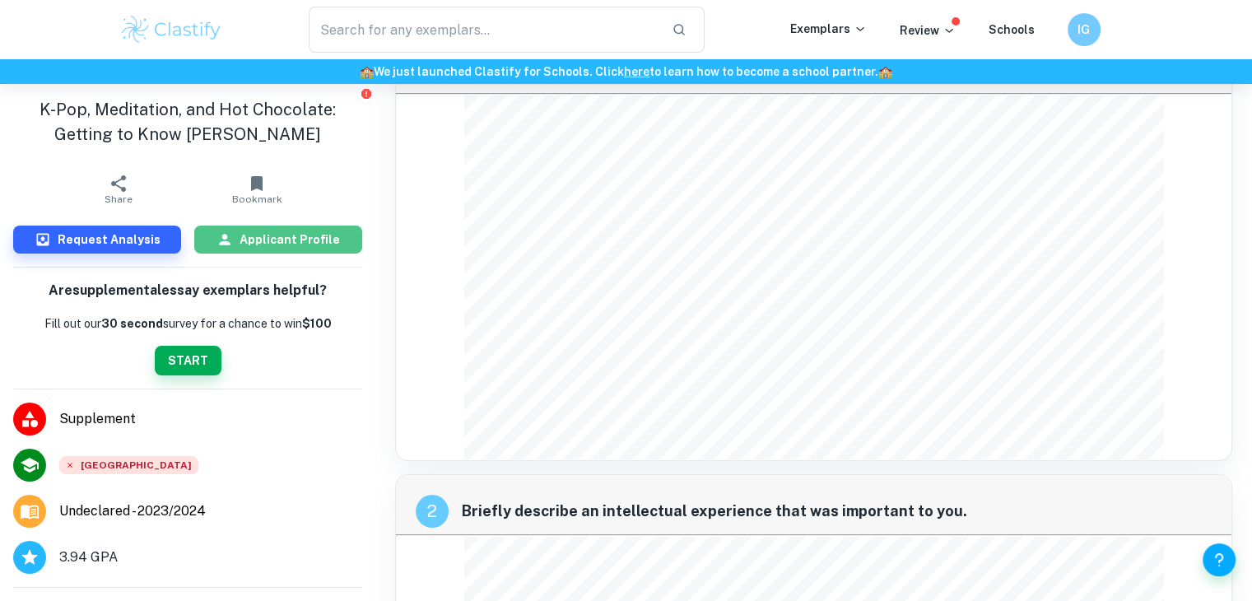
click at [291, 231] on h6 "Applicant Profile" at bounding box center [290, 240] width 100 height 18
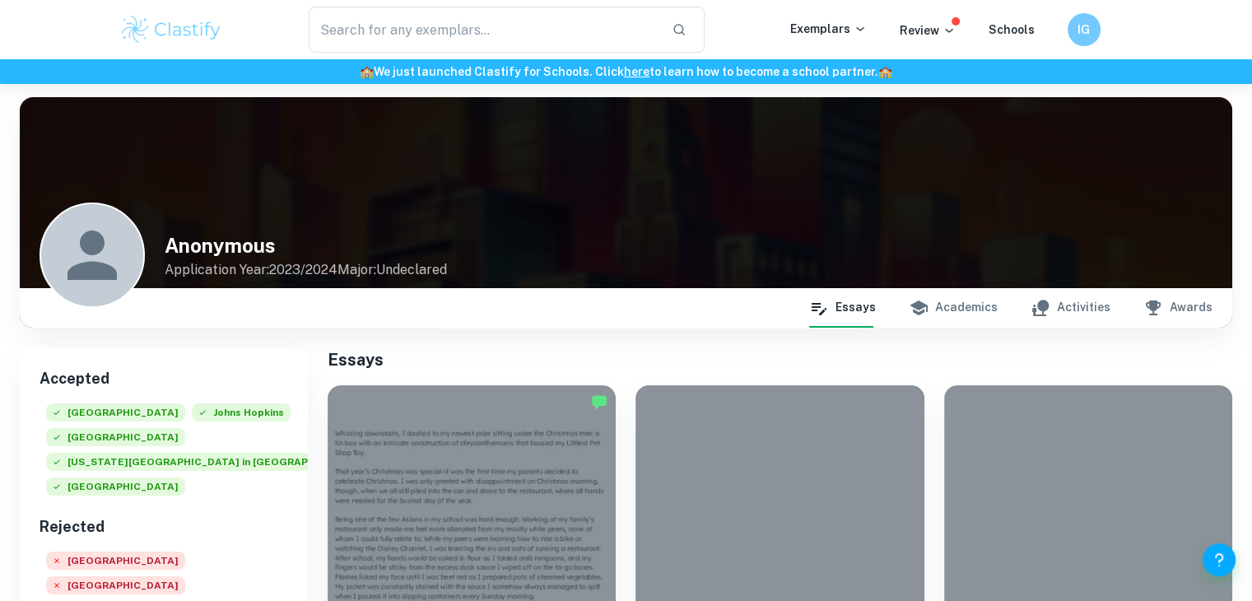
click at [993, 305] on button "Academics" at bounding box center [953, 308] width 89 height 40
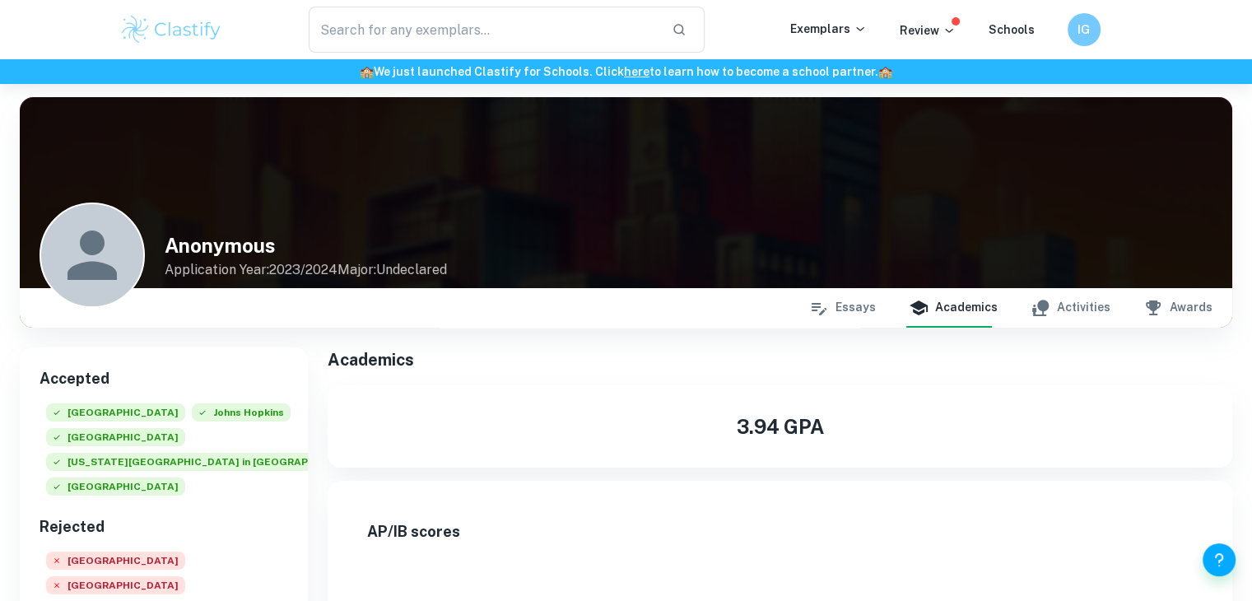
click at [1062, 305] on button "Activities" at bounding box center [1071, 308] width 80 height 40
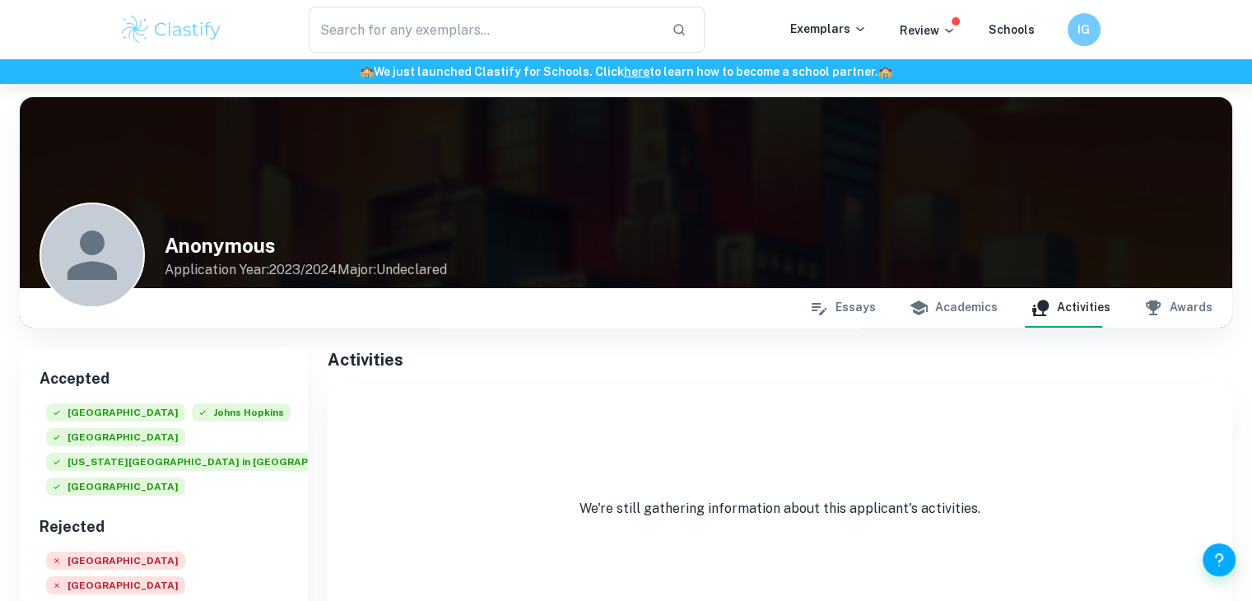
click at [1176, 304] on button "Awards" at bounding box center [1177, 308] width 69 height 40
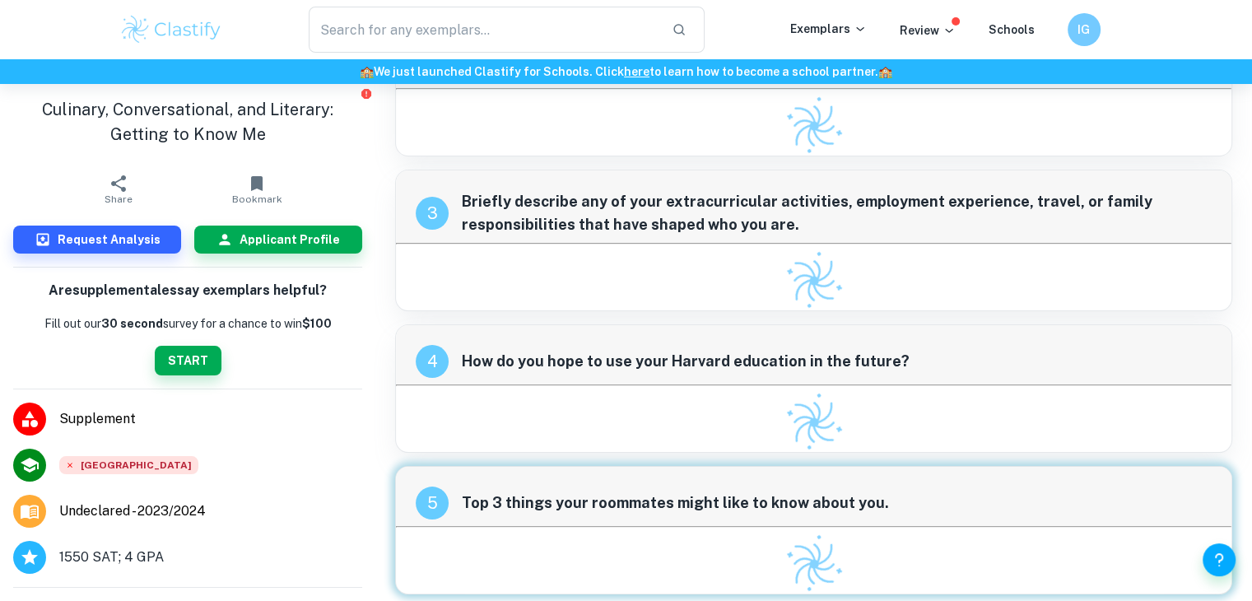
scroll to position [240, 0]
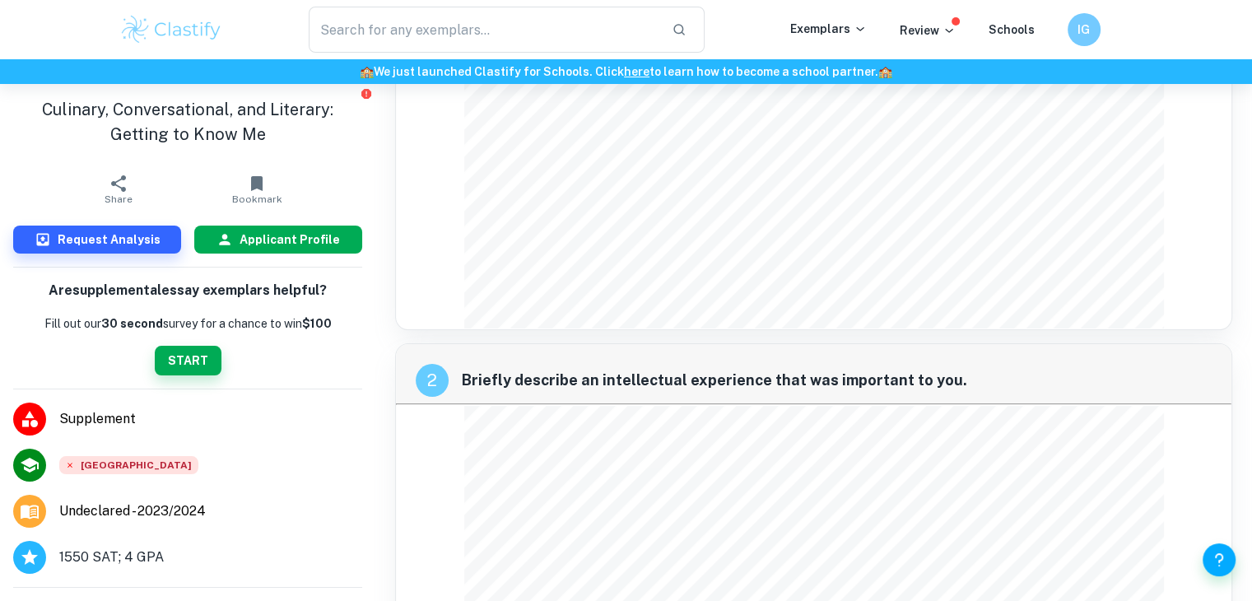
click at [247, 242] on h6 "Applicant Profile" at bounding box center [290, 240] width 100 height 18
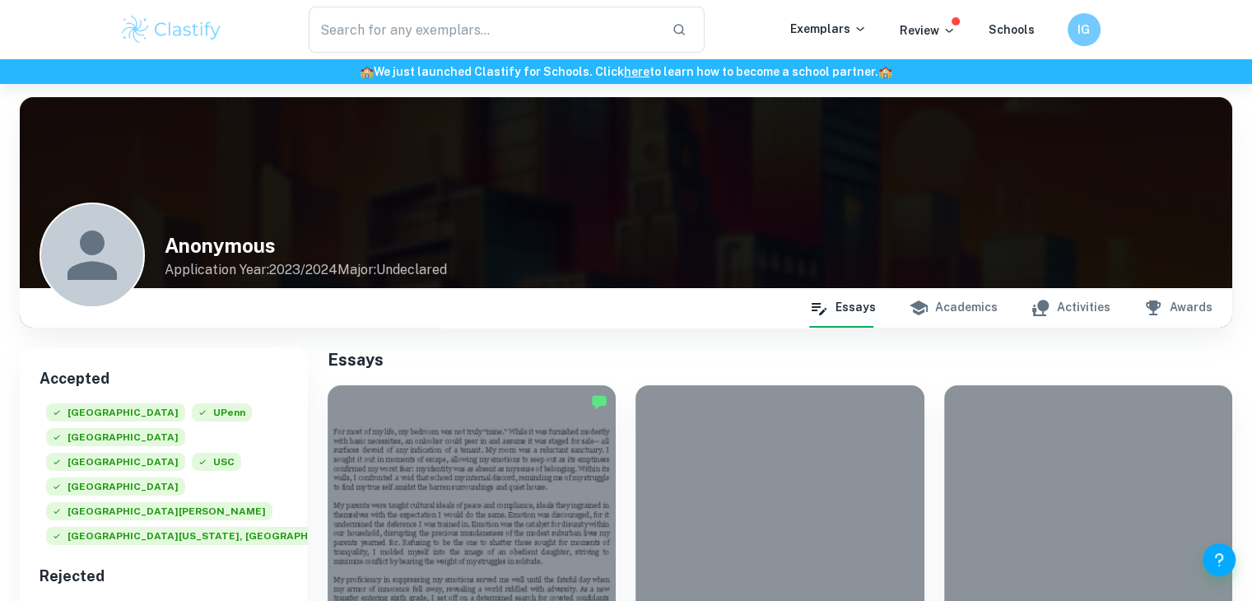
click at [964, 314] on button "Academics" at bounding box center [953, 308] width 89 height 40
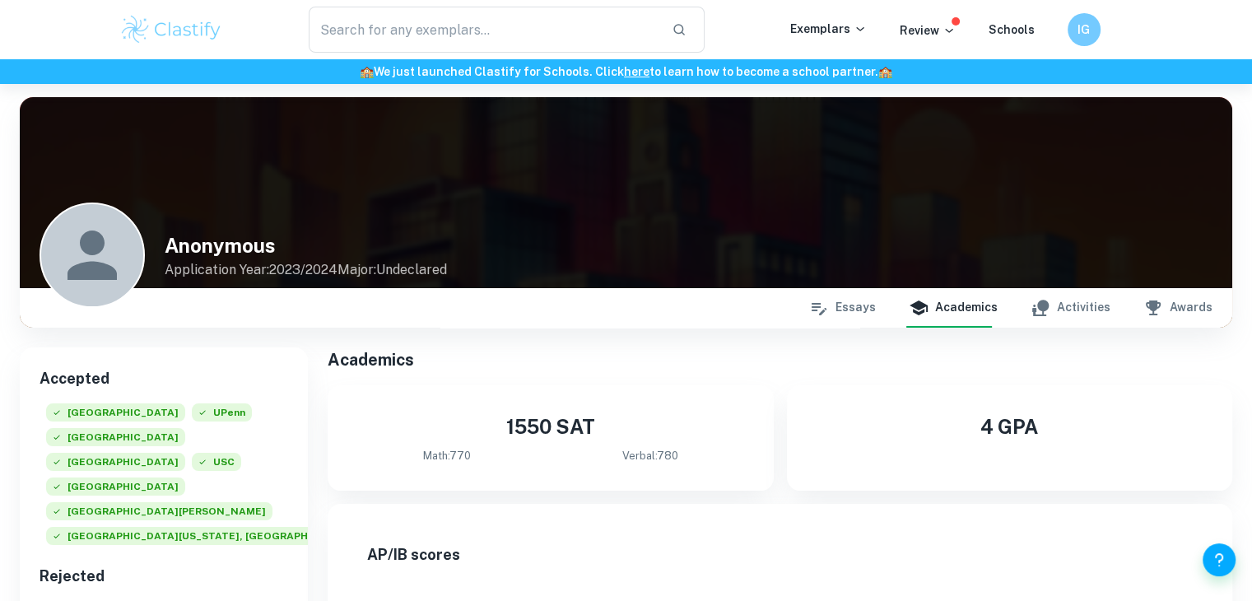
click at [1050, 307] on icon "button" at bounding box center [1041, 308] width 20 height 20
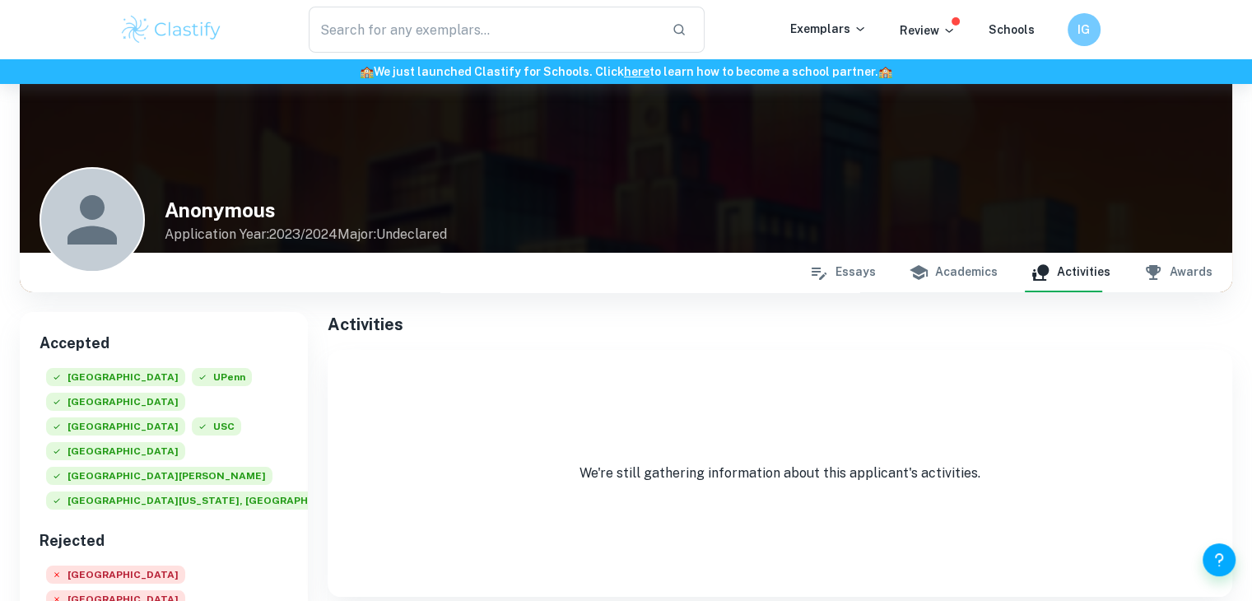
scroll to position [165, 0]
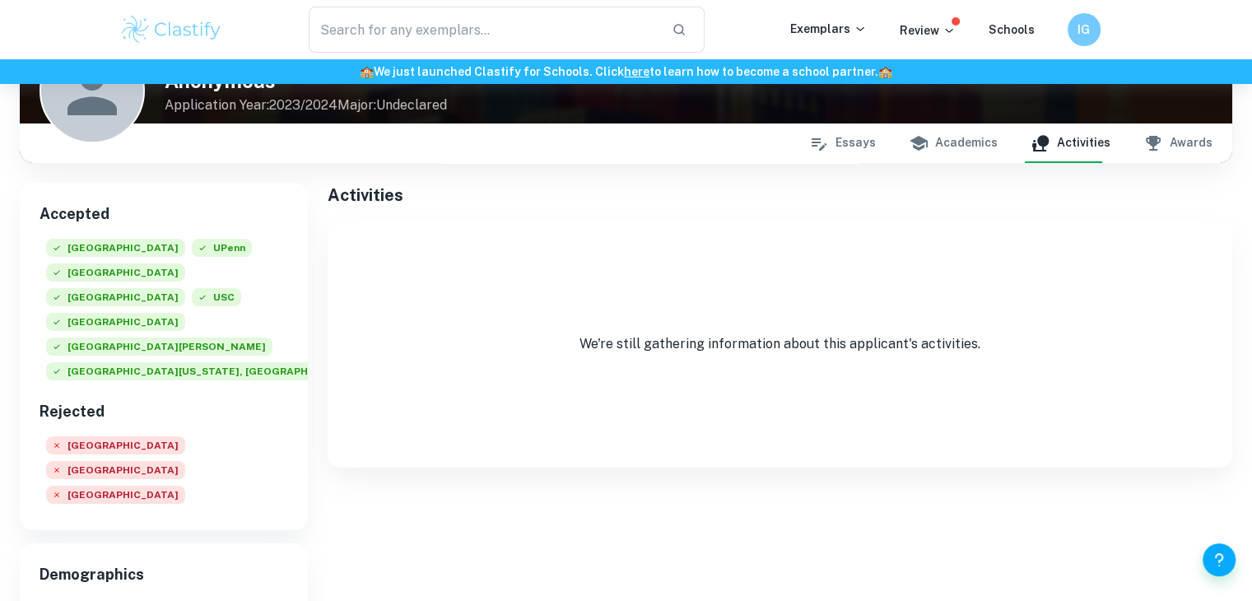
click at [1149, 142] on icon "button" at bounding box center [1153, 143] width 20 height 20
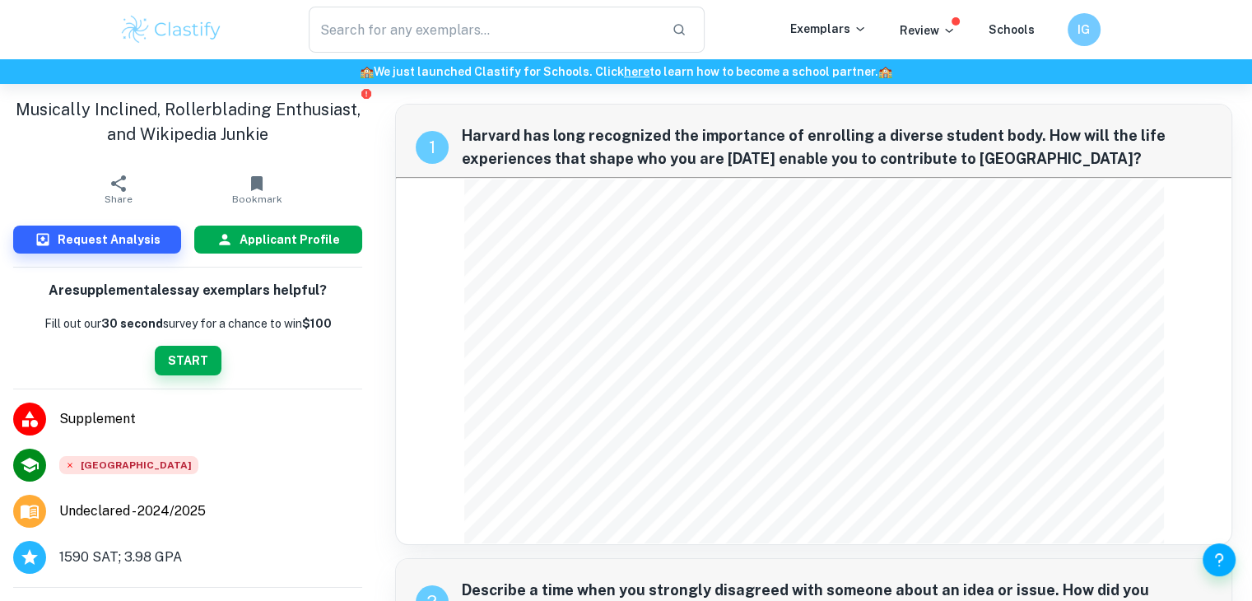
click at [314, 245] on h6 "Applicant Profile" at bounding box center [290, 240] width 100 height 18
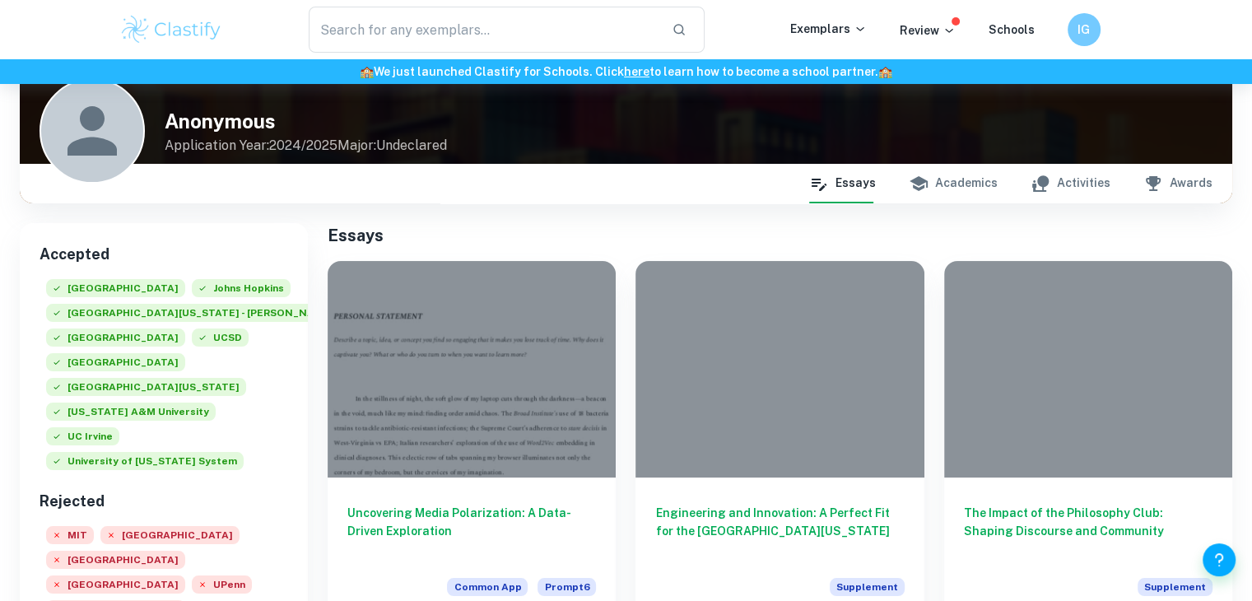
scroll to position [82, 0]
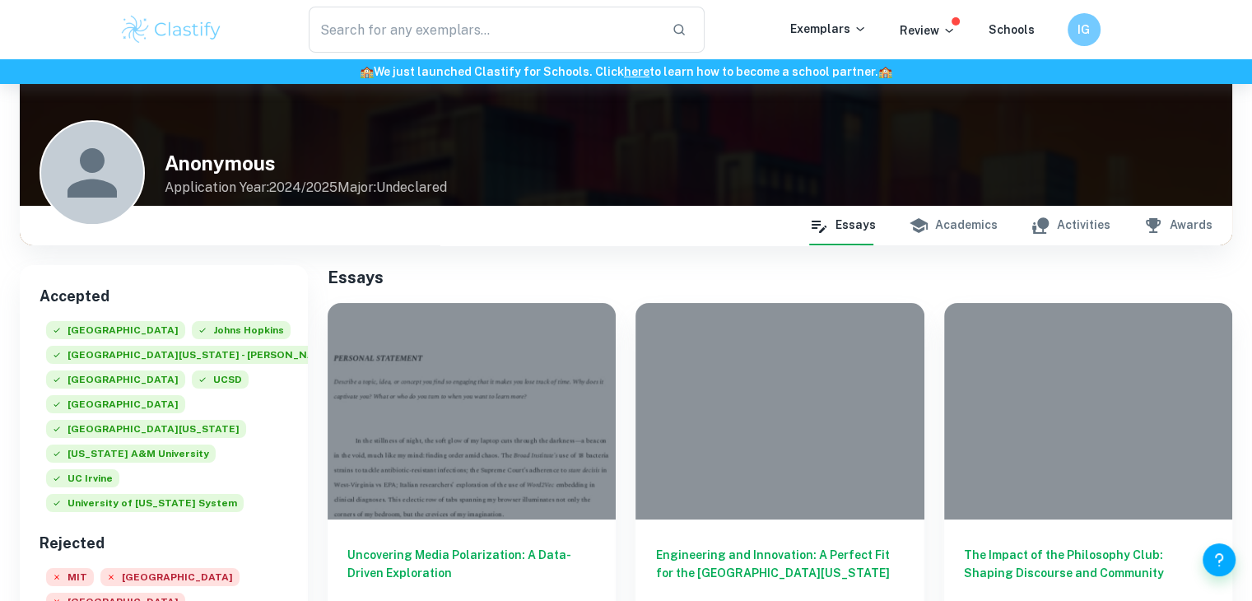
click at [988, 229] on button "Academics" at bounding box center [953, 226] width 89 height 40
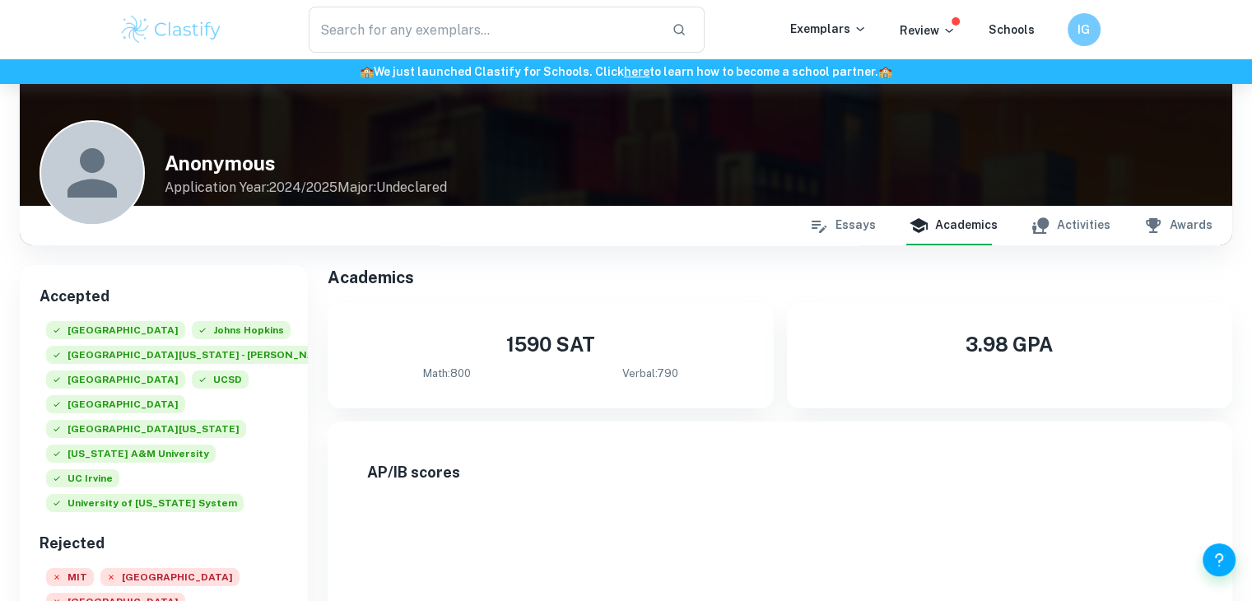
click at [1063, 222] on button "Activities" at bounding box center [1071, 226] width 80 height 40
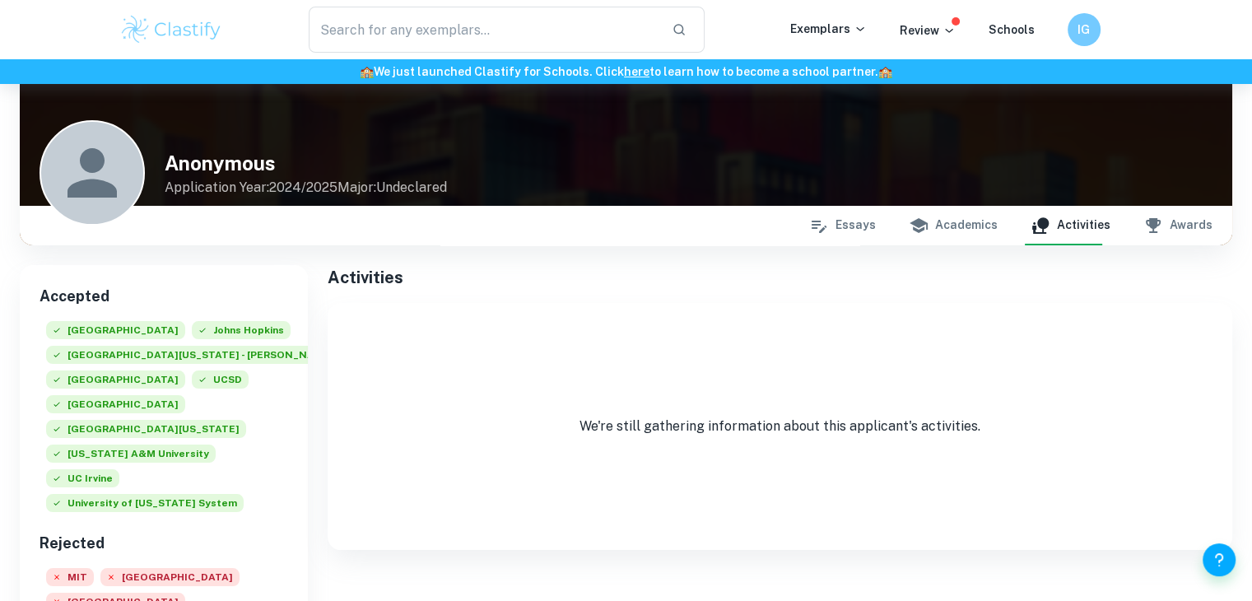
click at [1184, 220] on button "Awards" at bounding box center [1177, 226] width 69 height 40
click at [829, 225] on icon "button" at bounding box center [819, 226] width 20 height 20
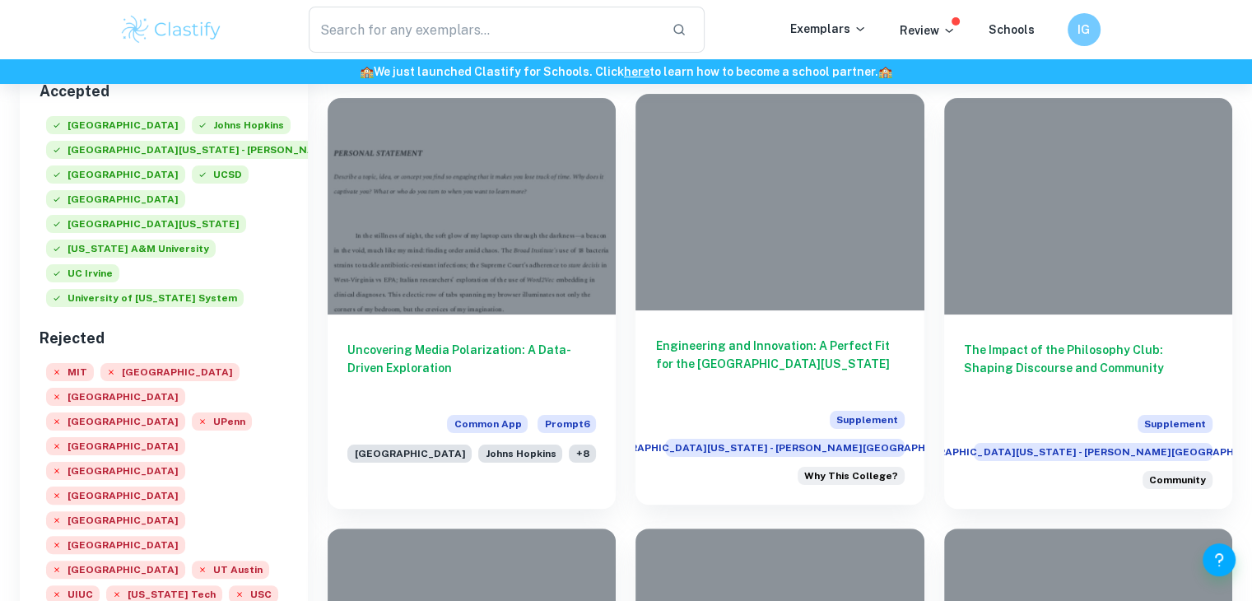
scroll to position [329, 0]
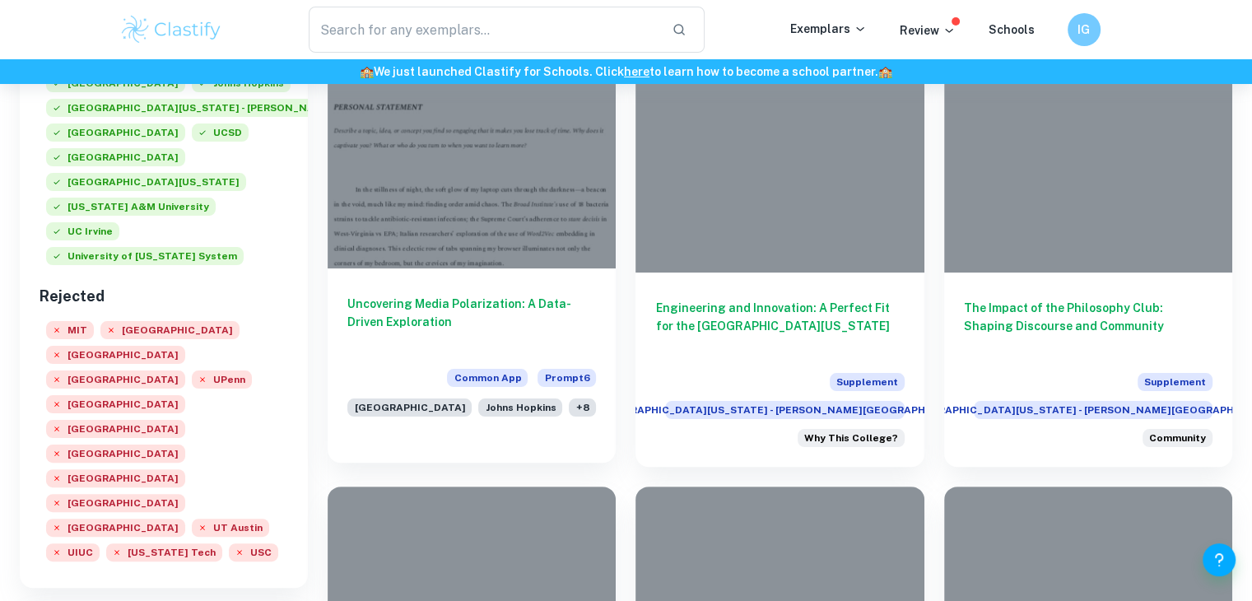
click at [514, 320] on h6 "Uncovering Media Polarization: A Data-Driven Exploration" at bounding box center [471, 322] width 249 height 54
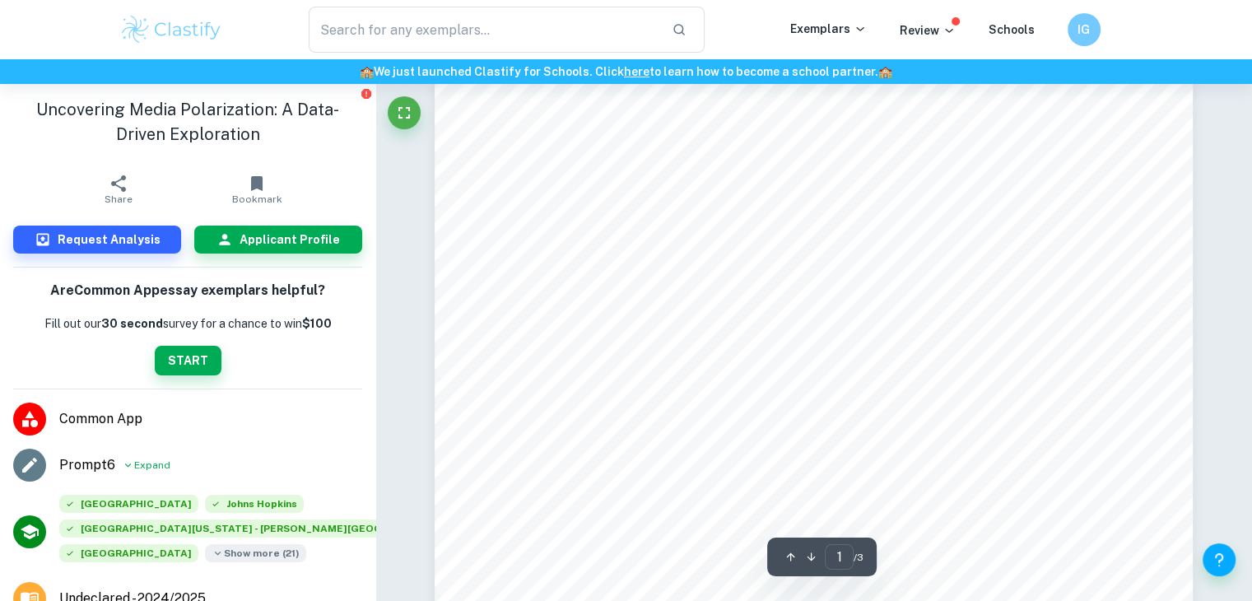
scroll to position [412, 0]
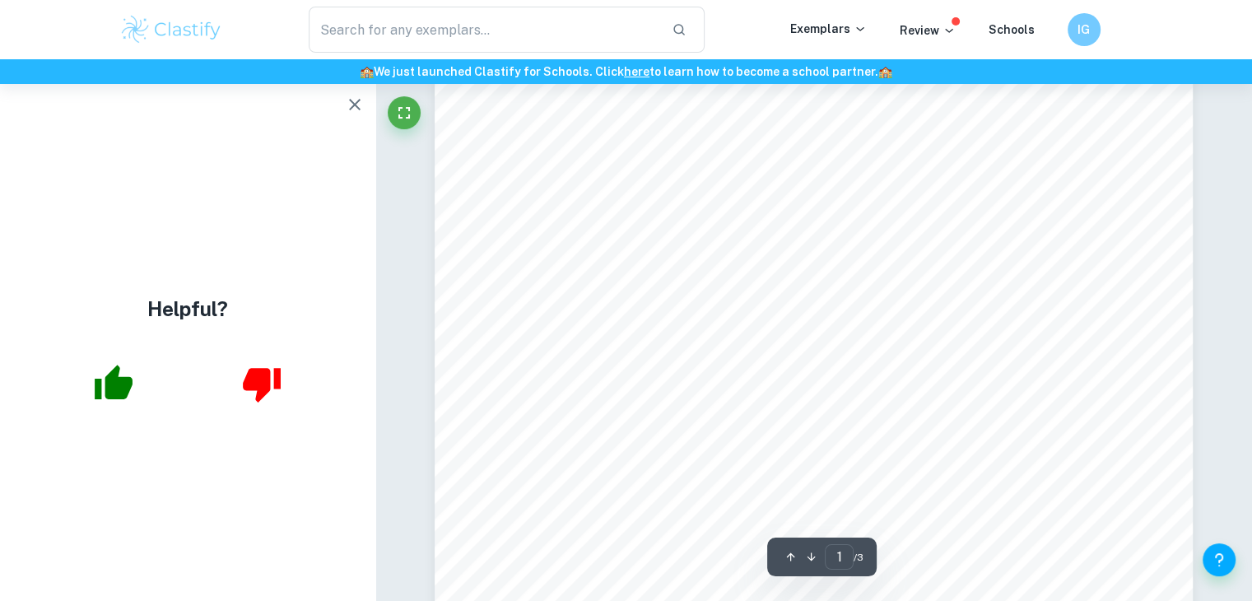
click at [119, 392] on icon "button" at bounding box center [114, 382] width 38 height 35
click at [128, 377] on icon "button" at bounding box center [114, 382] width 38 height 35
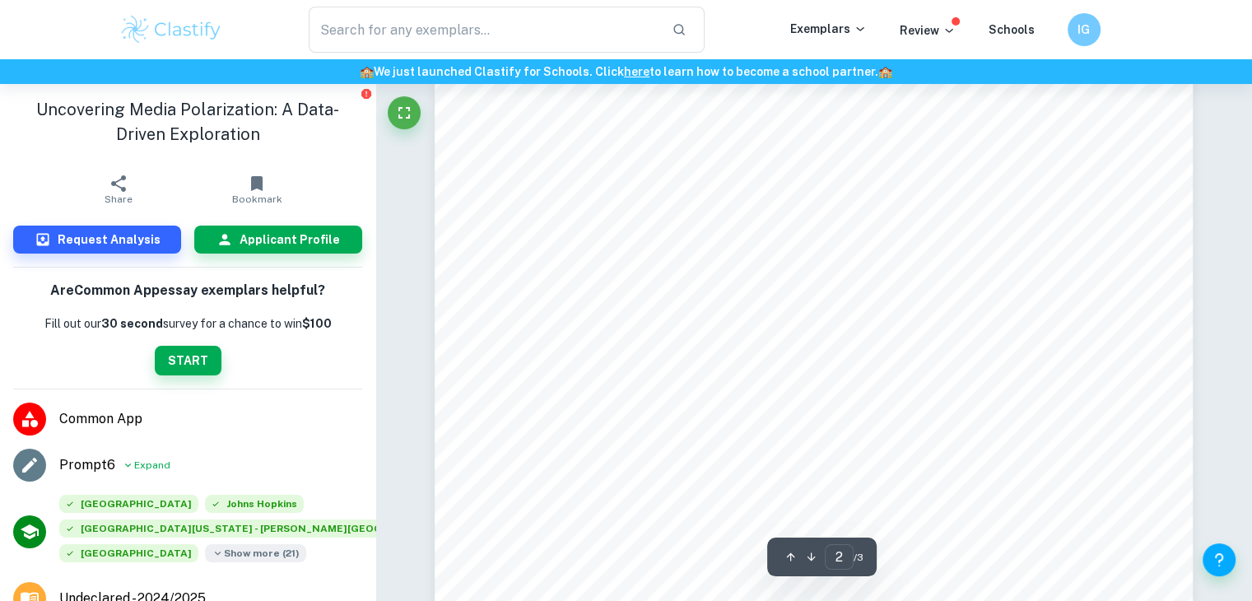
scroll to position [1070, 0]
type input "3"
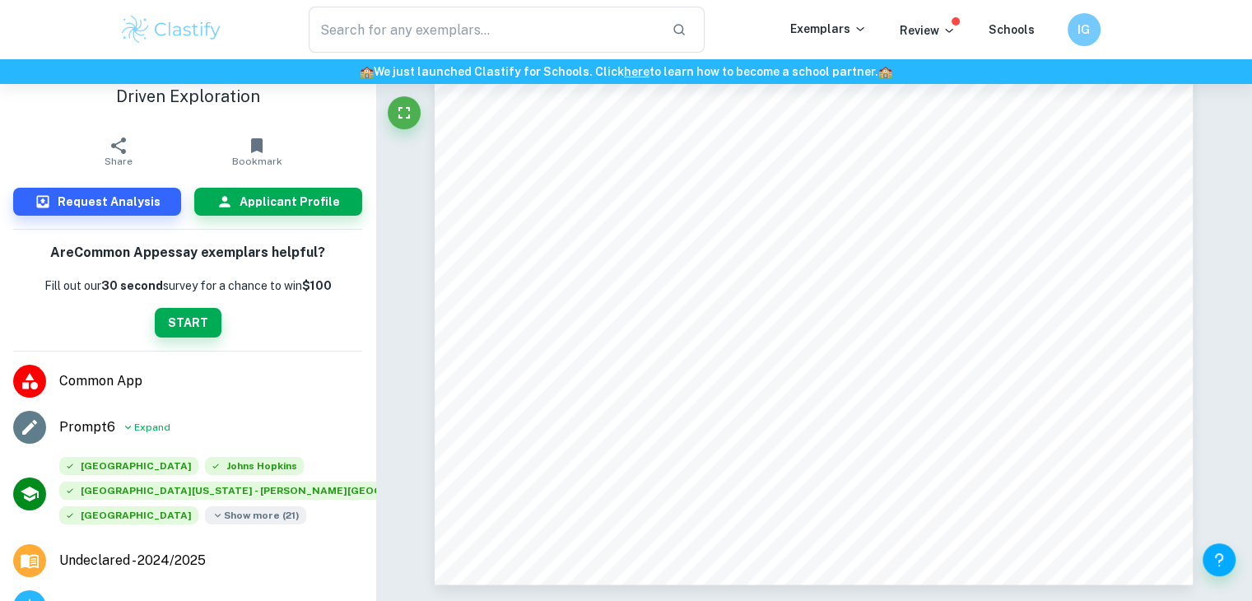
scroll to position [0, 0]
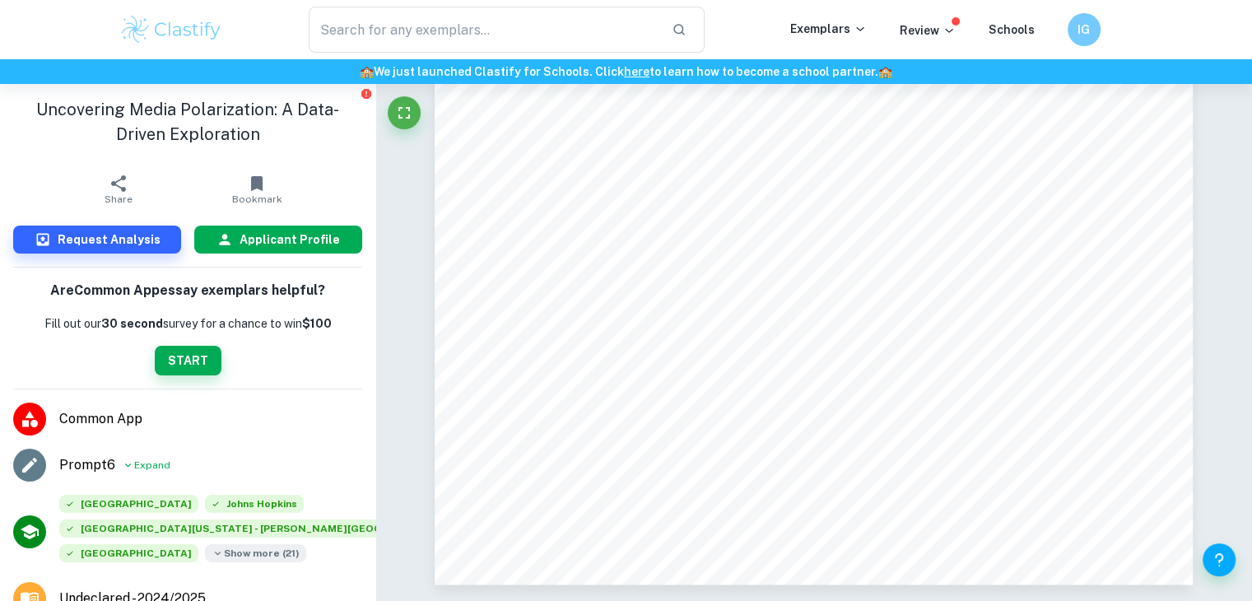
click at [259, 238] on h6 "Applicant Profile" at bounding box center [290, 240] width 100 height 18
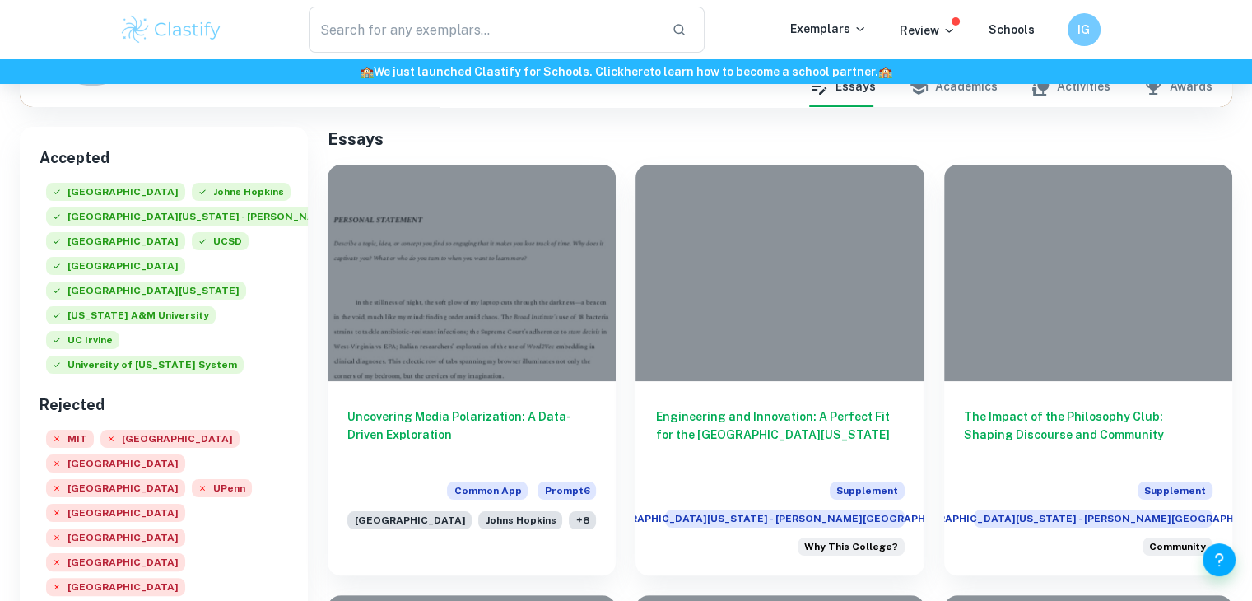
scroll to position [165, 0]
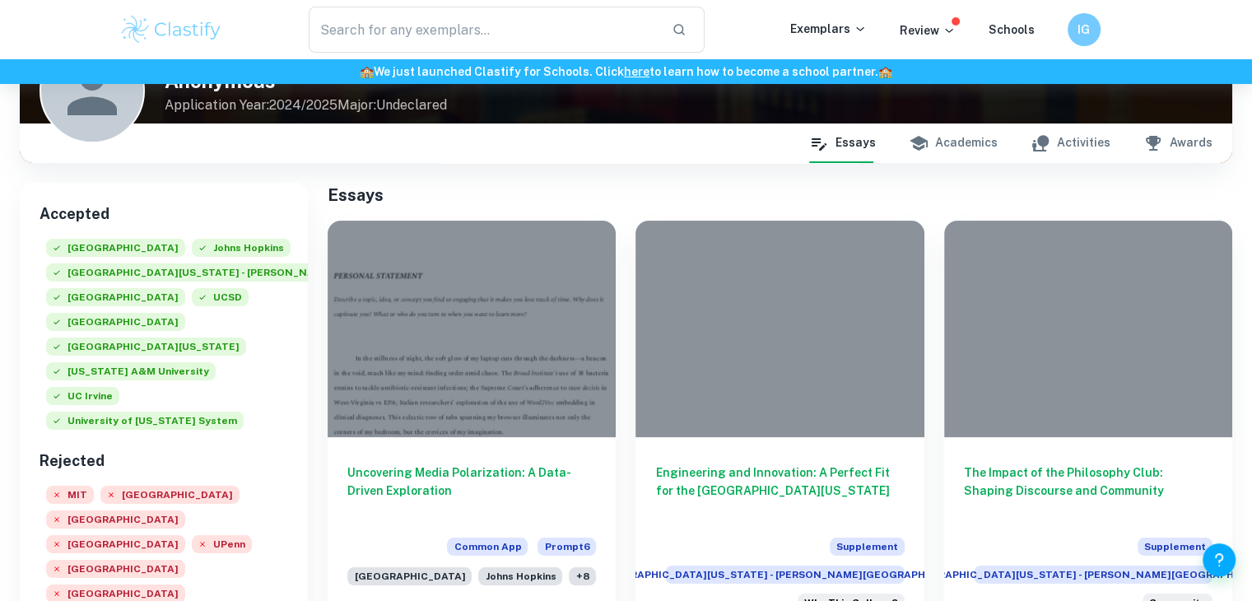
click at [981, 144] on button "Academics" at bounding box center [953, 143] width 89 height 40
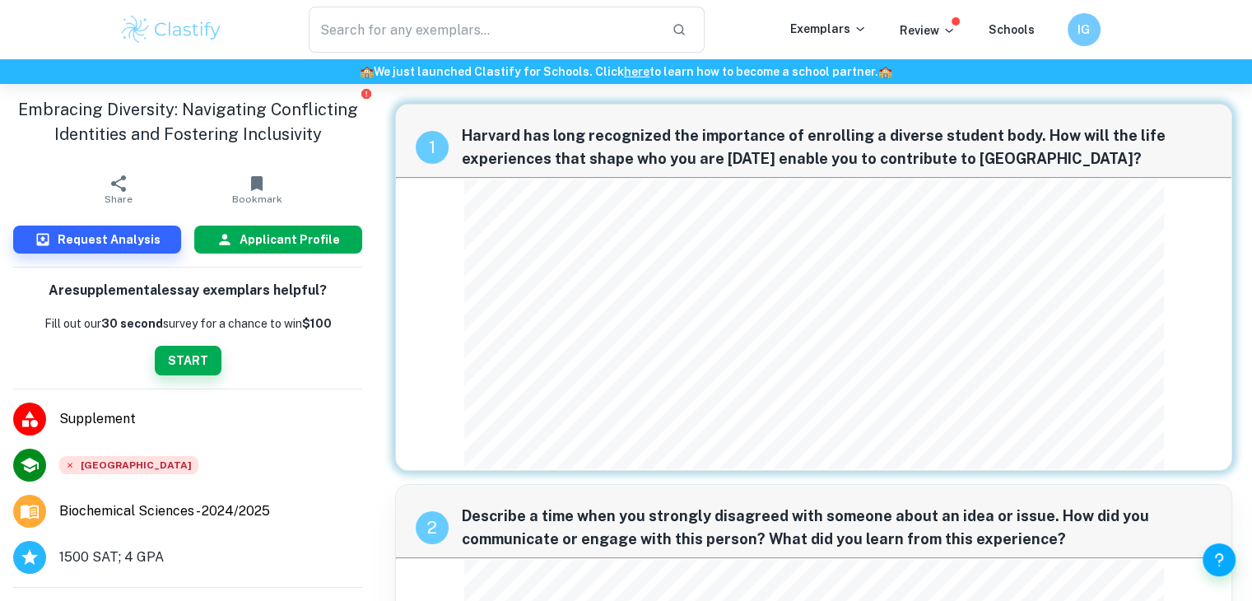
click at [255, 239] on h6 "Applicant Profile" at bounding box center [290, 240] width 100 height 18
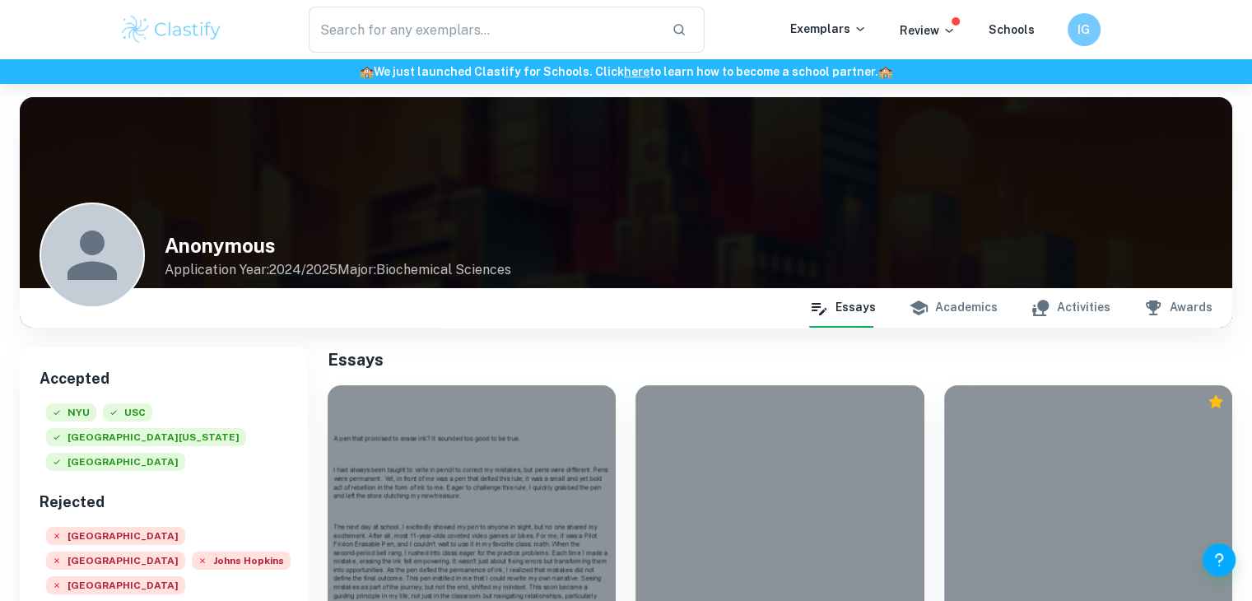
click at [957, 313] on button "Academics" at bounding box center [953, 308] width 89 height 40
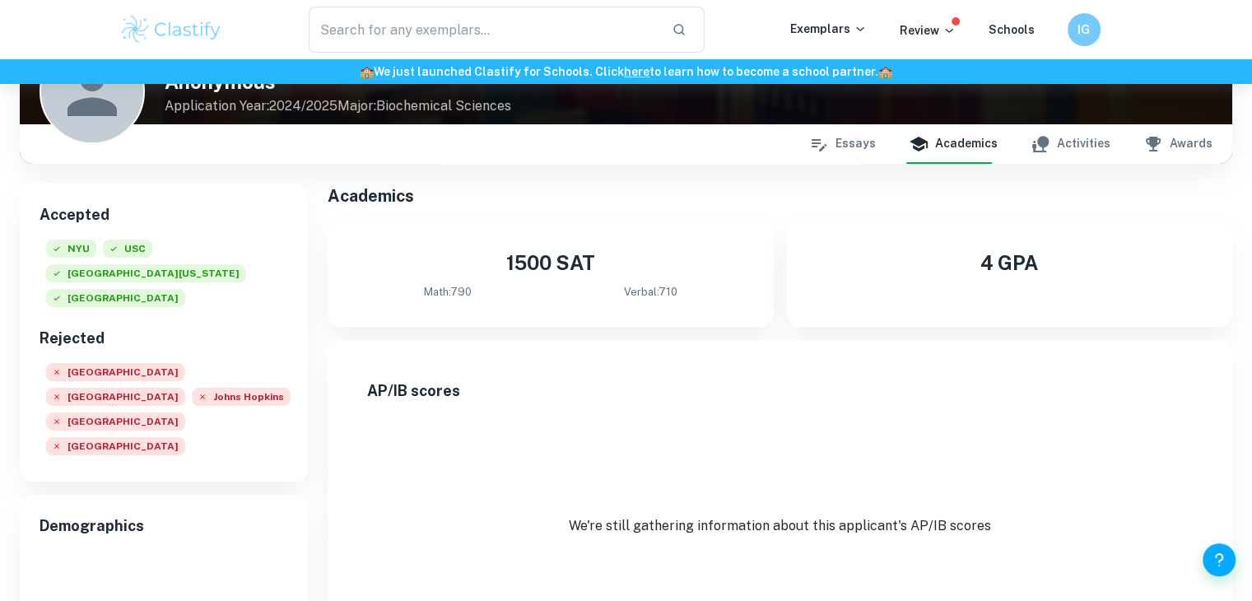
scroll to position [165, 0]
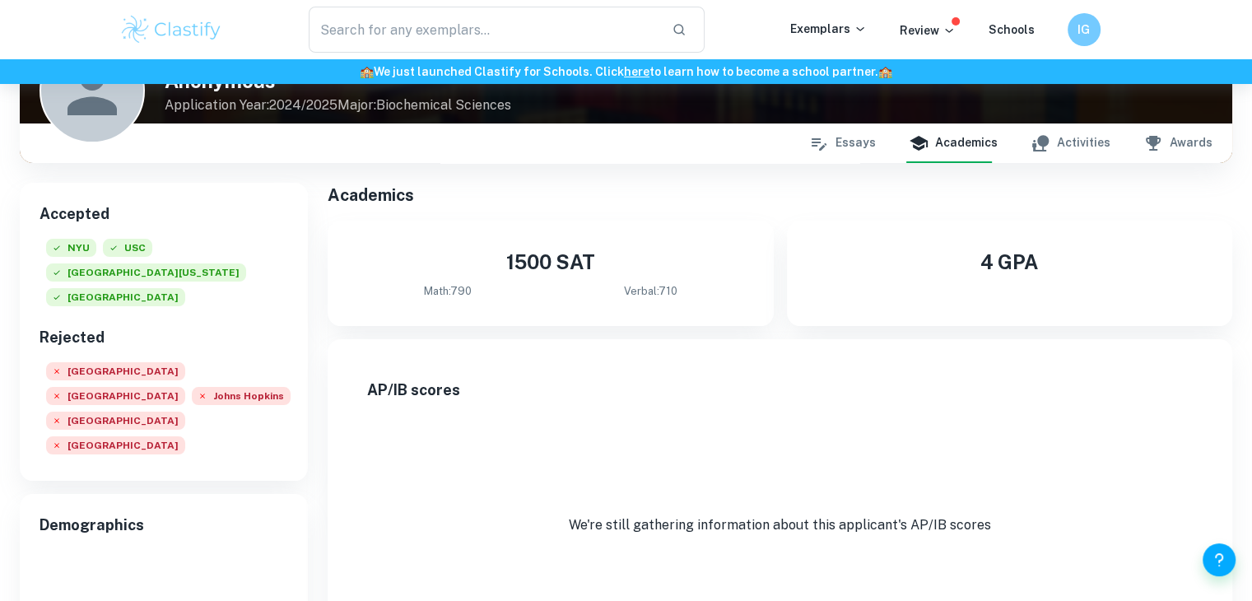
click at [1039, 142] on icon "button" at bounding box center [1041, 143] width 20 height 20
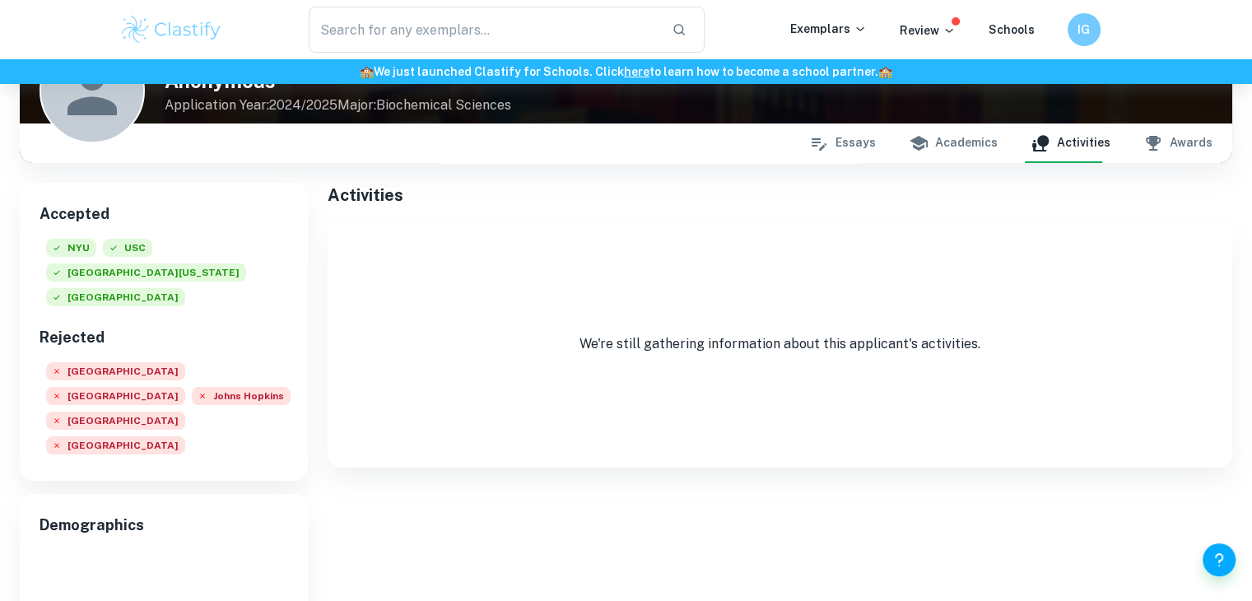
click at [1147, 148] on icon "button" at bounding box center [1153, 143] width 20 height 20
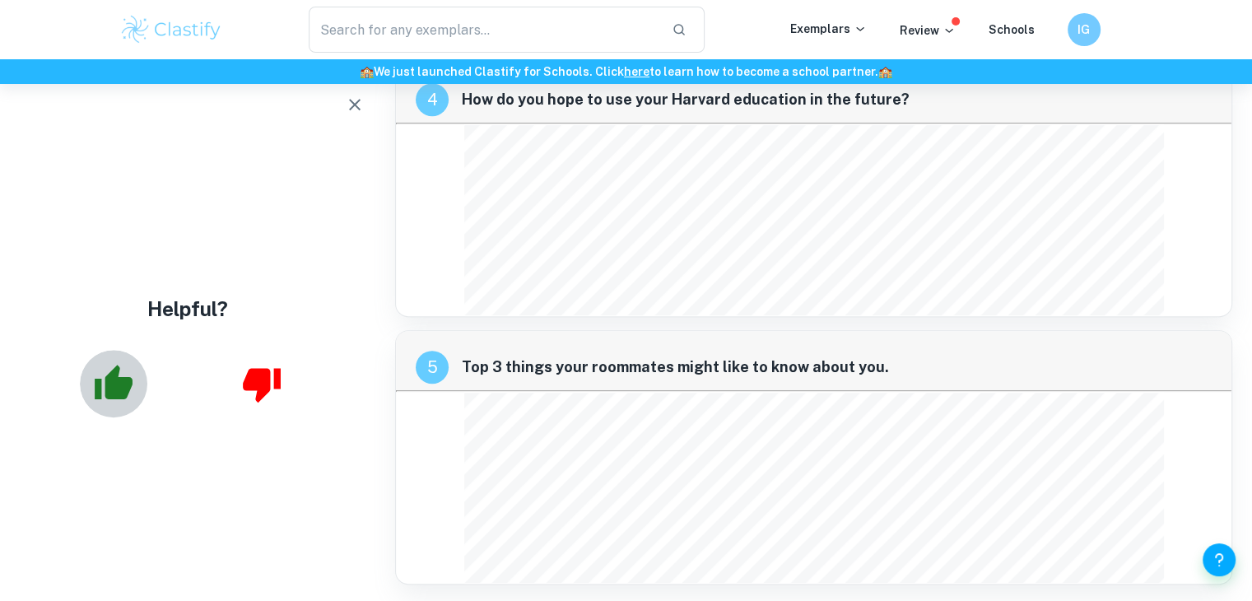
click at [128, 386] on icon "button" at bounding box center [114, 382] width 38 height 35
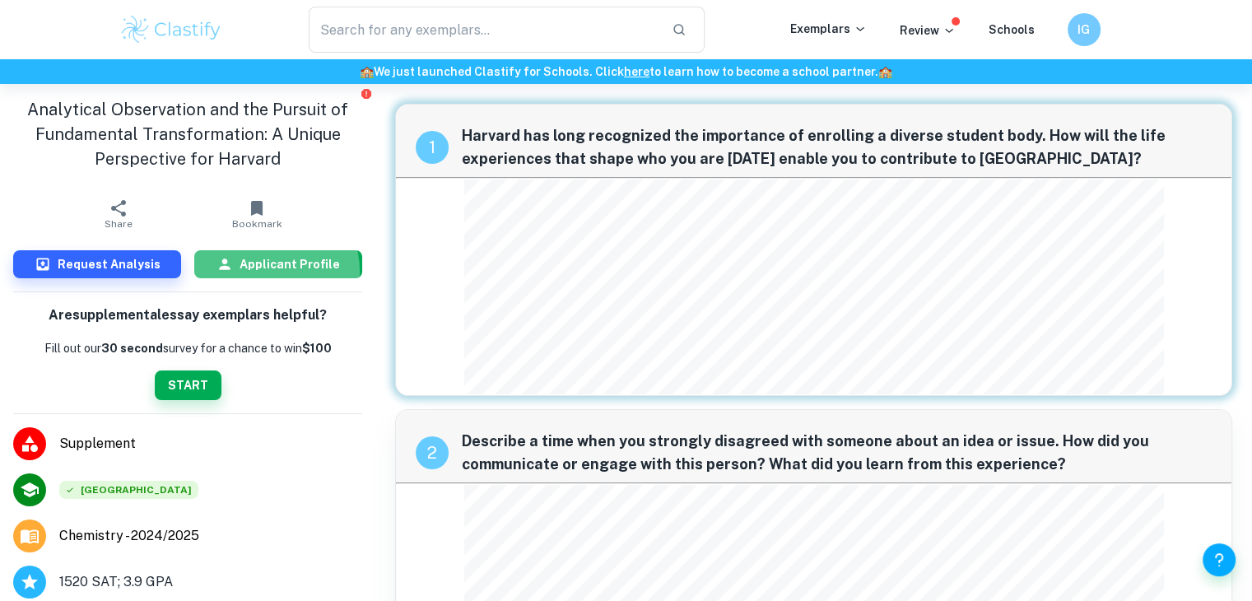
click at [263, 271] on h6 "Applicant Profile" at bounding box center [290, 264] width 100 height 18
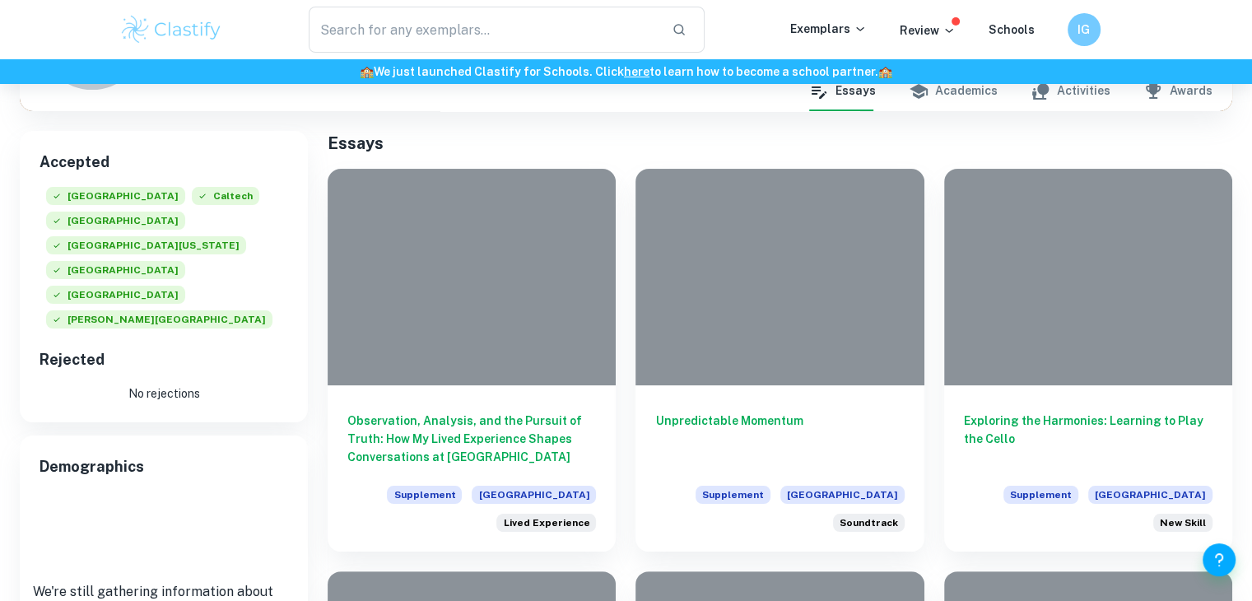
scroll to position [82, 0]
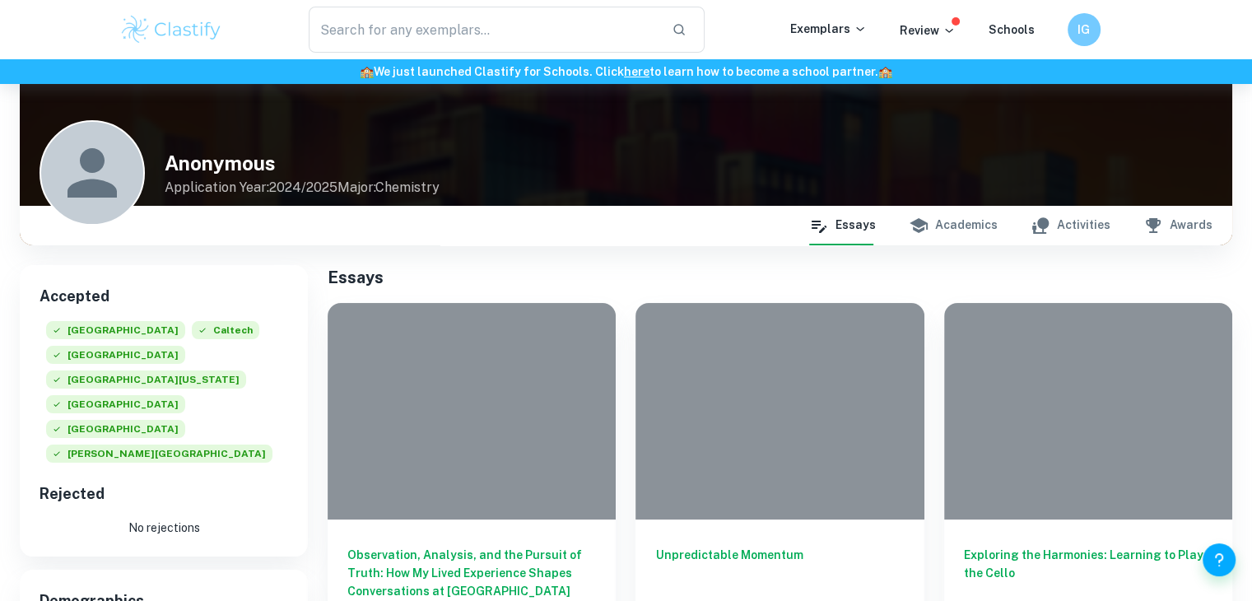
click at [975, 226] on button "Academics" at bounding box center [953, 226] width 89 height 40
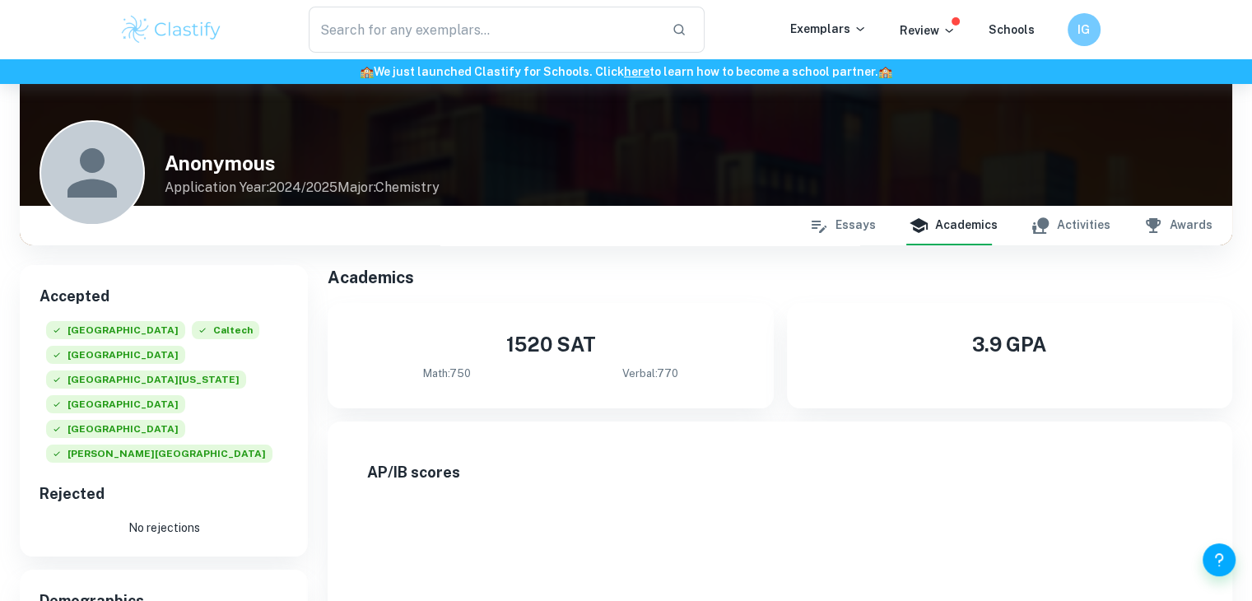
click at [1078, 221] on button "Activities" at bounding box center [1071, 226] width 80 height 40
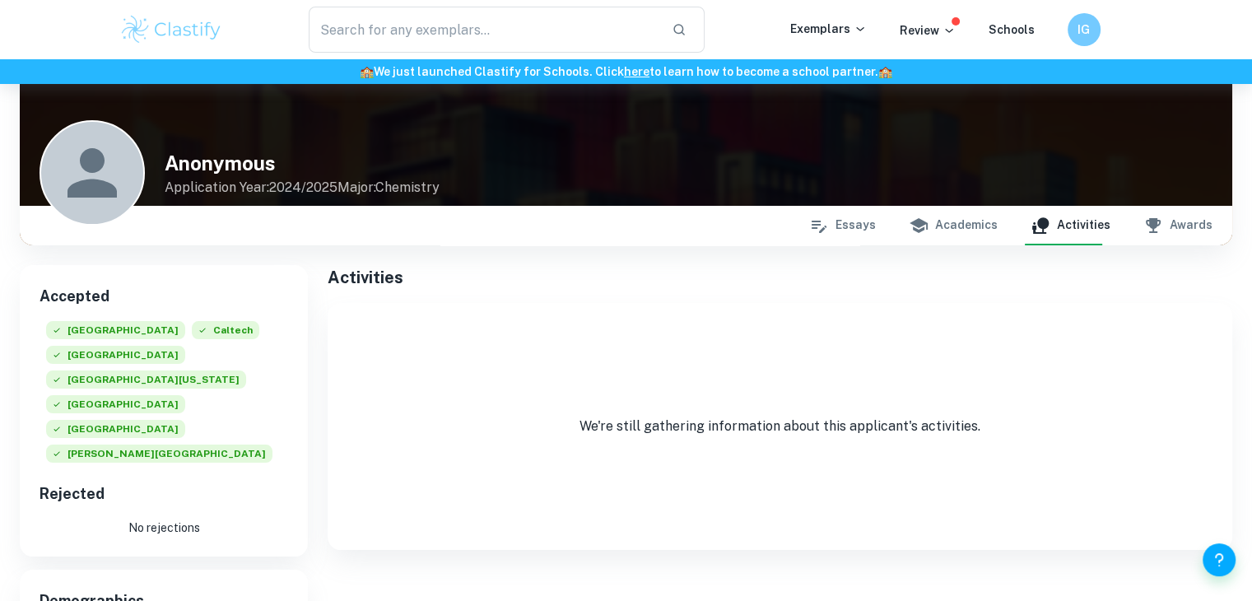
click at [1166, 219] on button "Awards" at bounding box center [1177, 226] width 69 height 40
click at [1048, 222] on icon "button" at bounding box center [1040, 225] width 16 height 16
click at [853, 225] on button "Essays" at bounding box center [842, 226] width 67 height 40
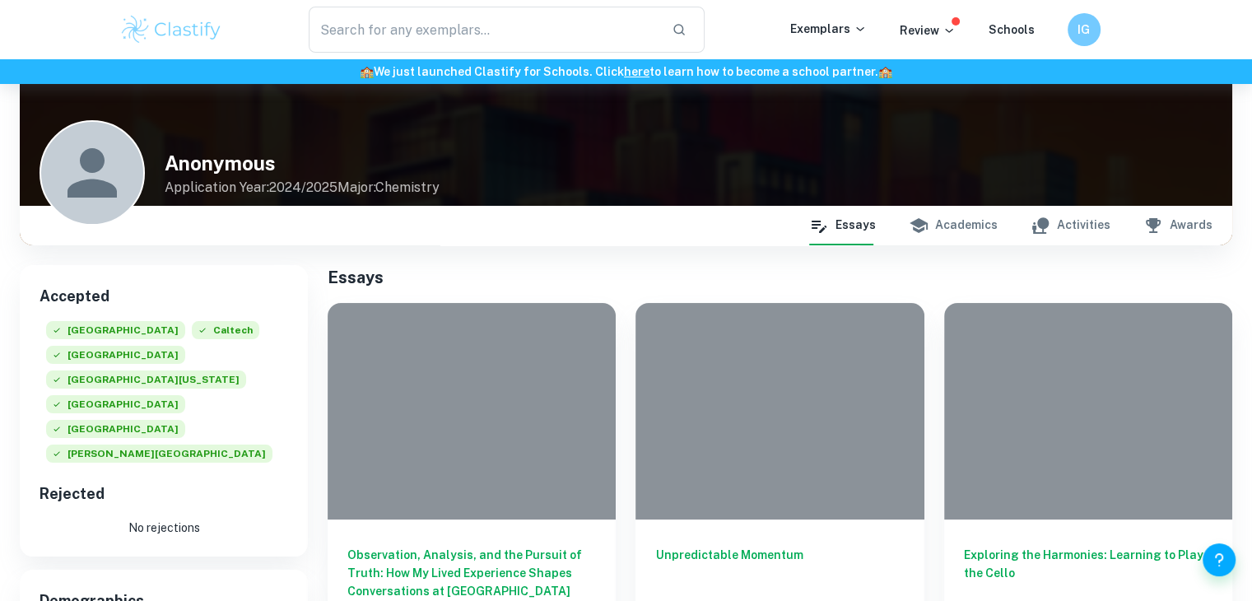
click at [952, 223] on button "Academics" at bounding box center [953, 226] width 89 height 40
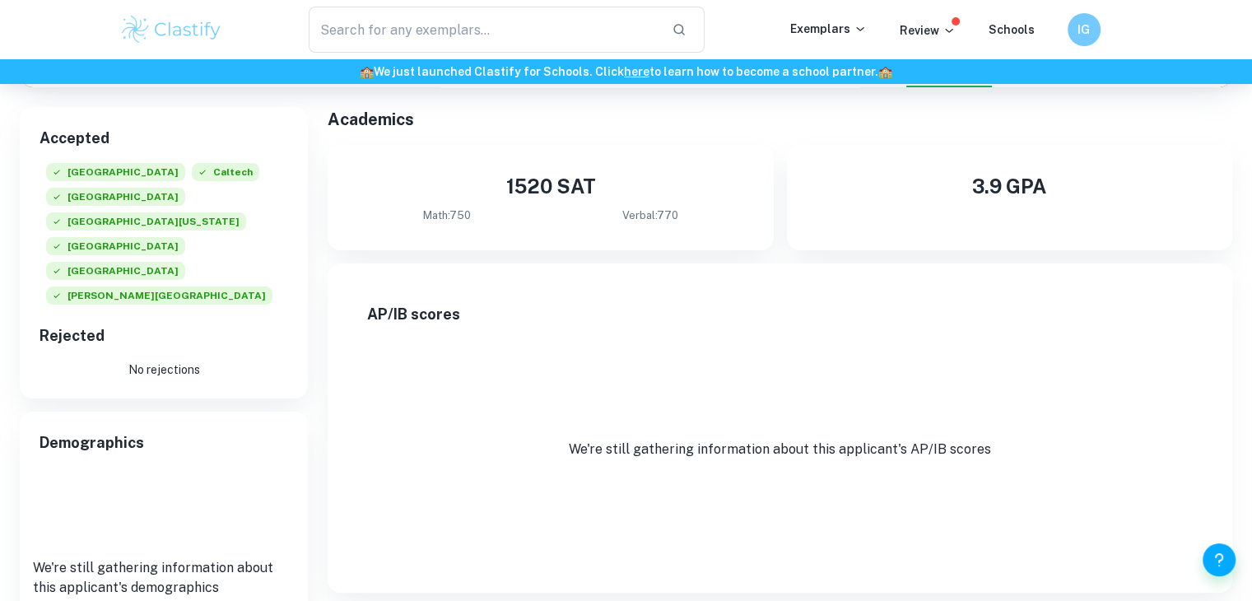
scroll to position [165, 0]
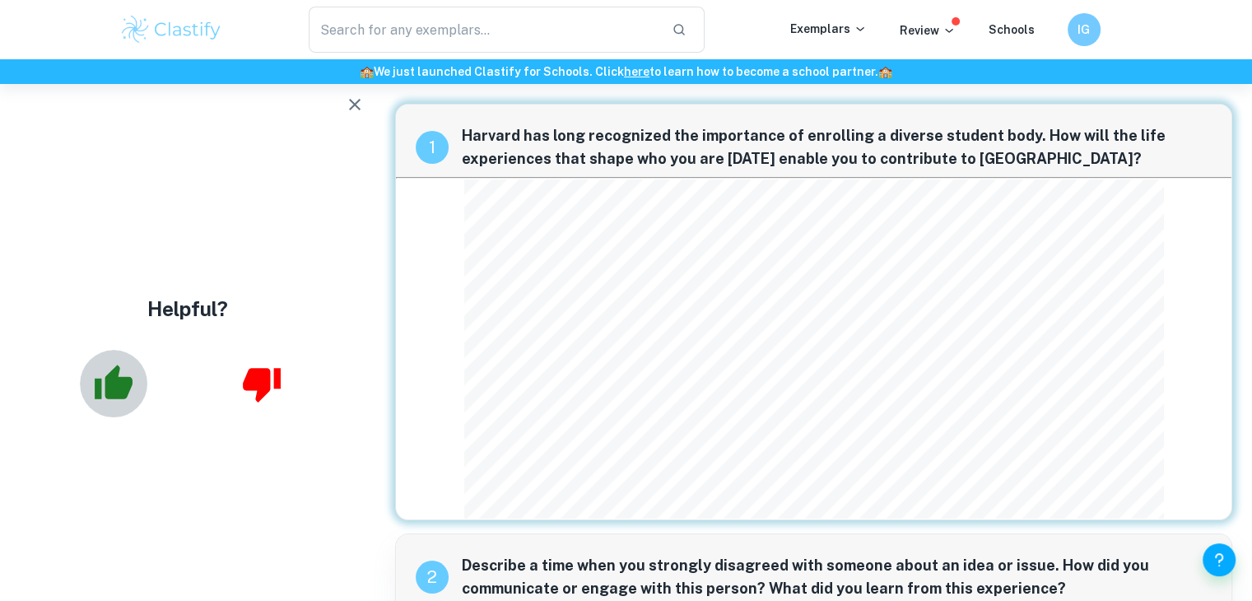
click at [120, 386] on icon "button" at bounding box center [114, 382] width 38 height 35
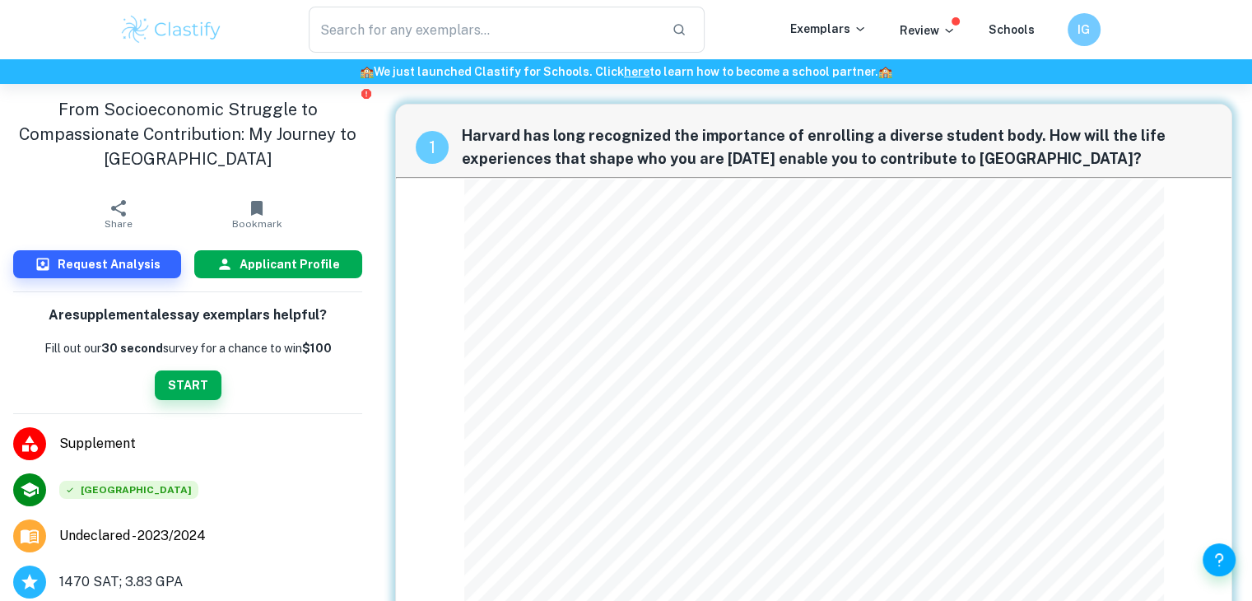
click at [268, 261] on h6 "Applicant Profile" at bounding box center [290, 264] width 100 height 18
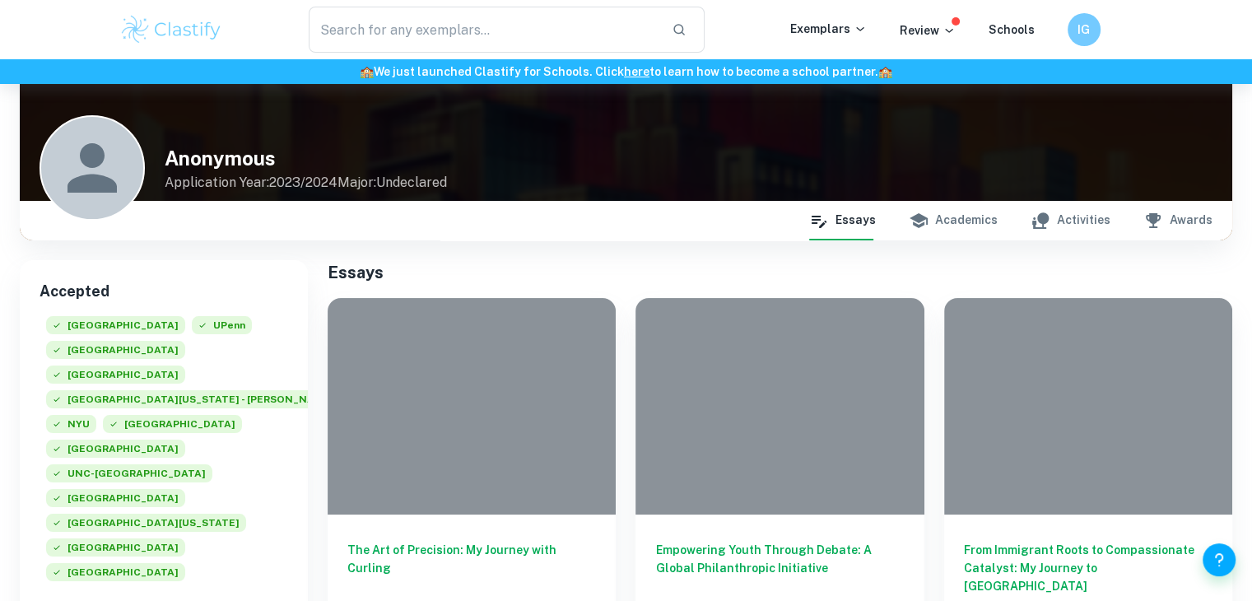
scroll to position [82, 0]
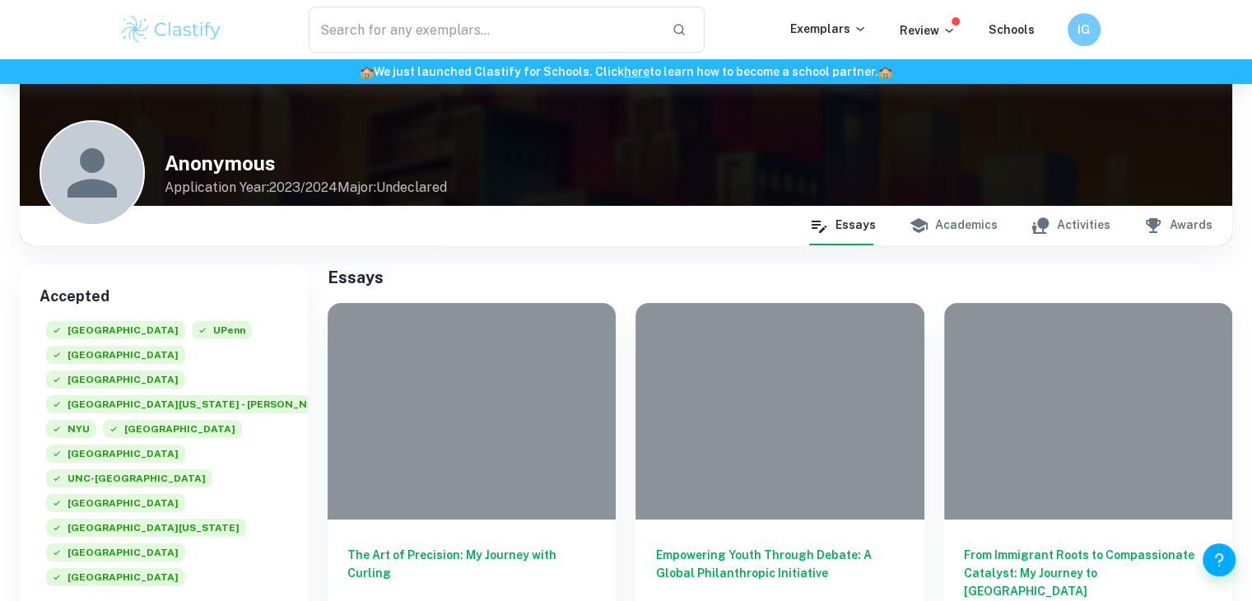
click at [952, 245] on button "Academics" at bounding box center [953, 226] width 89 height 40
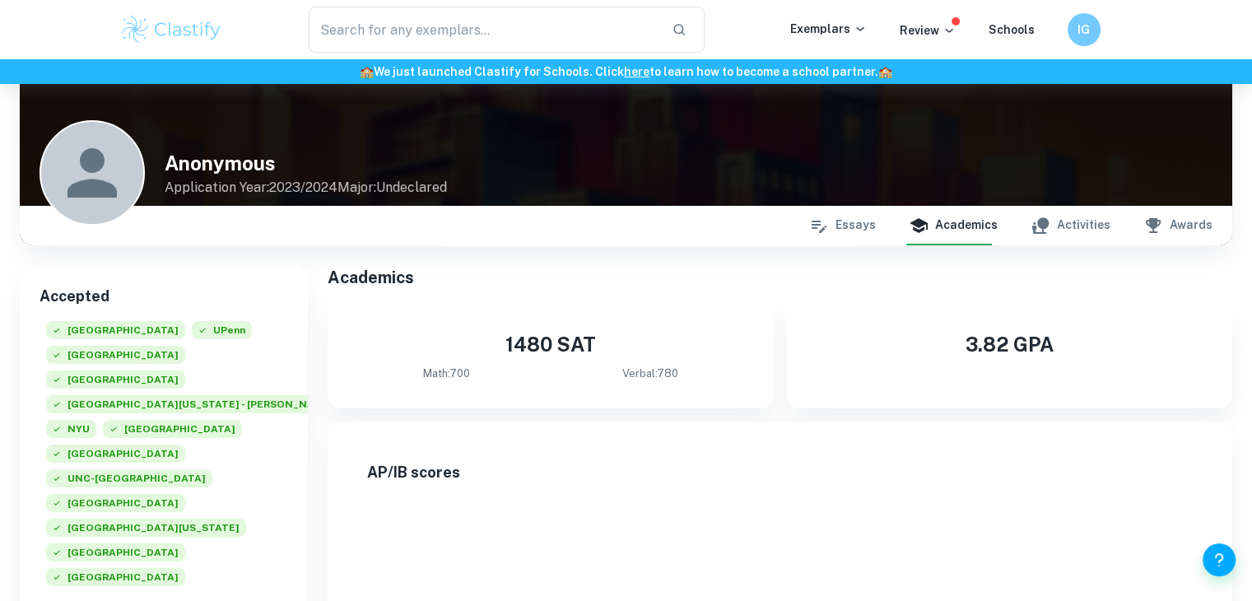
click at [1041, 224] on icon "button" at bounding box center [1041, 226] width 20 height 20
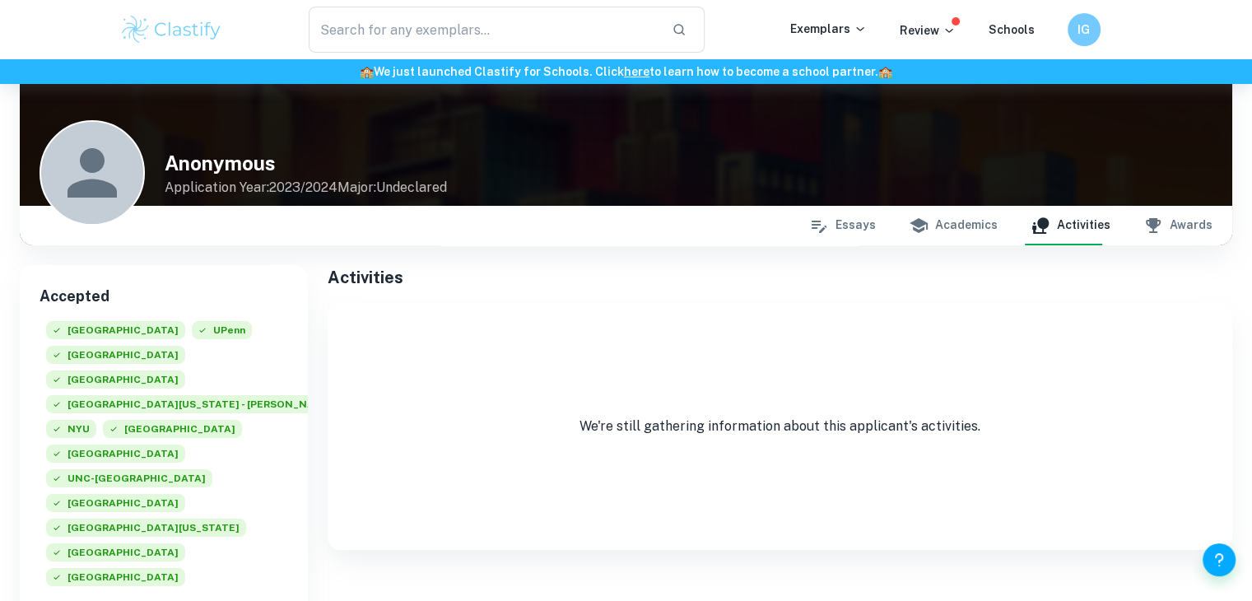
click at [845, 225] on button "Essays" at bounding box center [842, 226] width 67 height 40
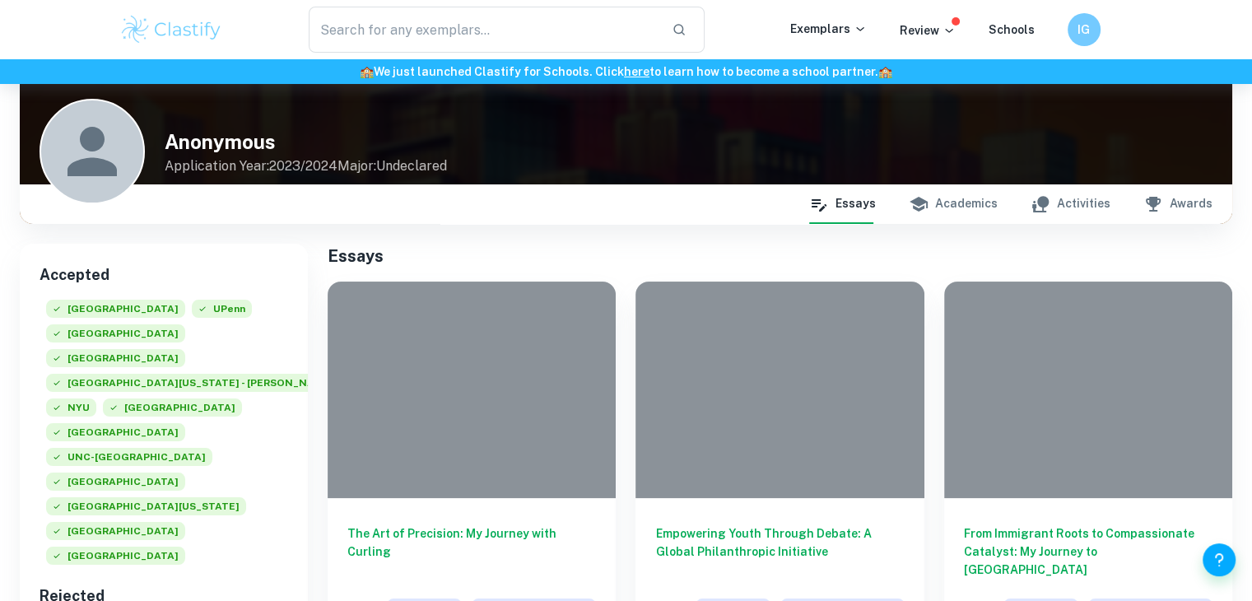
scroll to position [165, 0]
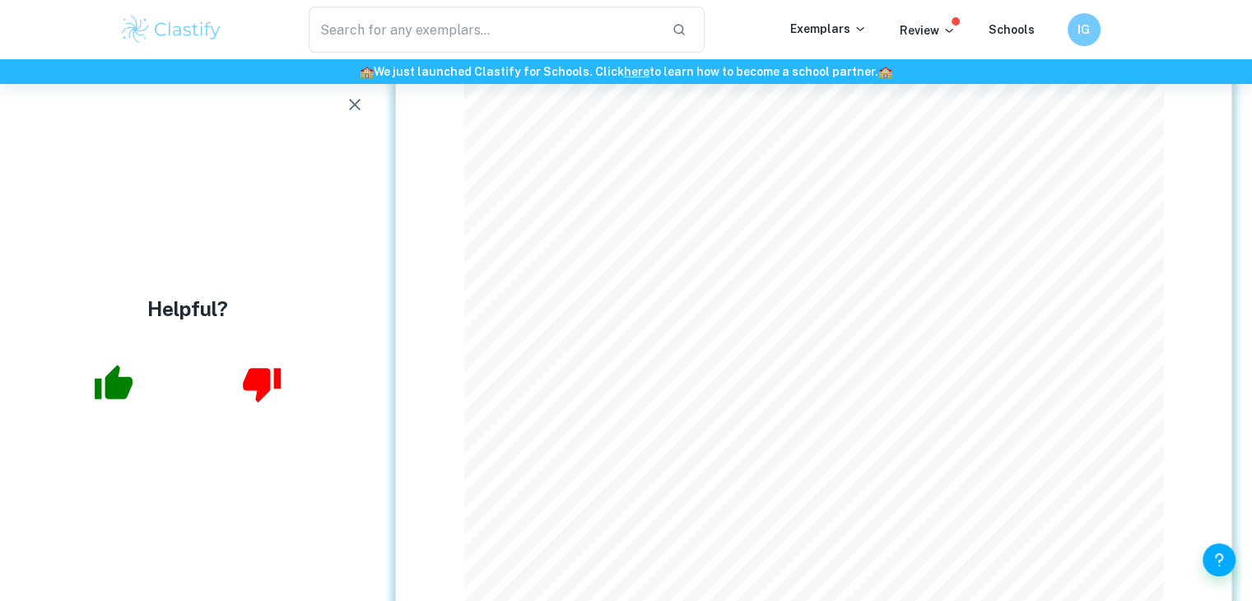
scroll to position [247, 0]
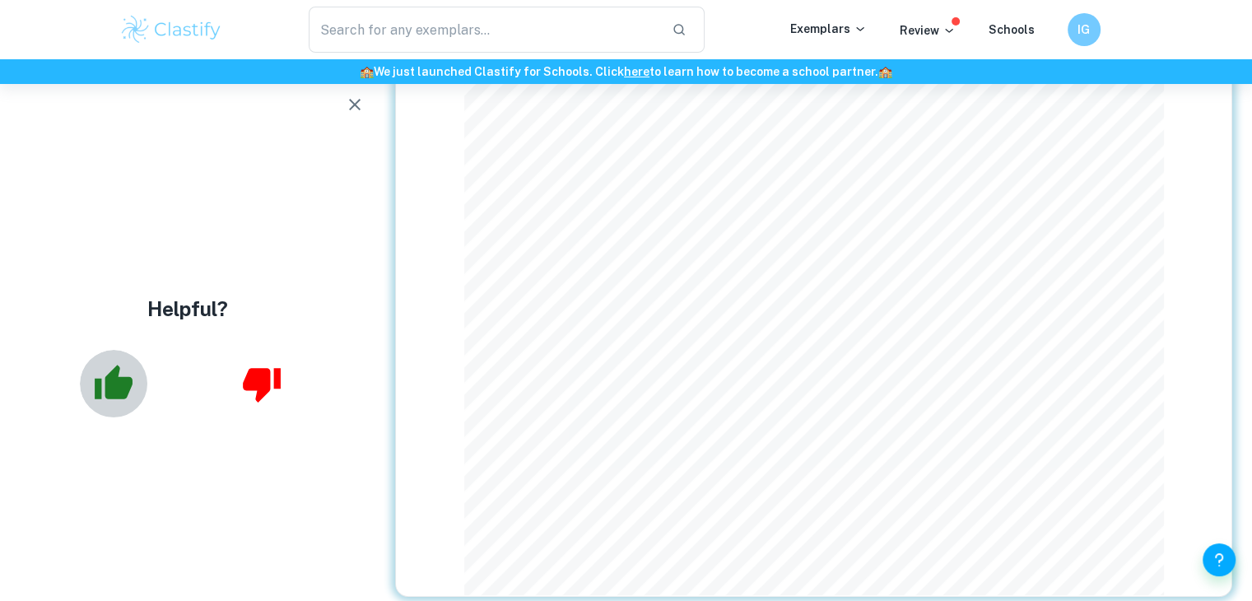
click at [95, 396] on icon "button" at bounding box center [114, 382] width 38 height 35
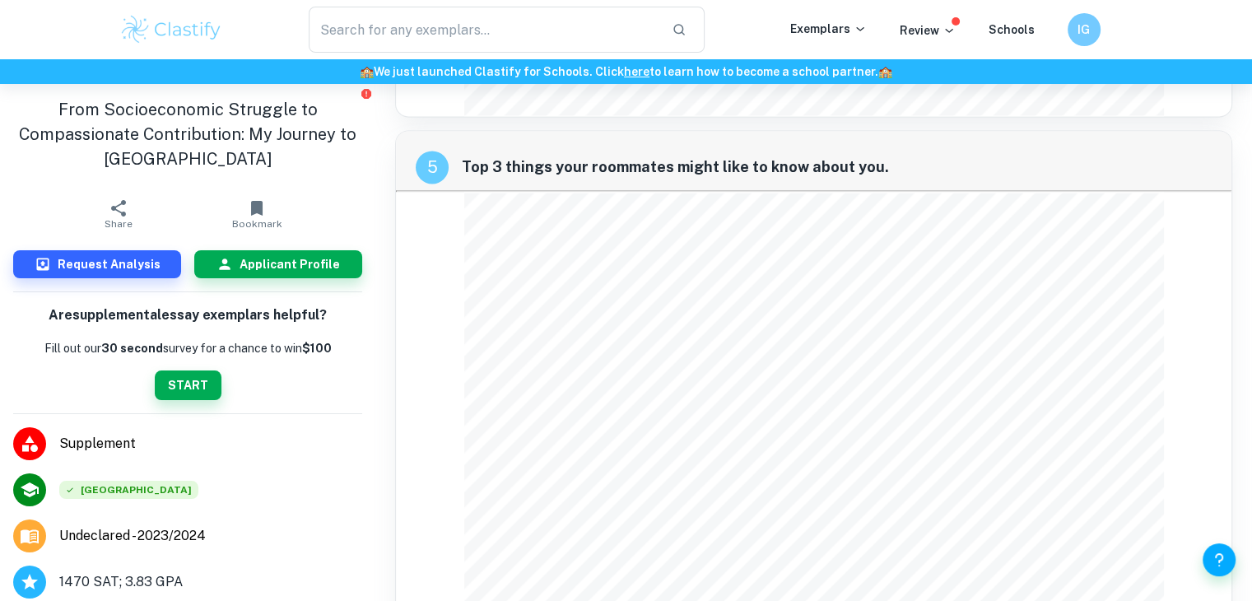
scroll to position [2717, 0]
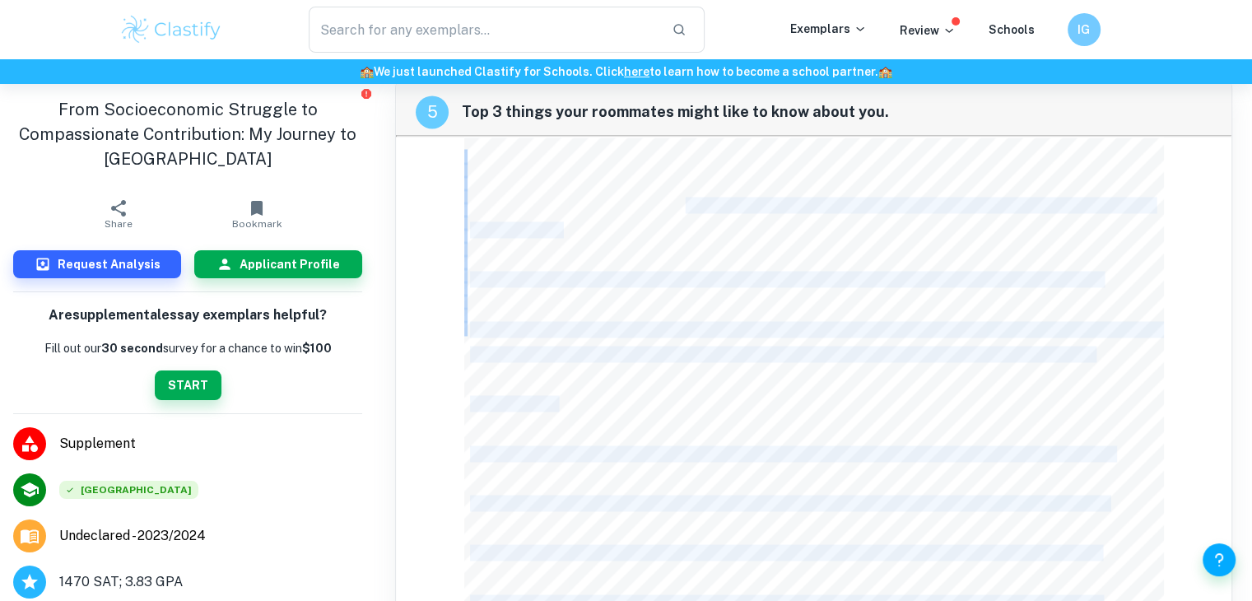
drag, startPoint x: 688, startPoint y: 207, endPoint x: 744, endPoint y: 223, distance: 58.4
click at [744, 223] on div "Dear roommate, I’m so excited to be rooming with you this upcoming year! Before…" at bounding box center [814, 506] width 700 height 738
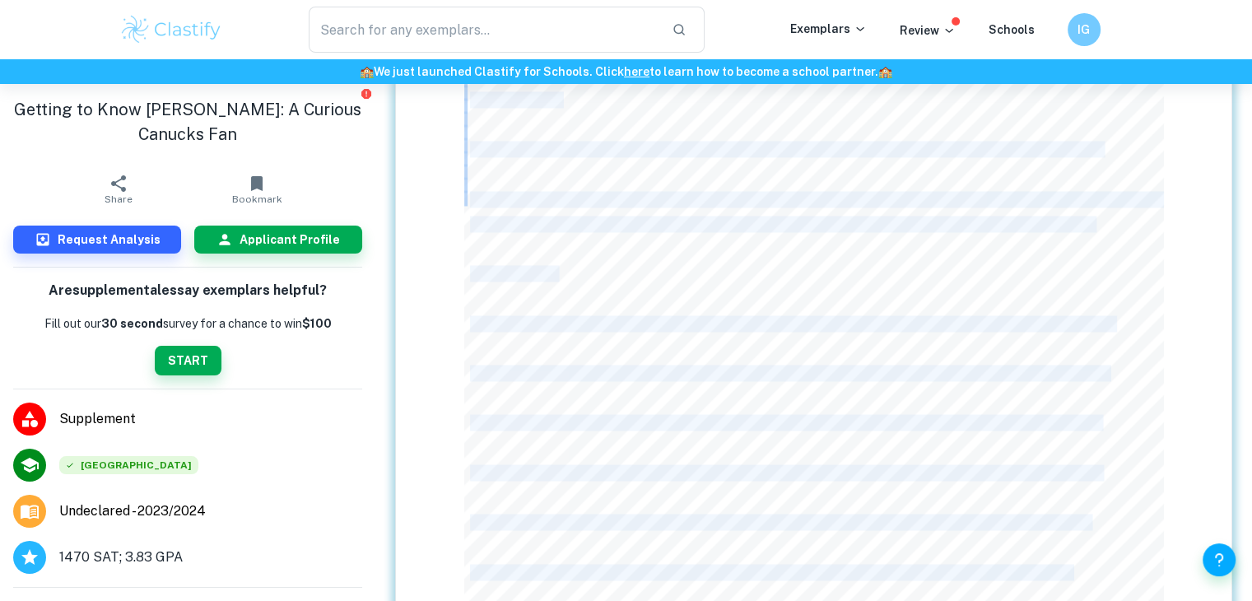
click at [744, 223] on span "professors during class or office hours – if you ever need to find me, I’ll lik…" at bounding box center [781, 224] width 622 height 14
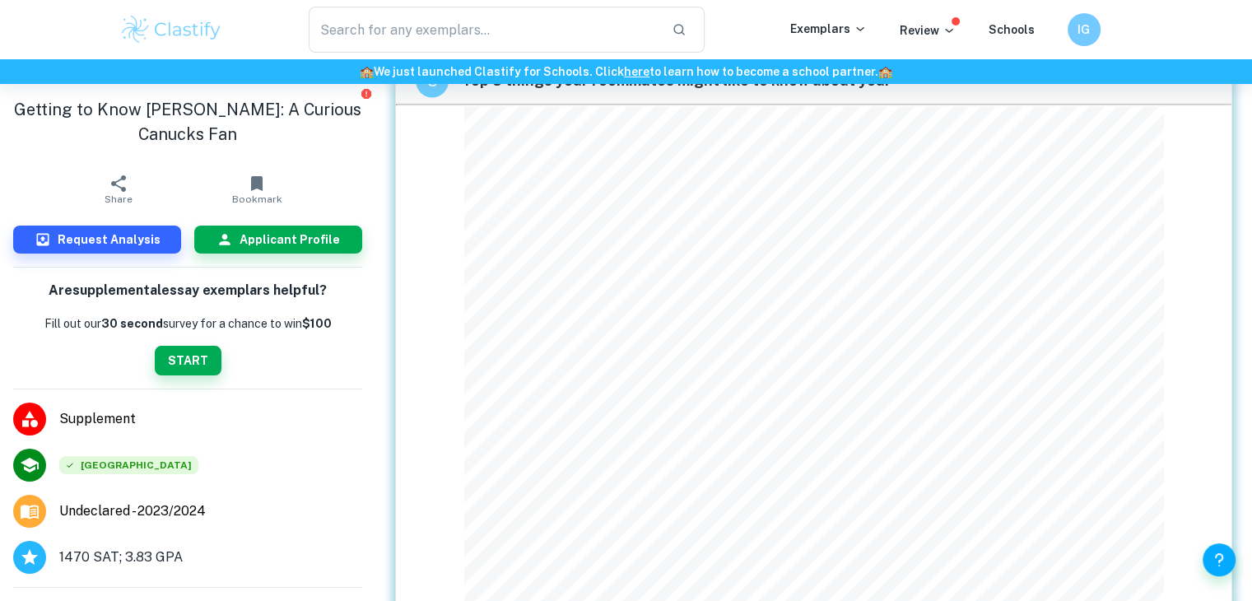
scroll to position [2761, 0]
drag, startPoint x: 471, startPoint y: 281, endPoint x: 514, endPoint y: 281, distance: 42.8
click at [514, 281] on span "19 me! I plan on meeting new people around campus, studying in the Smith, or co…" at bounding box center [820, 285] width 700 height 14
click at [557, 281] on div "Dear roommate, I’m so excited to be rooming with you this upcoming year! Before…" at bounding box center [814, 376] width 700 height 738
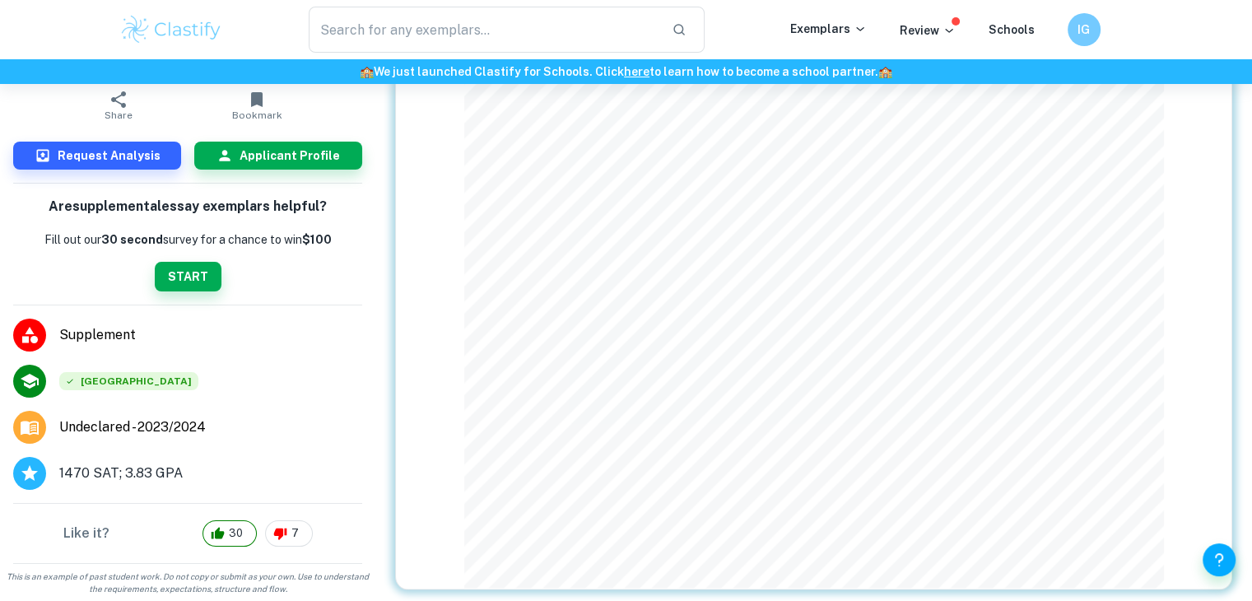
scroll to position [3008, 0]
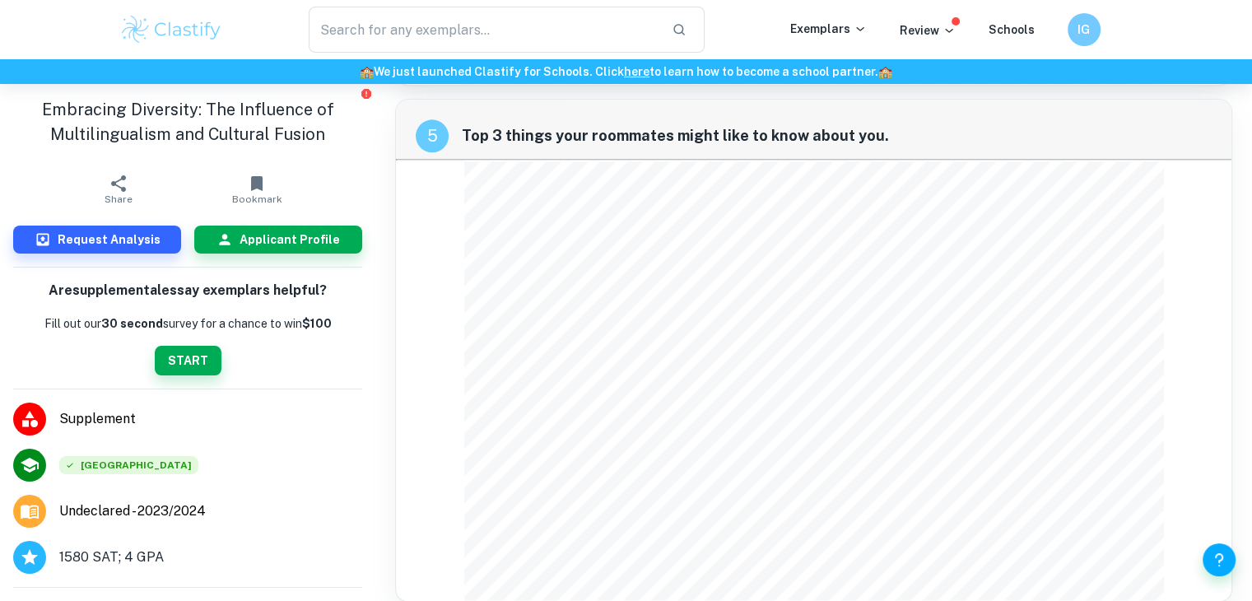
scroll to position [2098, 0]
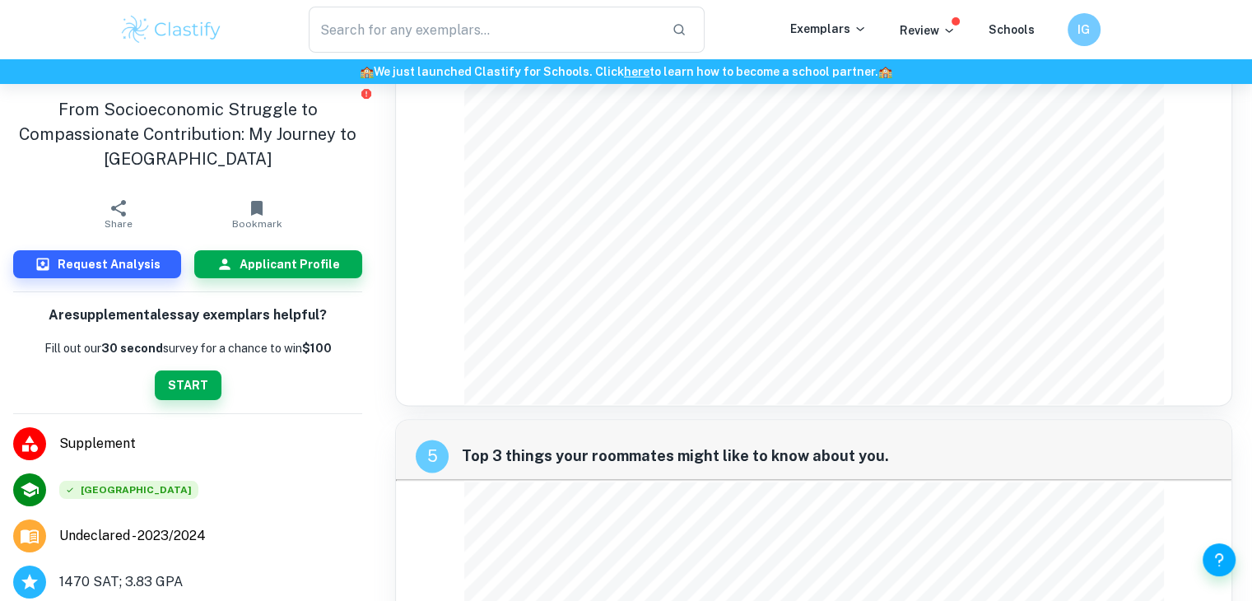
scroll to position [2366, 0]
